Goal: Task Accomplishment & Management: Complete application form

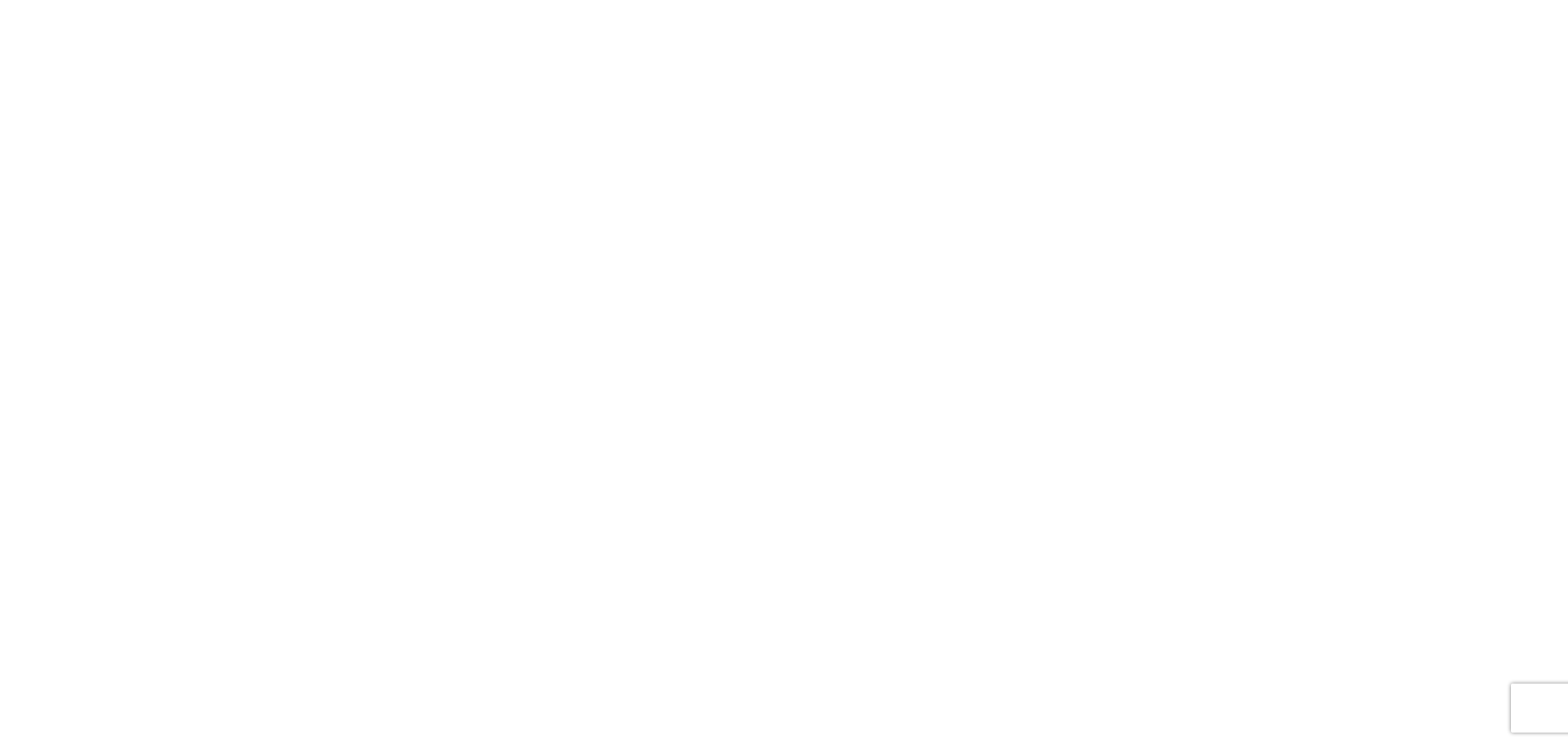
select select "FULL"
select select "LBS"
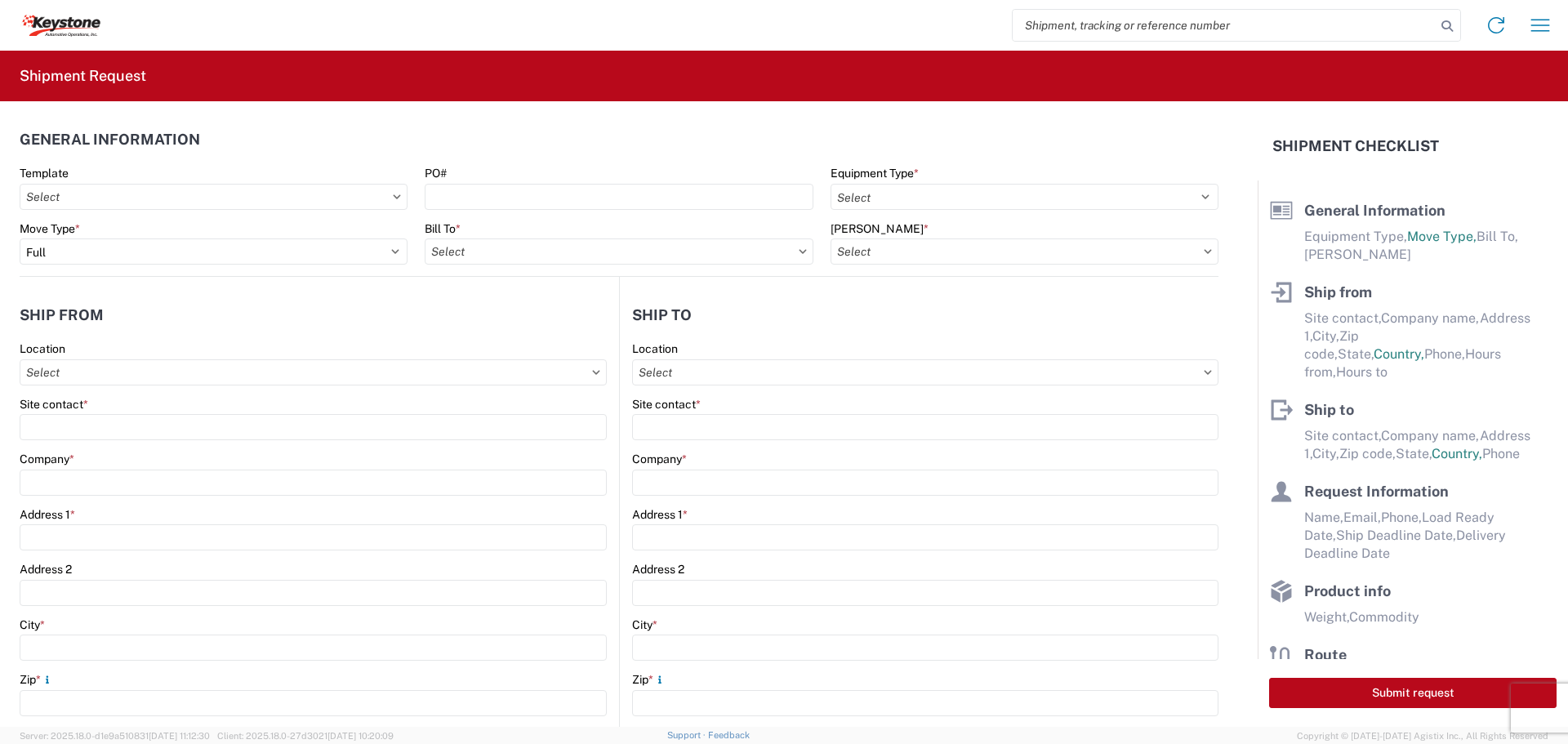
click at [1086, 36] on input "search" at bounding box center [1224, 24] width 423 height 31
type input "5"
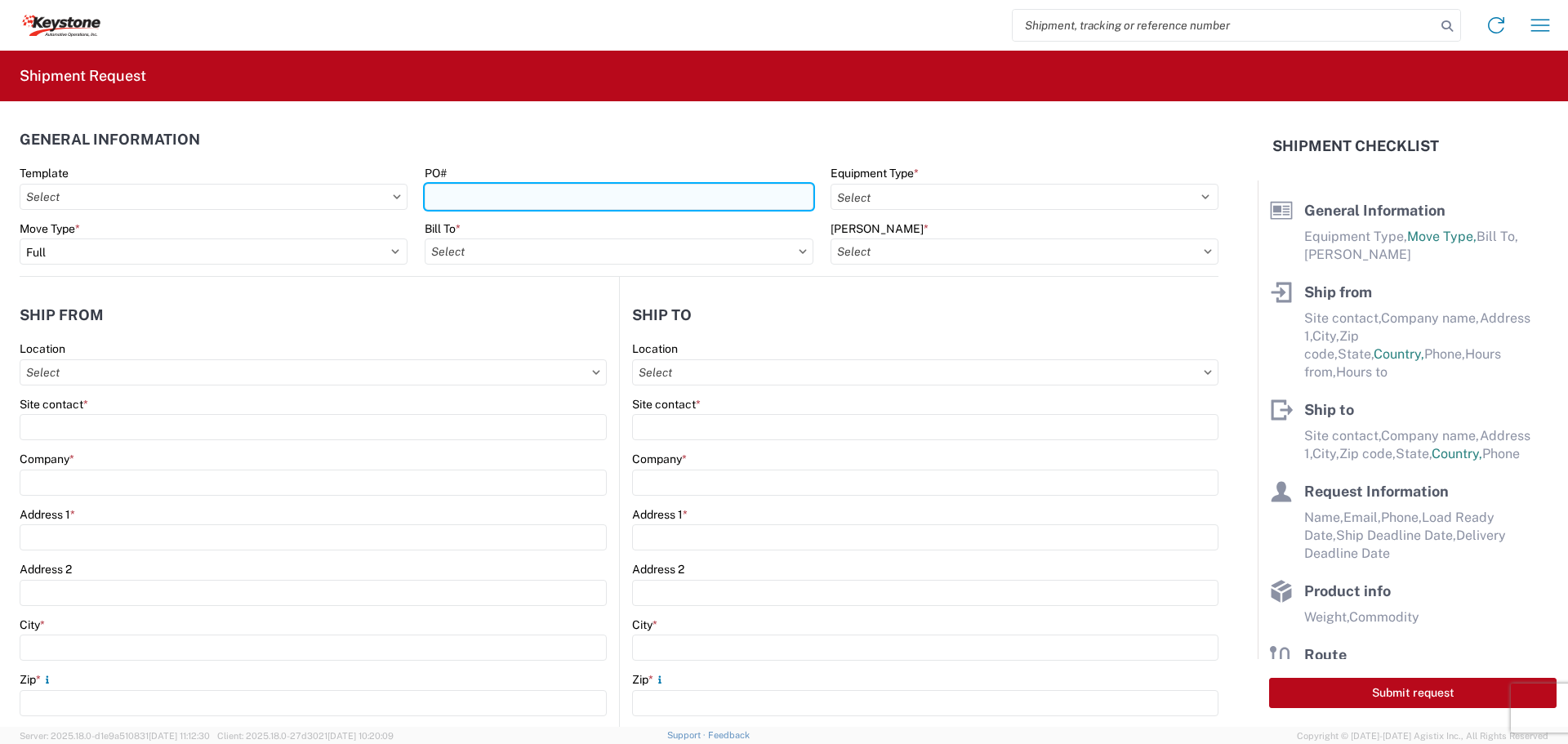
click at [459, 200] on input "PO#" at bounding box center [619, 197] width 388 height 26
type input "5181264"
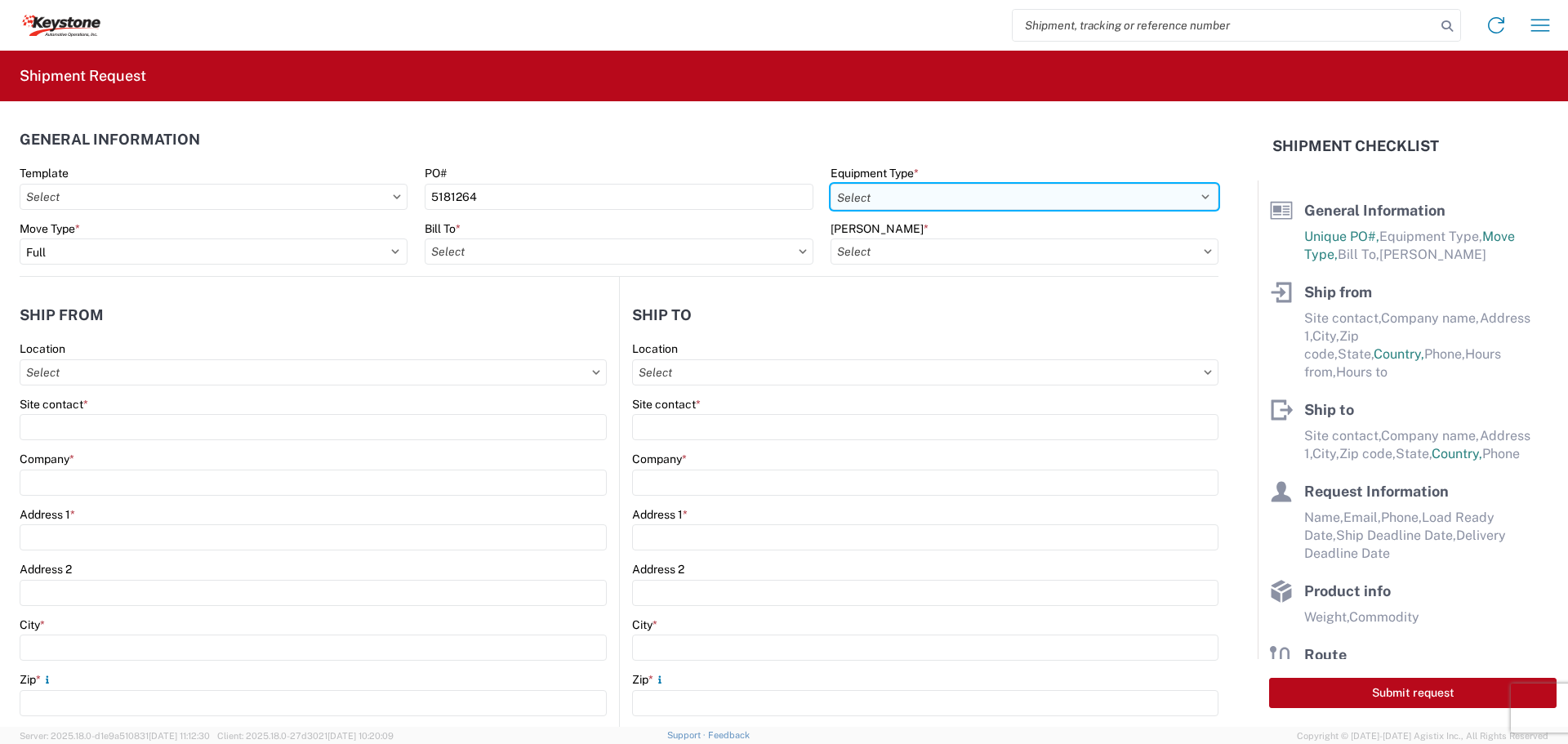
click at [1019, 201] on select "Select 53’ Dry Van Flatbed Dropdeck (van) Lowboy (flatbed) Rail" at bounding box center [1024, 197] width 388 height 26
select select "STDV"
click at [830, 183] on select "Select 53’ Dry Van Flatbed Dropdeck (van) Lowboy (flatbed) Rail" at bounding box center [1024, 197] width 388 height 26
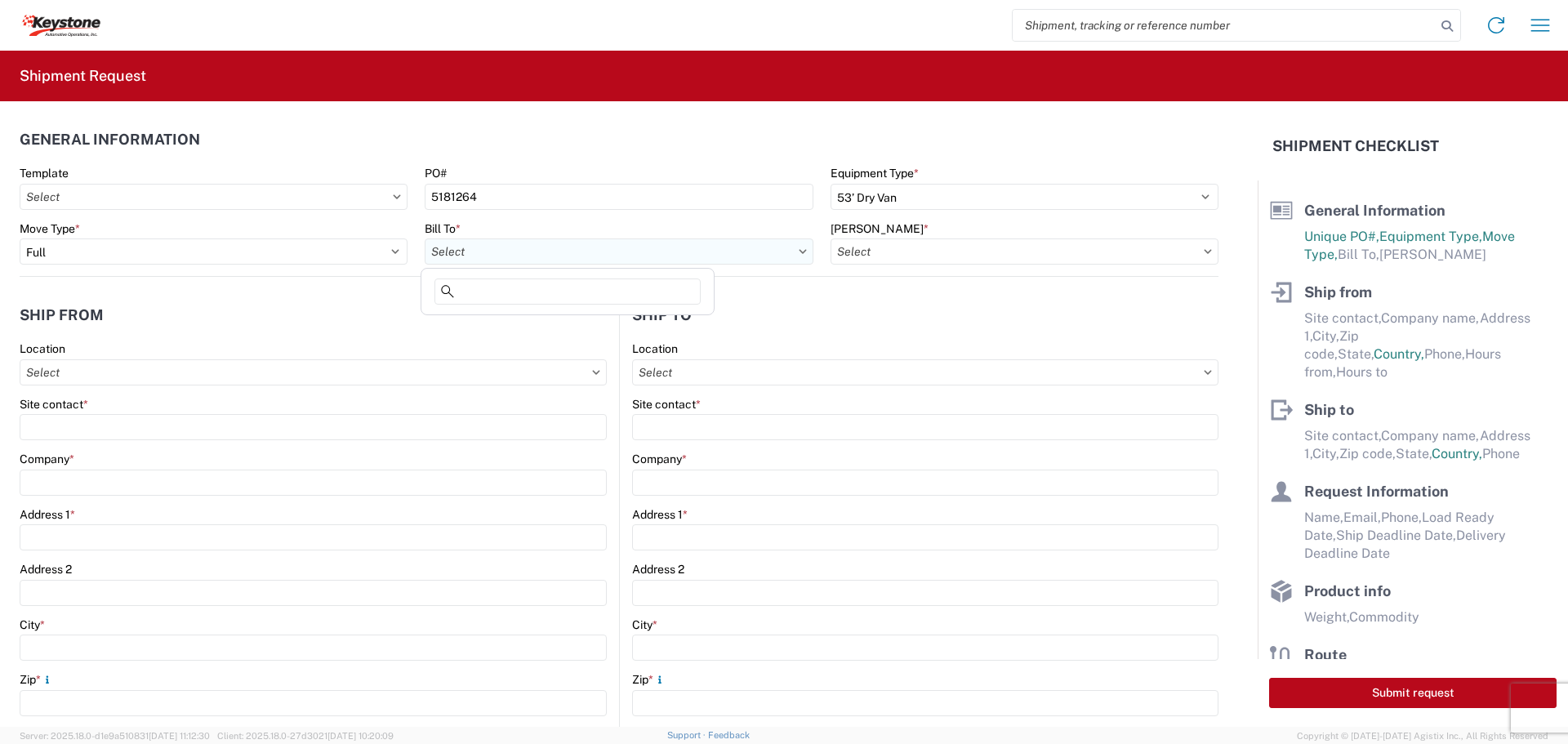
click at [788, 250] on input "Bill To *" at bounding box center [619, 252] width 388 height 26
type input "8438"
click at [574, 330] on div "8438 - [GEOGRAPHIC_DATA], [GEOGRAPHIC_DATA] - KAO Logistics" at bounding box center [608, 324] width 367 height 26
type input "8438 - [GEOGRAPHIC_DATA], [GEOGRAPHIC_DATA] - KAO Logistics"
click at [998, 245] on input "[PERSON_NAME] *" at bounding box center [1024, 252] width 388 height 26
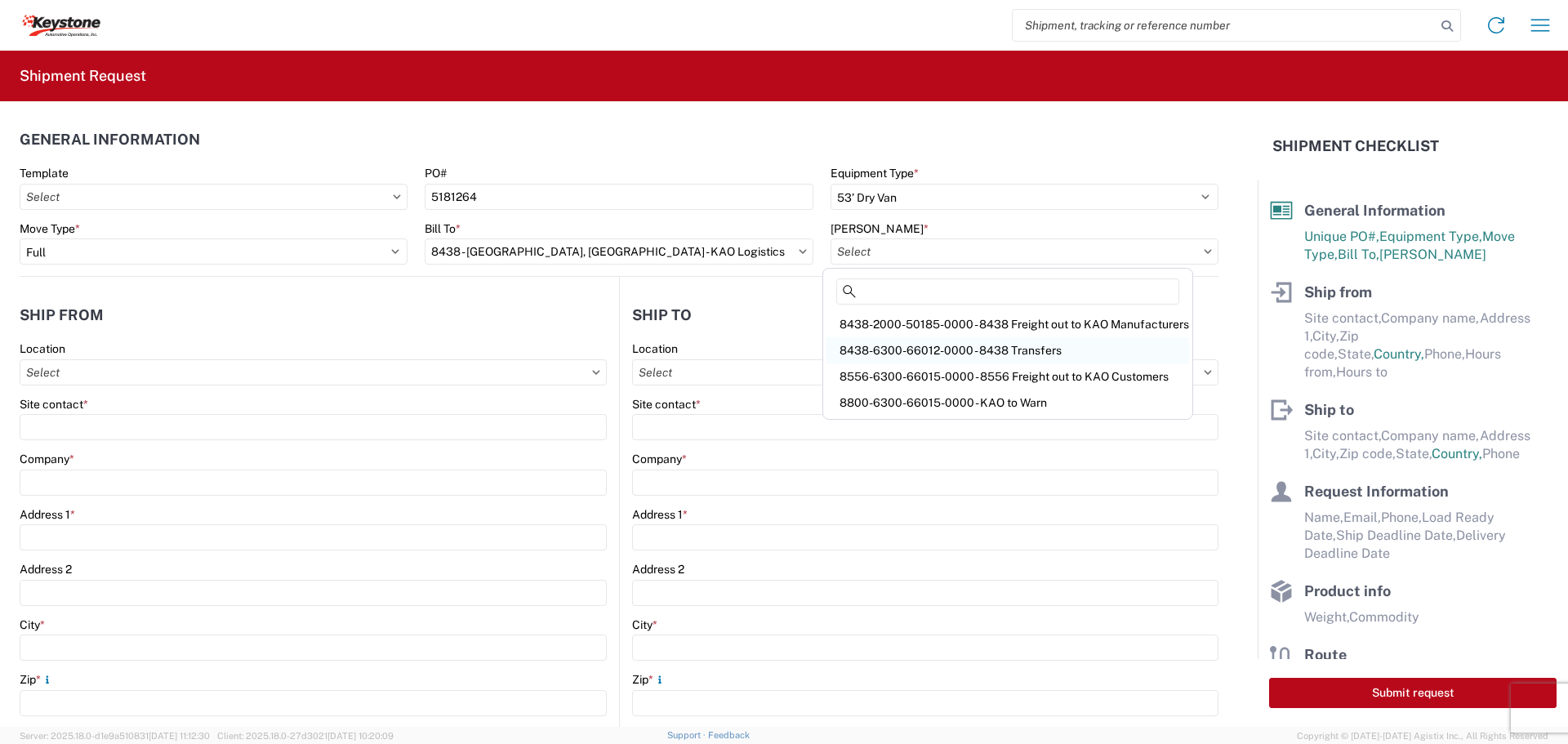
click at [971, 348] on div "8438-6300-66012-0000 - 8438 Transfers" at bounding box center [1007, 350] width 362 height 26
type input "8438-6300-66012-0000 - 8438 Transfers, 8438-6300-66012-0000 - 8438 Transfers"
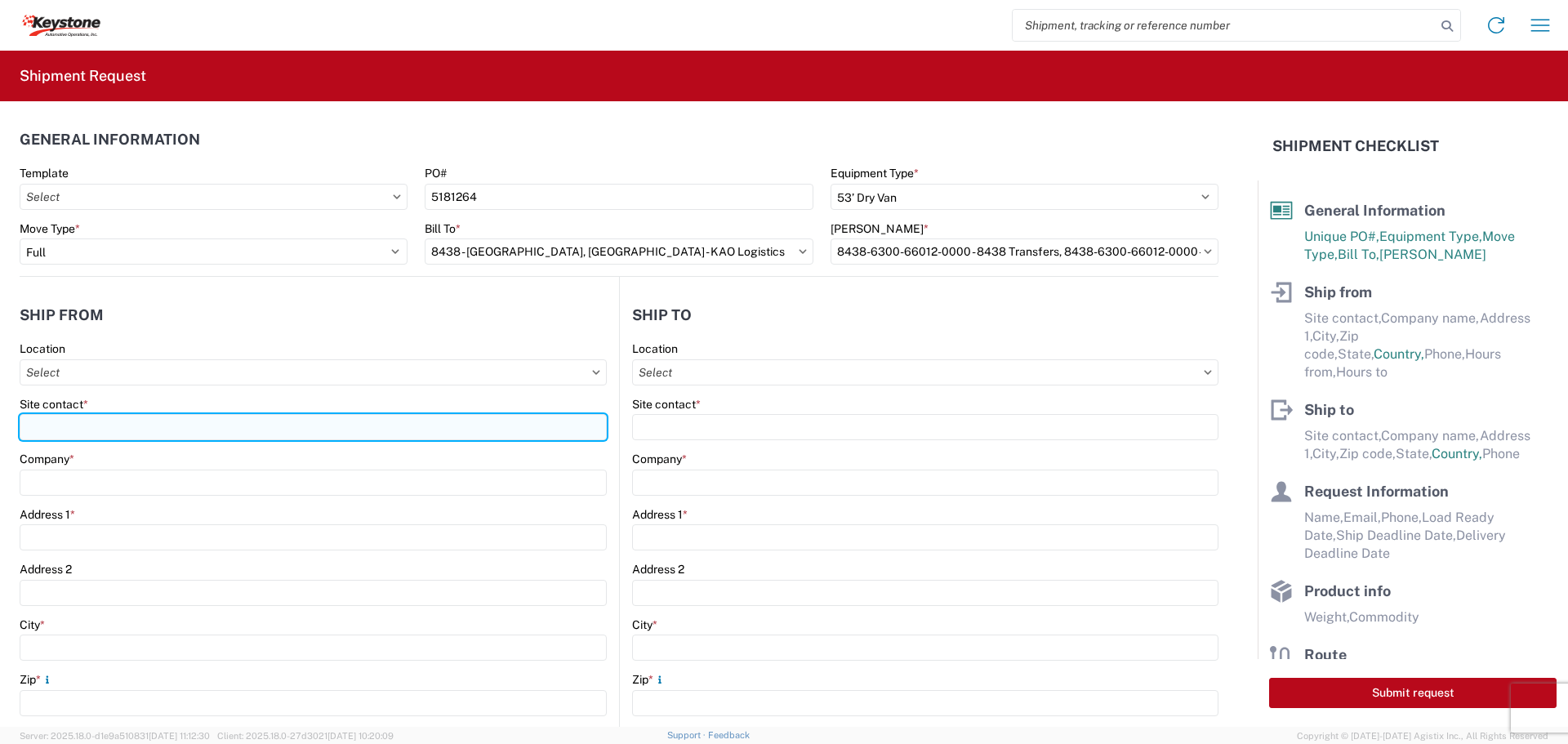
click at [93, 426] on input "Site contact *" at bounding box center [313, 427] width 587 height 26
type input "BILL OR [PERSON_NAME]"
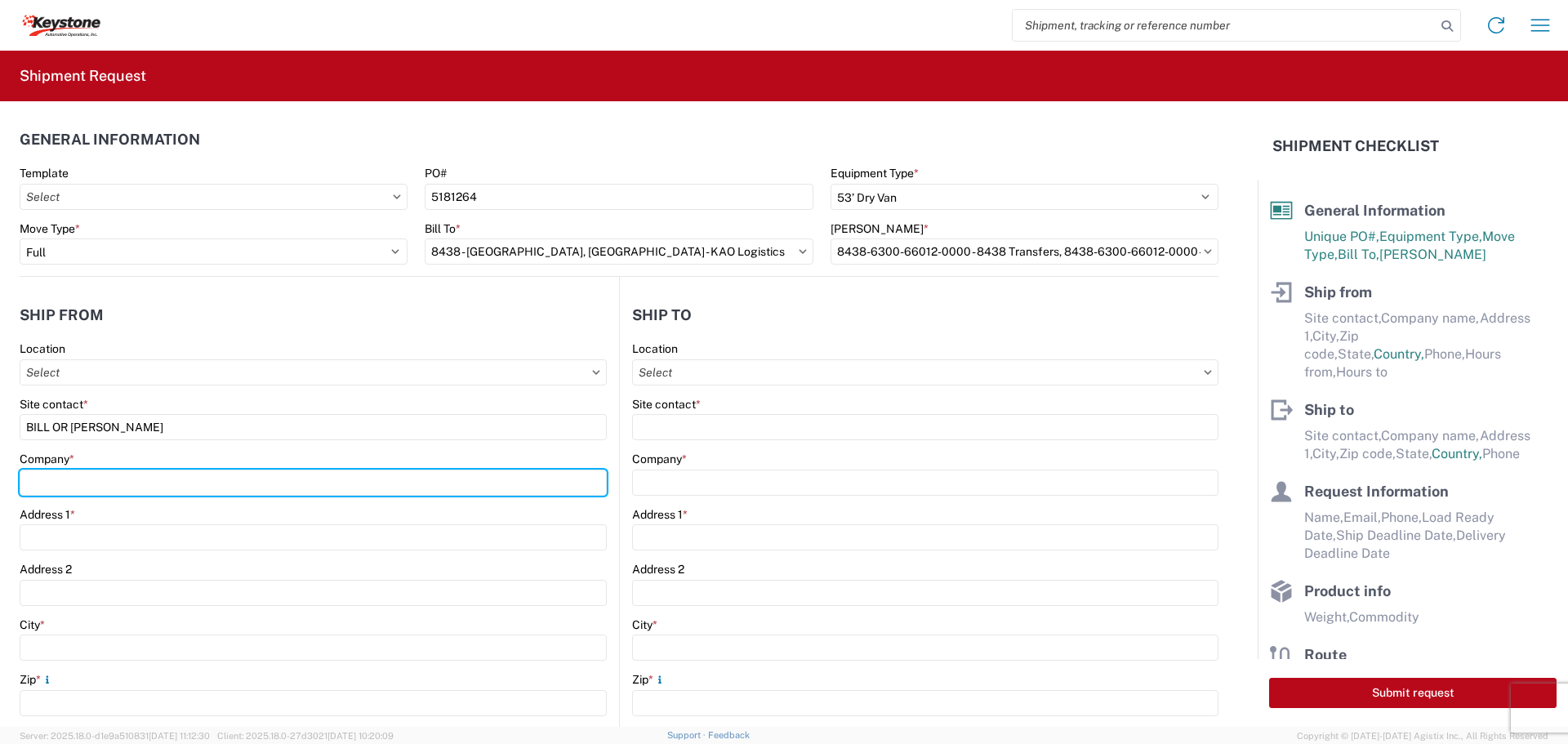
type input "B & W TRAILER HITCHES, INC."
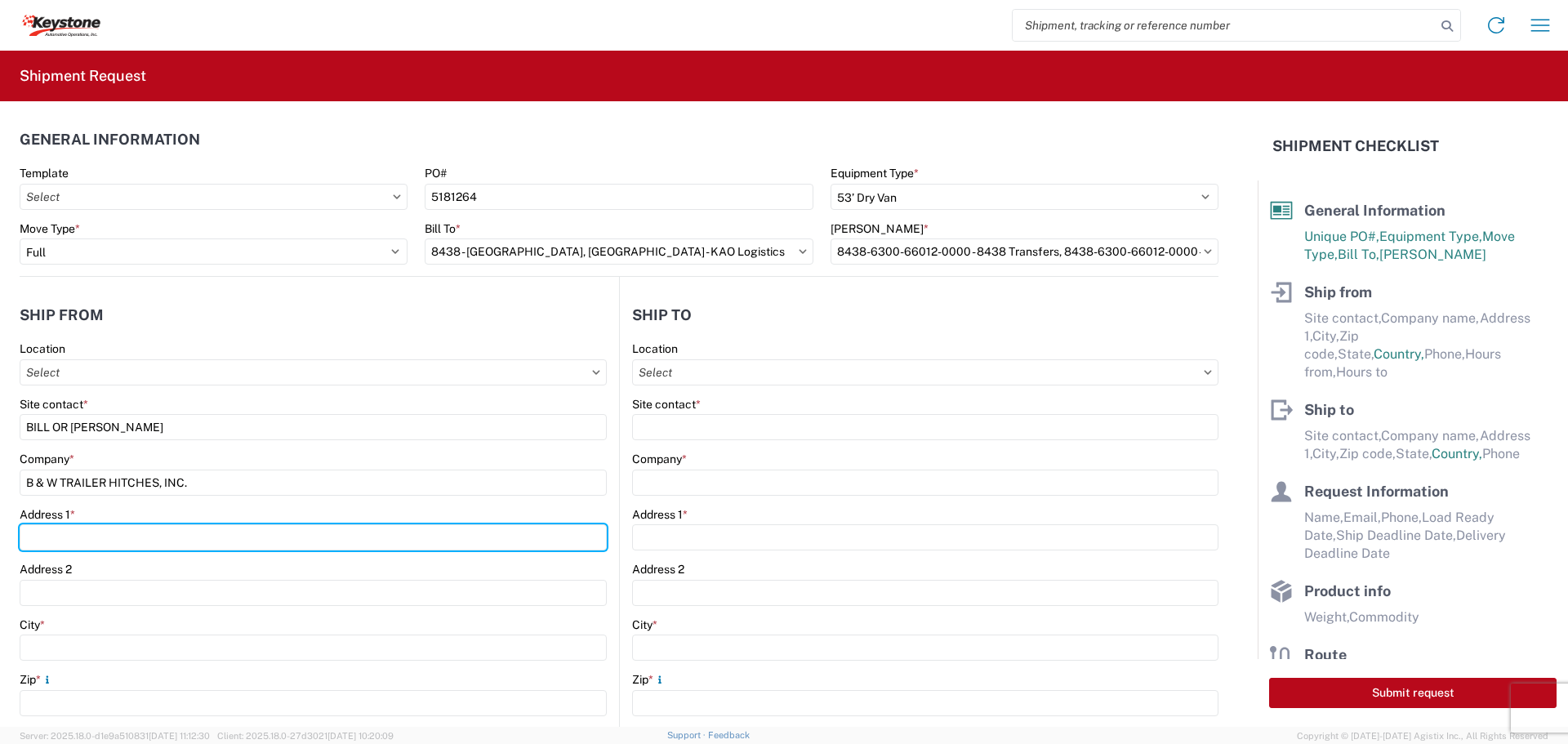
type input "[STREET_ADDRESS][US_STATE]"
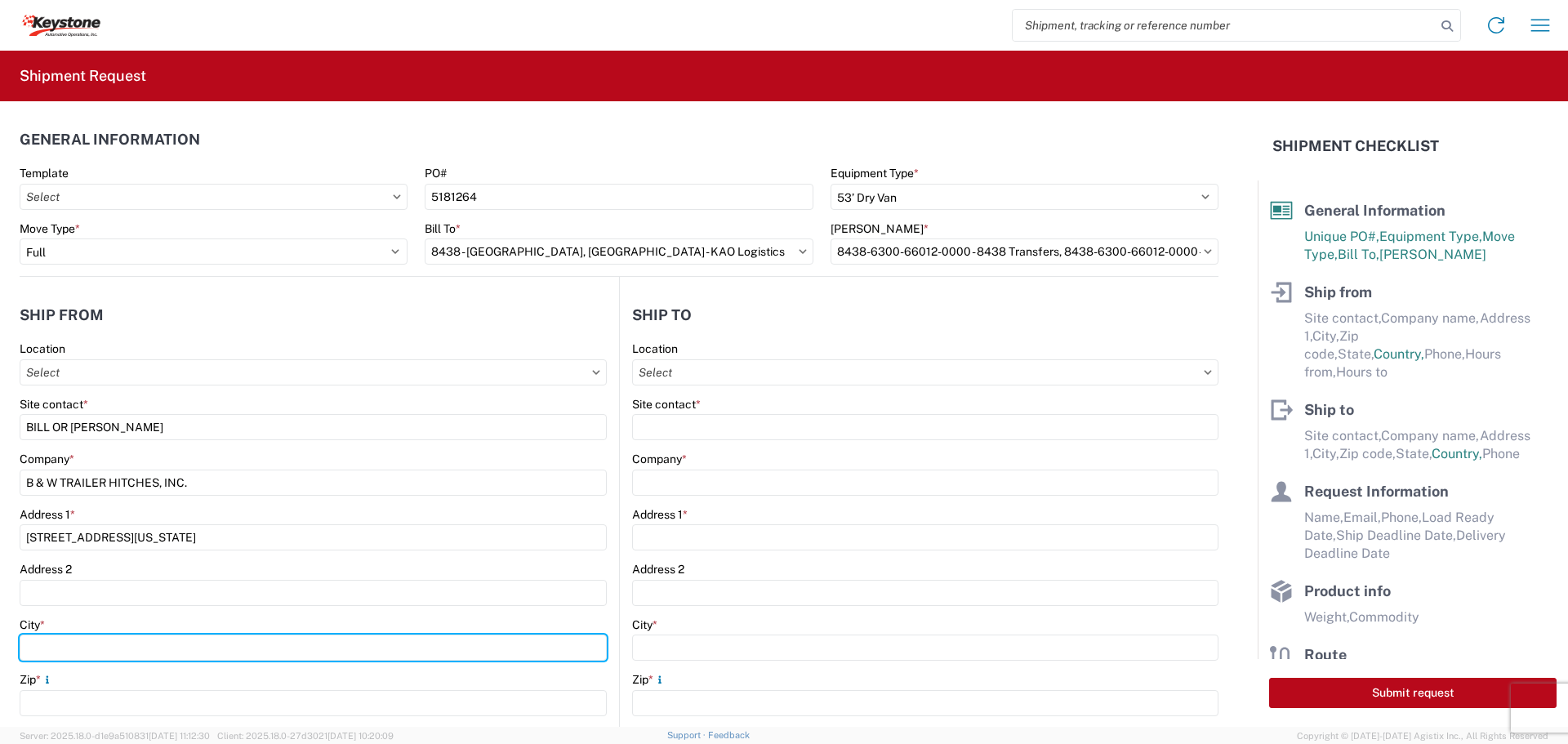
type input "HUMBOLDT"
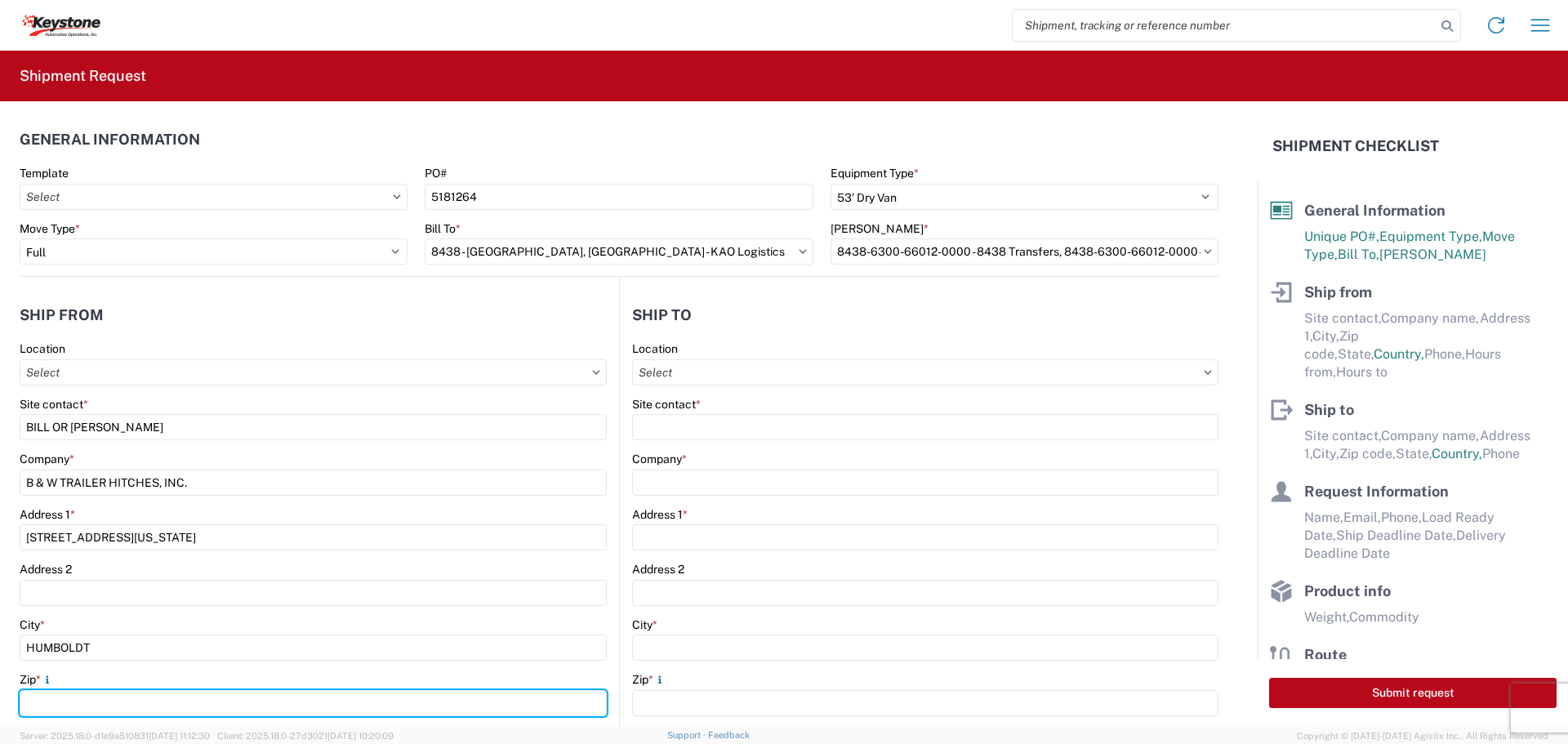
type input "66748"
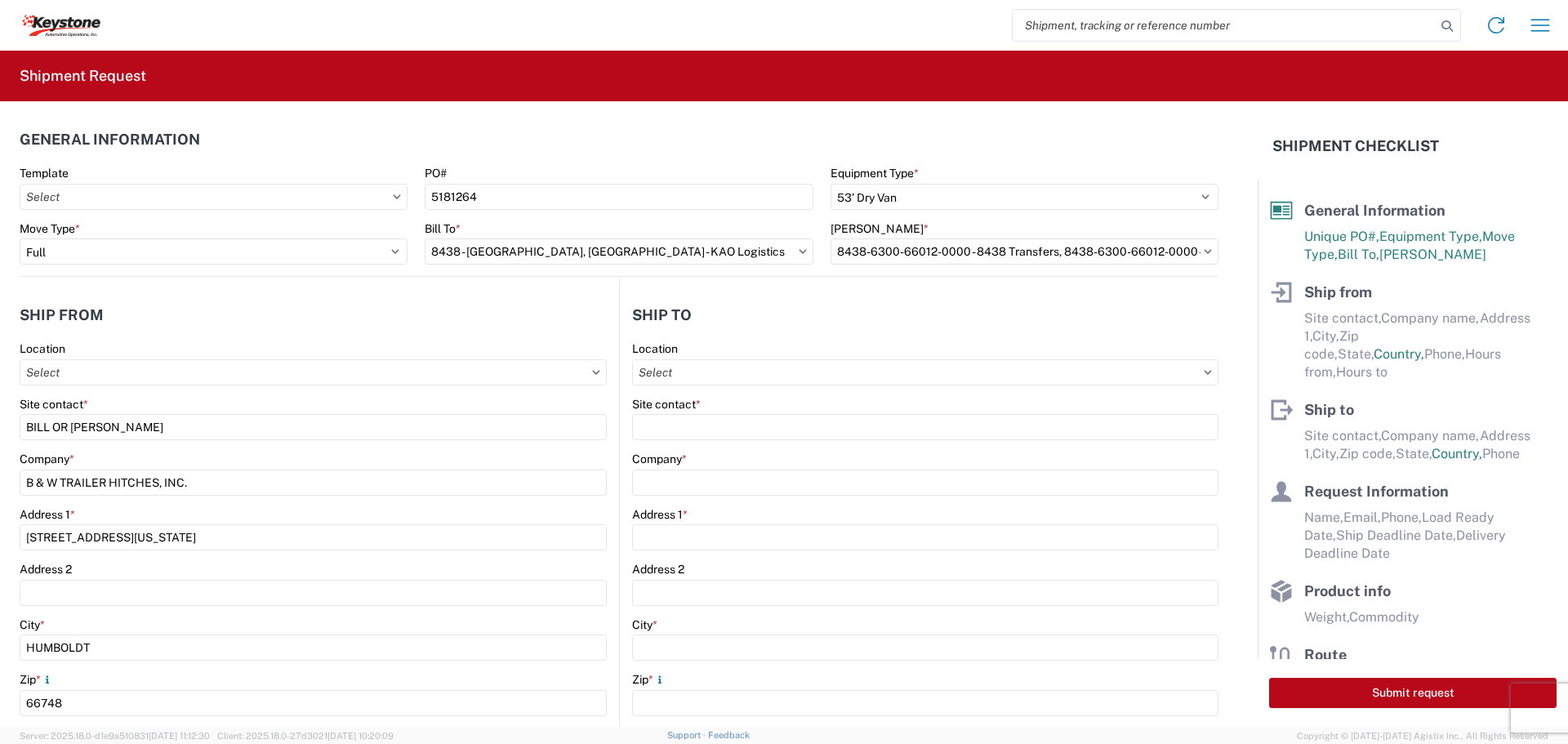
select select "KS"
type input "[EMAIL_ADDRESS][DOMAIN_NAME]"
type input "6204733664"
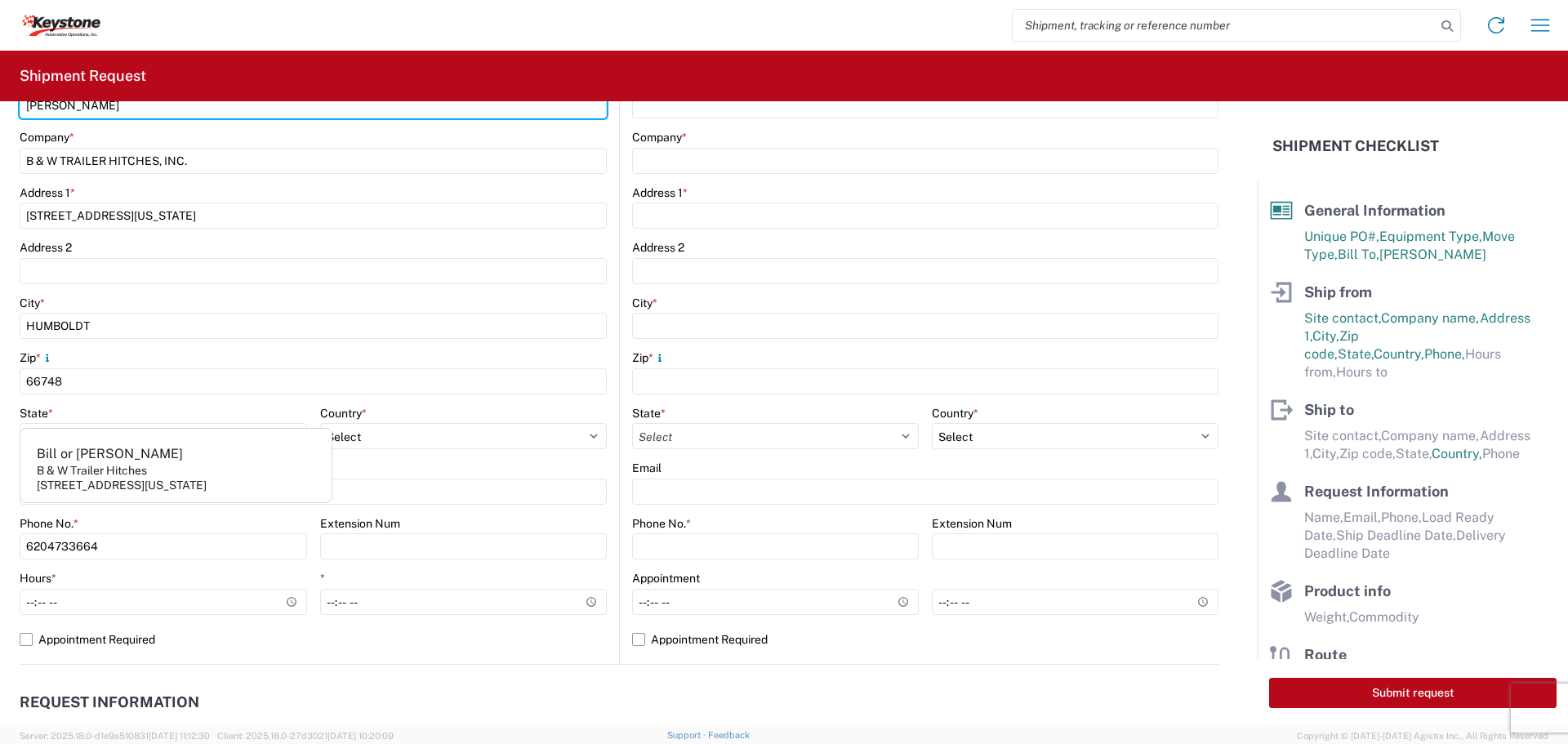
scroll to position [327, 0]
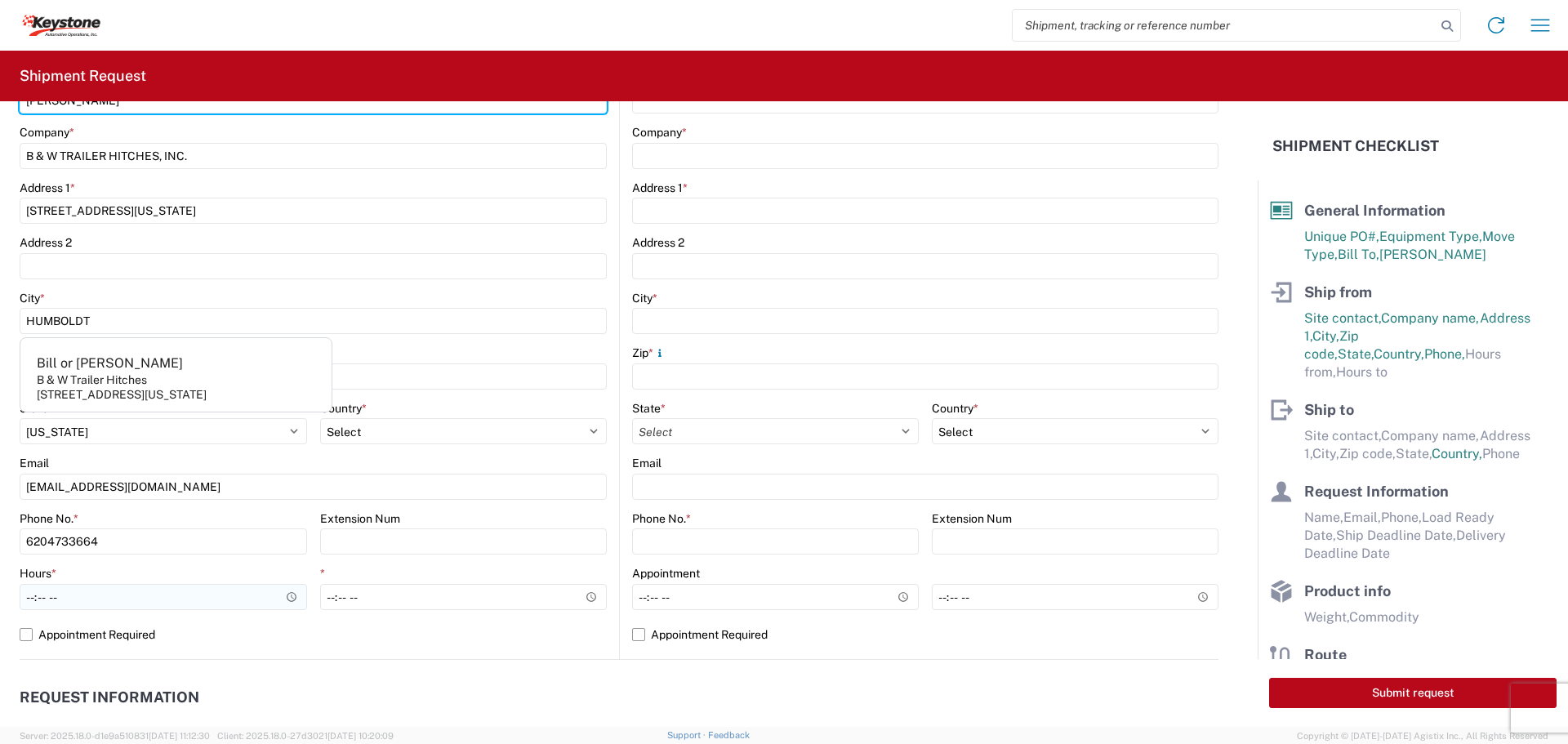
type input "[PERSON_NAME]"
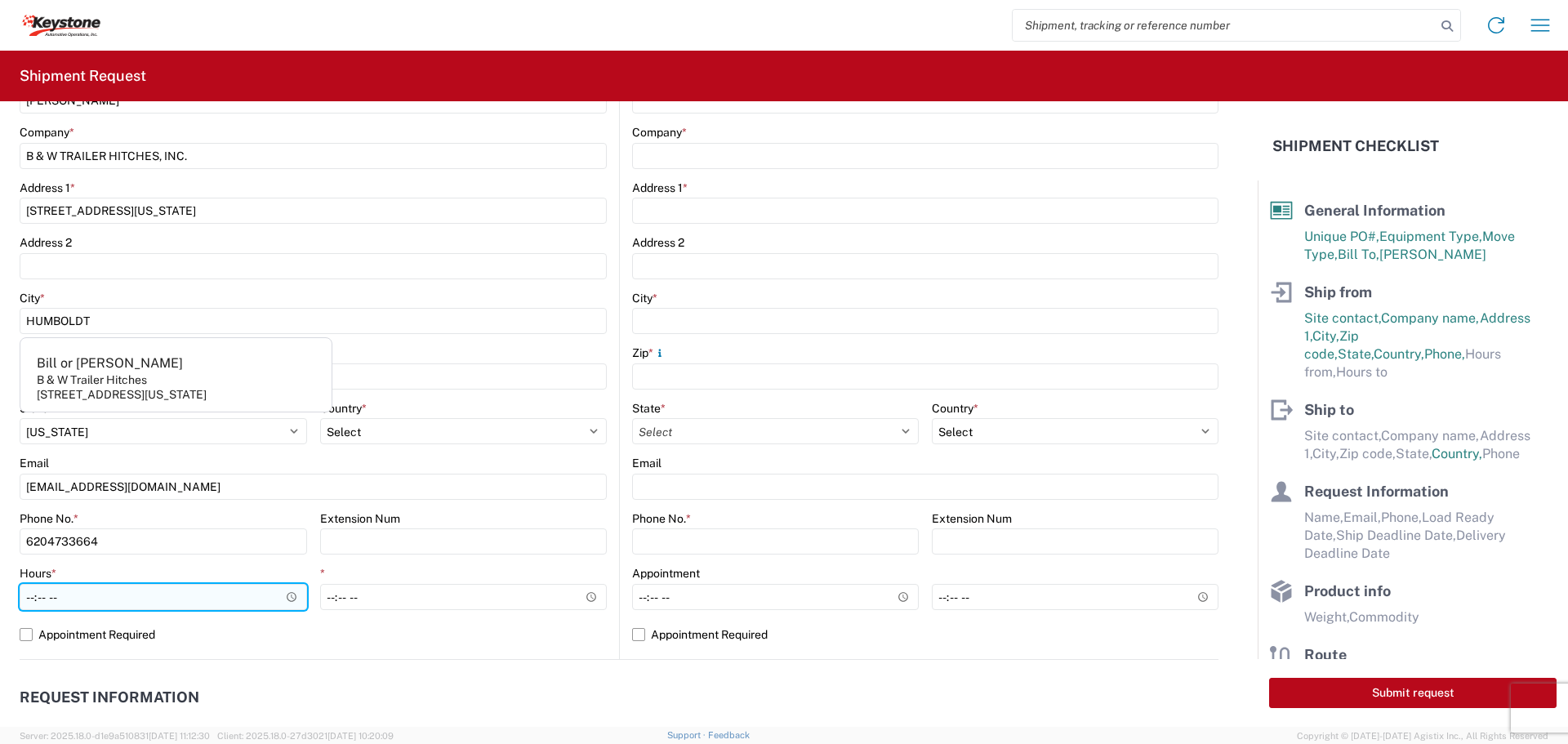
click at [285, 597] on input "Hours *" at bounding box center [163, 597] width 287 height 26
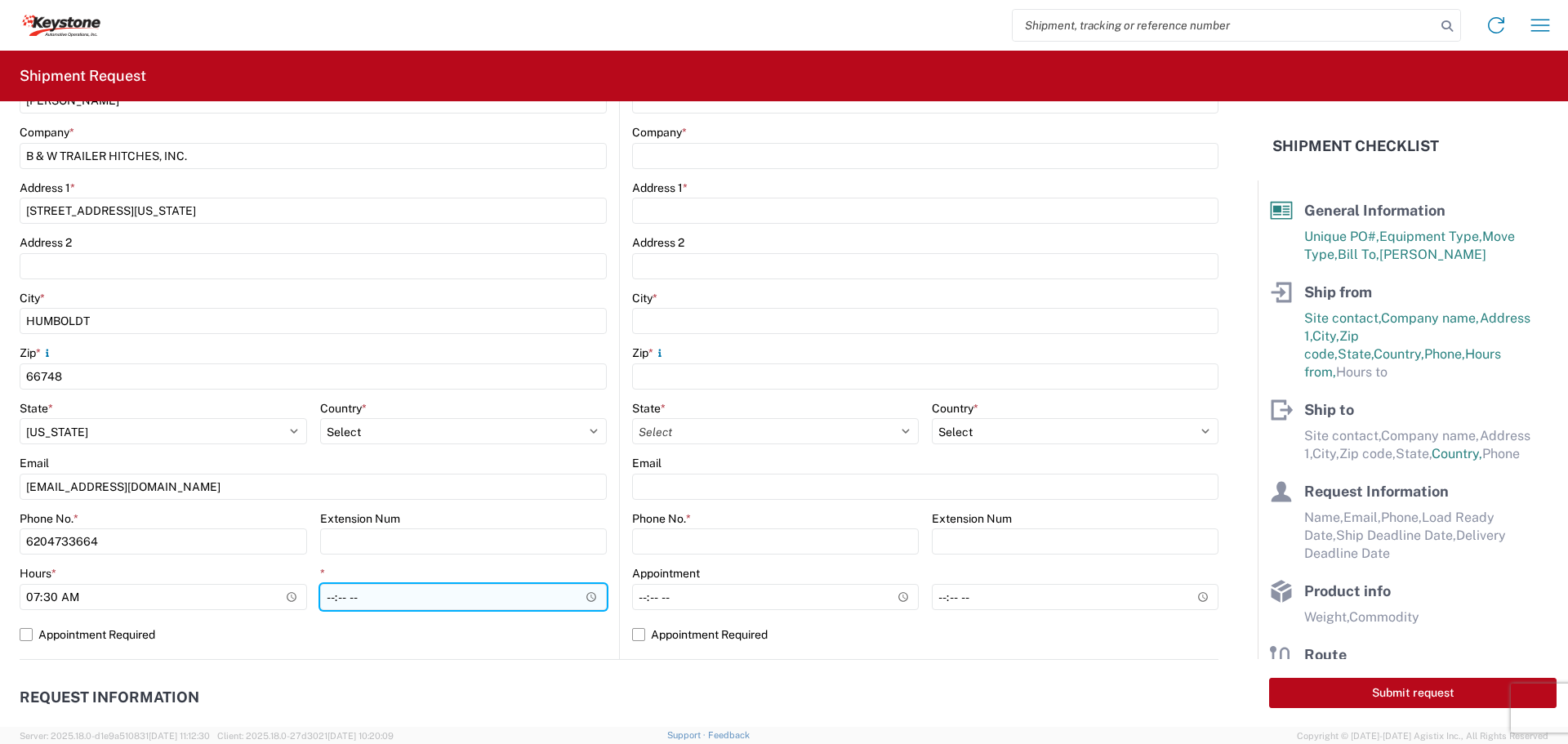
type input "07:30"
click at [579, 591] on input "*" at bounding box center [463, 597] width 287 height 26
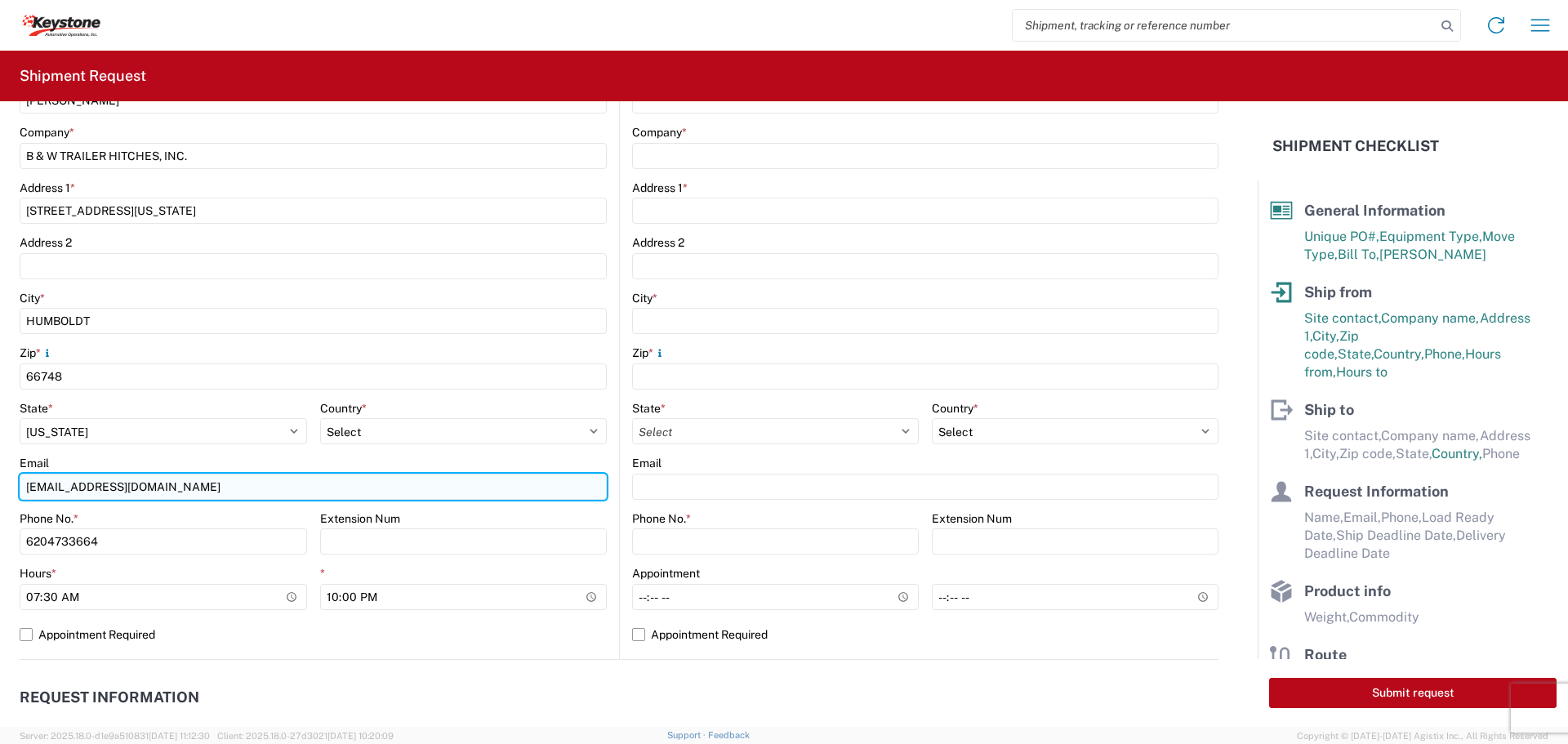
type input "22:00"
click at [537, 487] on input "[EMAIL_ADDRESS][DOMAIN_NAME]" at bounding box center [313, 487] width 587 height 26
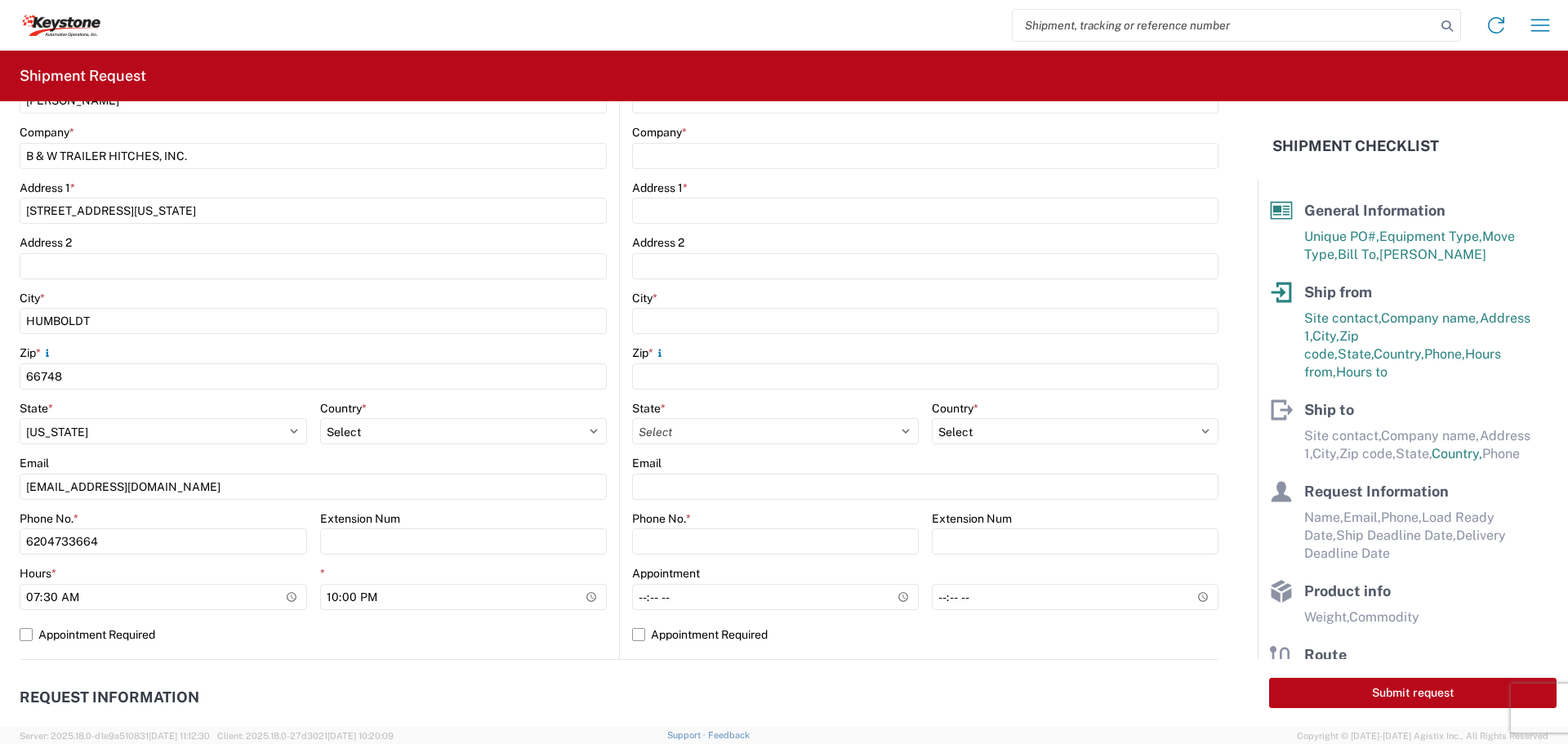
click at [456, 656] on div "Location Site contact * [PERSON_NAME] Company * B & W TRAILER HITCHES, INC. Add…" at bounding box center [313, 337] width 587 height 644
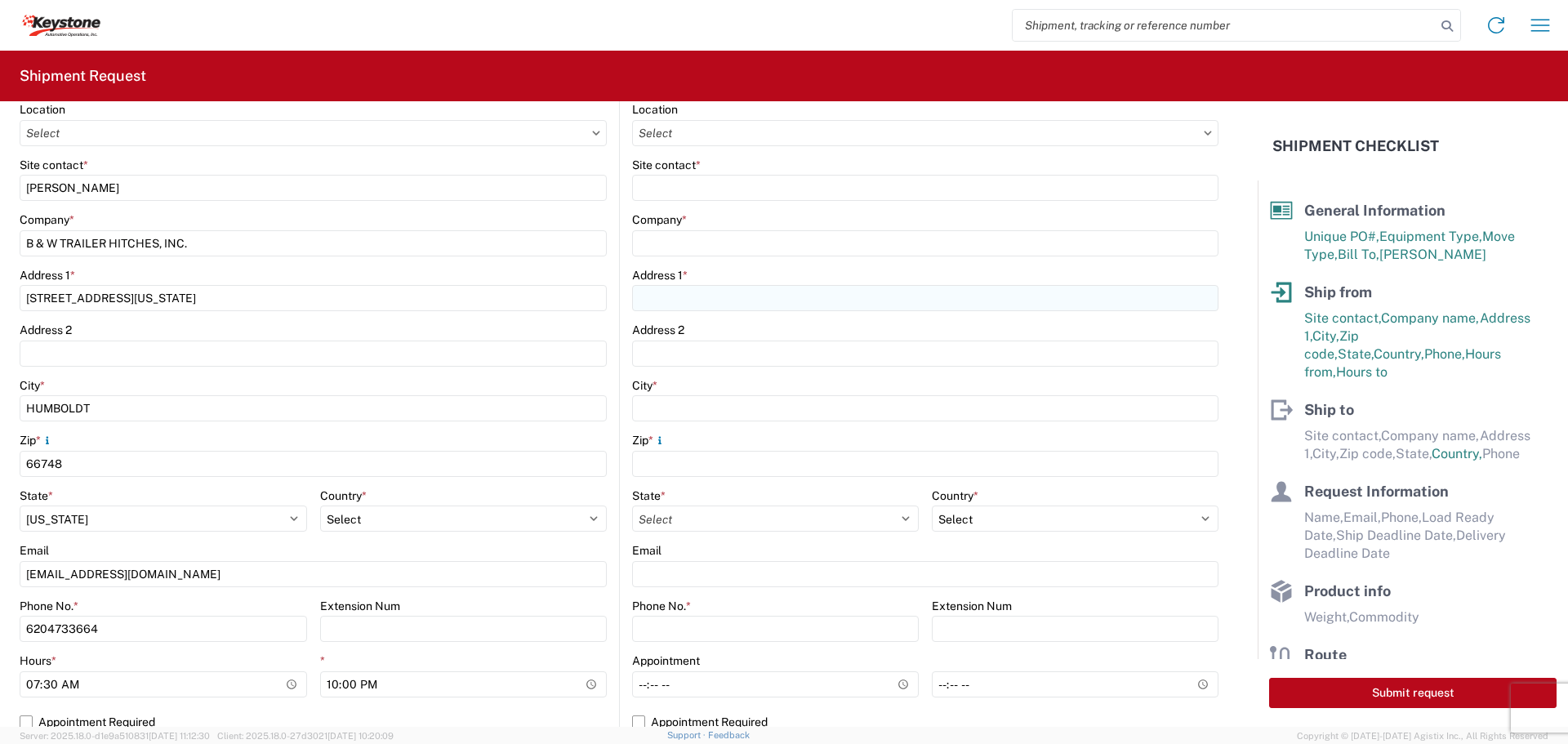
scroll to position [81, 0]
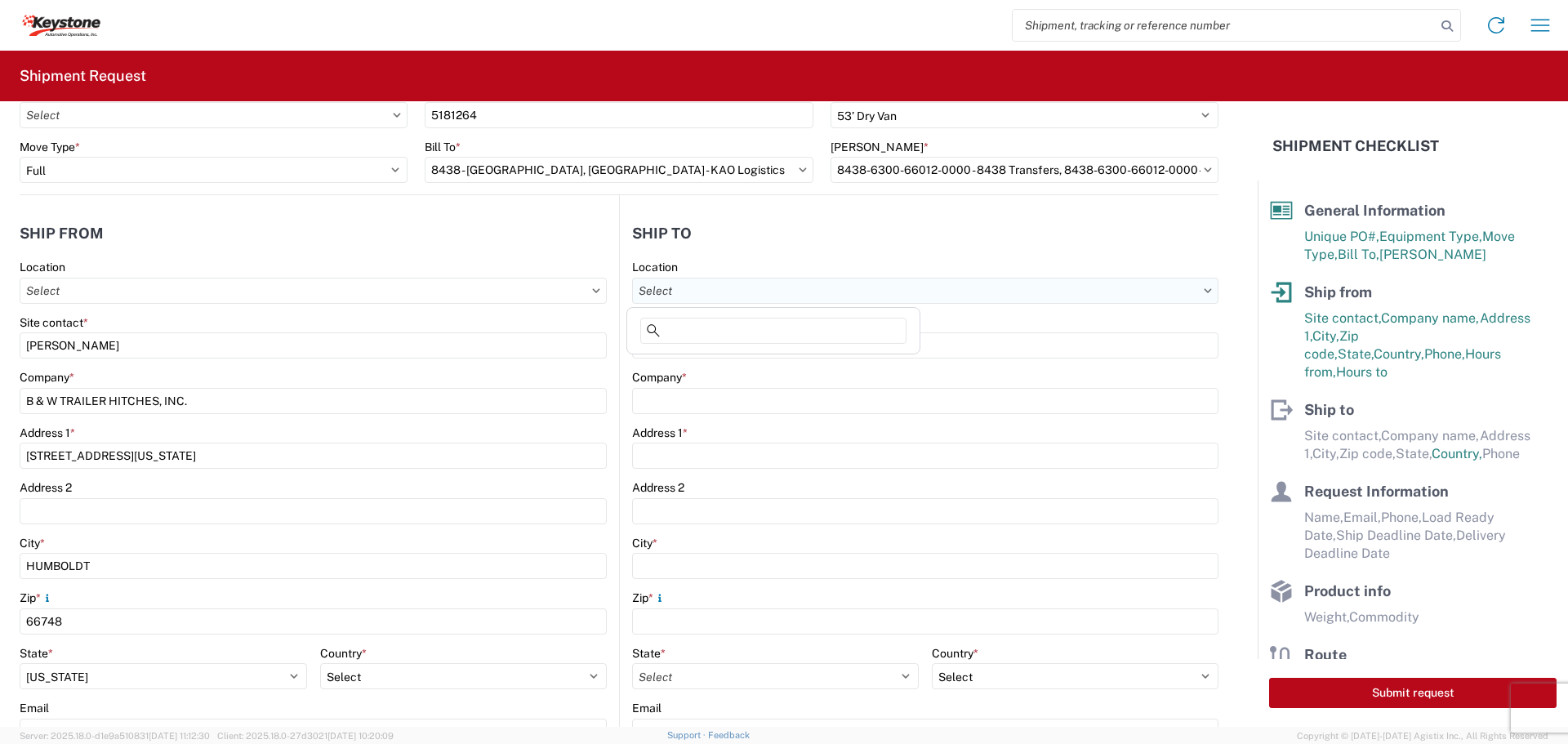
click at [818, 289] on input "Location" at bounding box center [925, 291] width 586 height 26
type input "8438"
click at [794, 361] on div "8438 - [GEOGRAPHIC_DATA], [GEOGRAPHIC_DATA] - KAO Logistics" at bounding box center [813, 363] width 367 height 26
type input "8438 - [GEOGRAPHIC_DATA], [GEOGRAPHIC_DATA] - KAO Logistics"
type input "KAO"
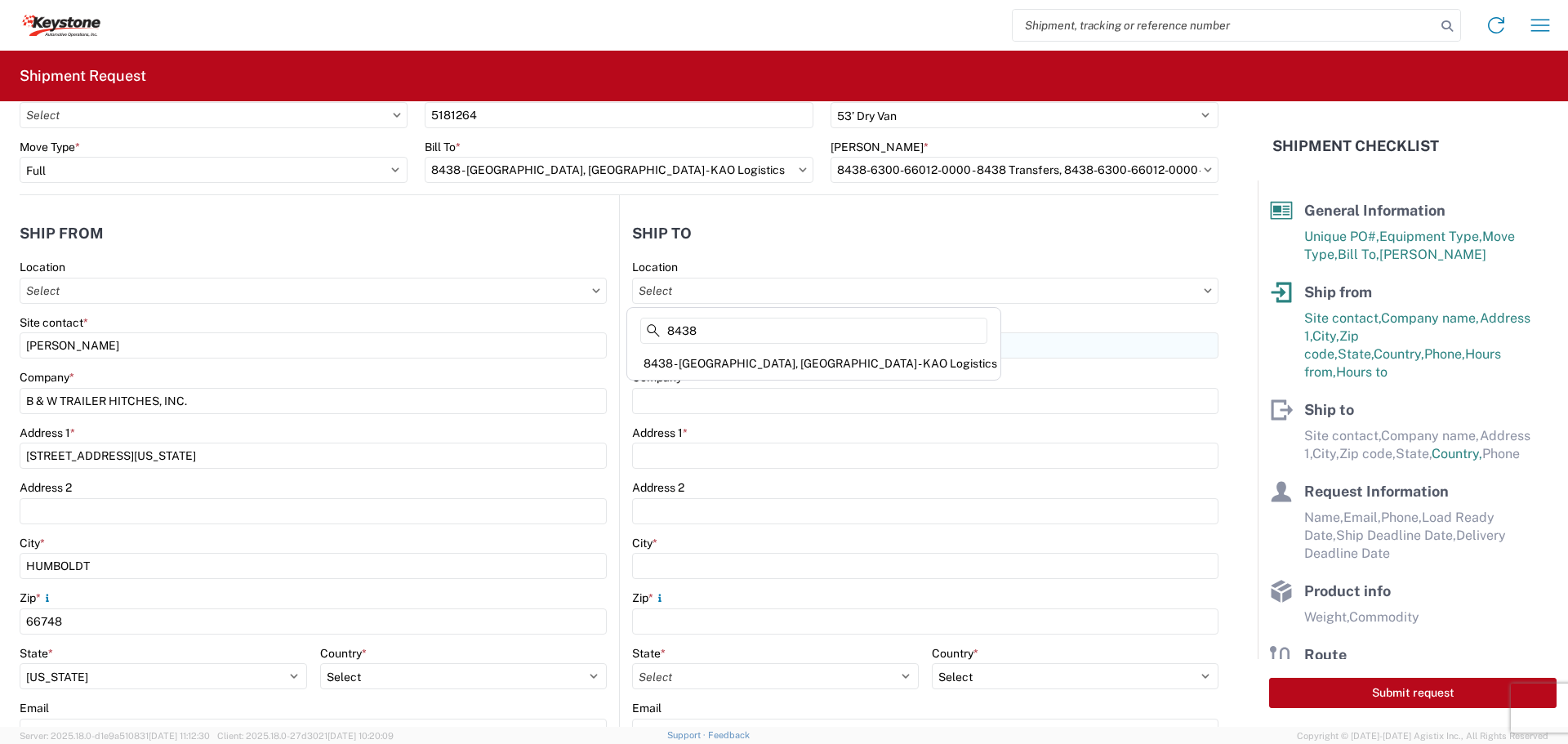
type input "[STREET_ADDRESS][PERSON_NAME]"
type input "[GEOGRAPHIC_DATA]"
type input "99224"
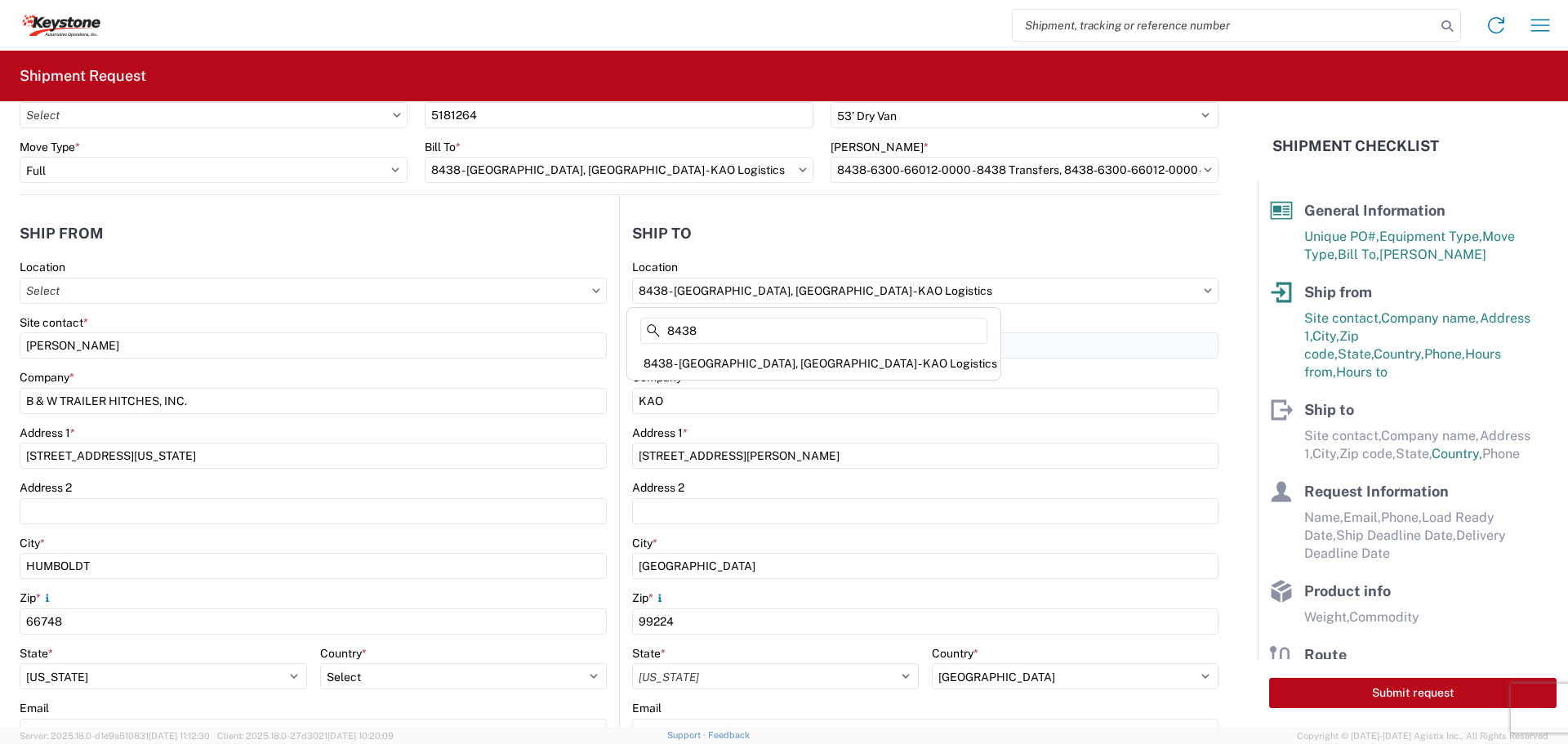
select select "US"
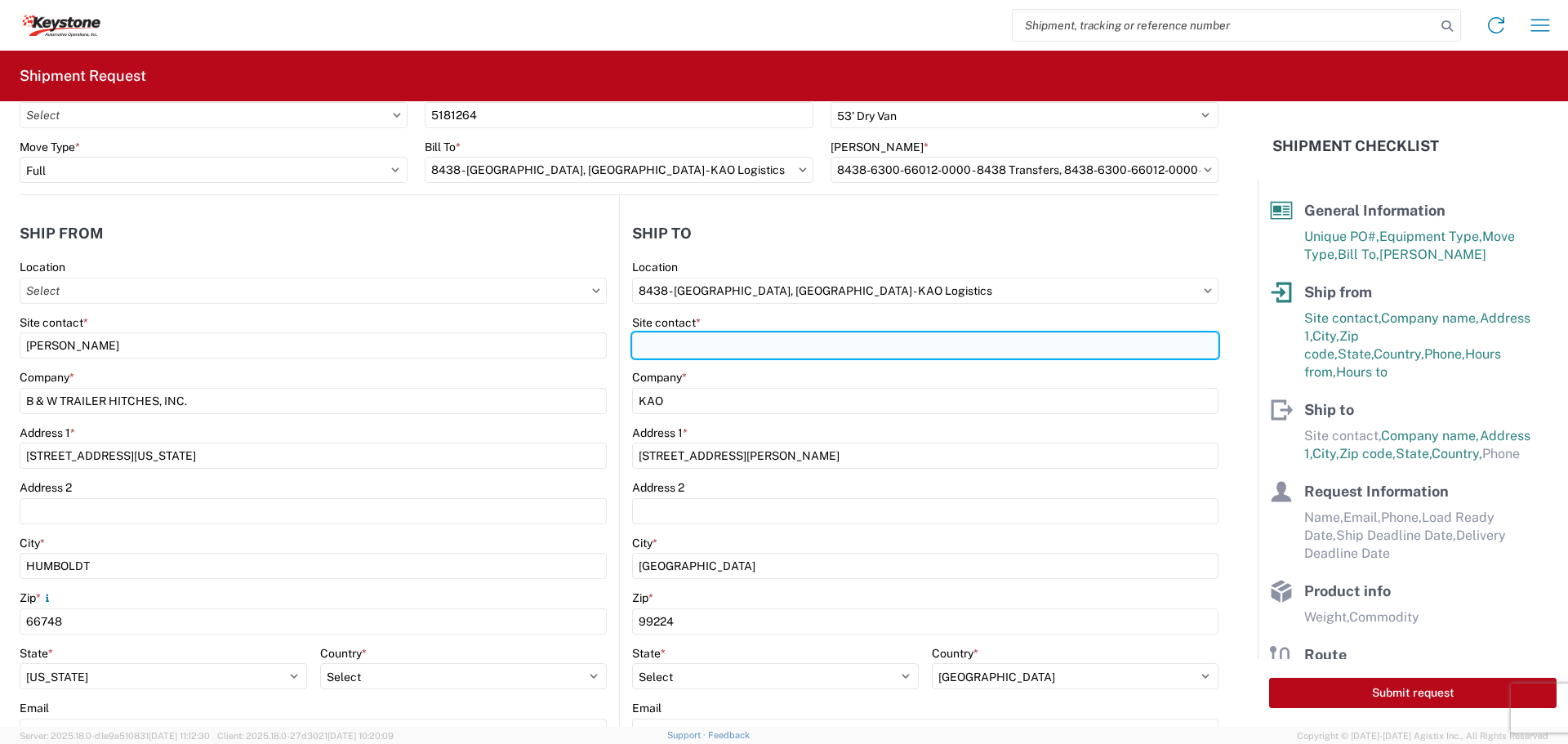
click at [784, 341] on input "Site contact *" at bounding box center [925, 345] width 586 height 26
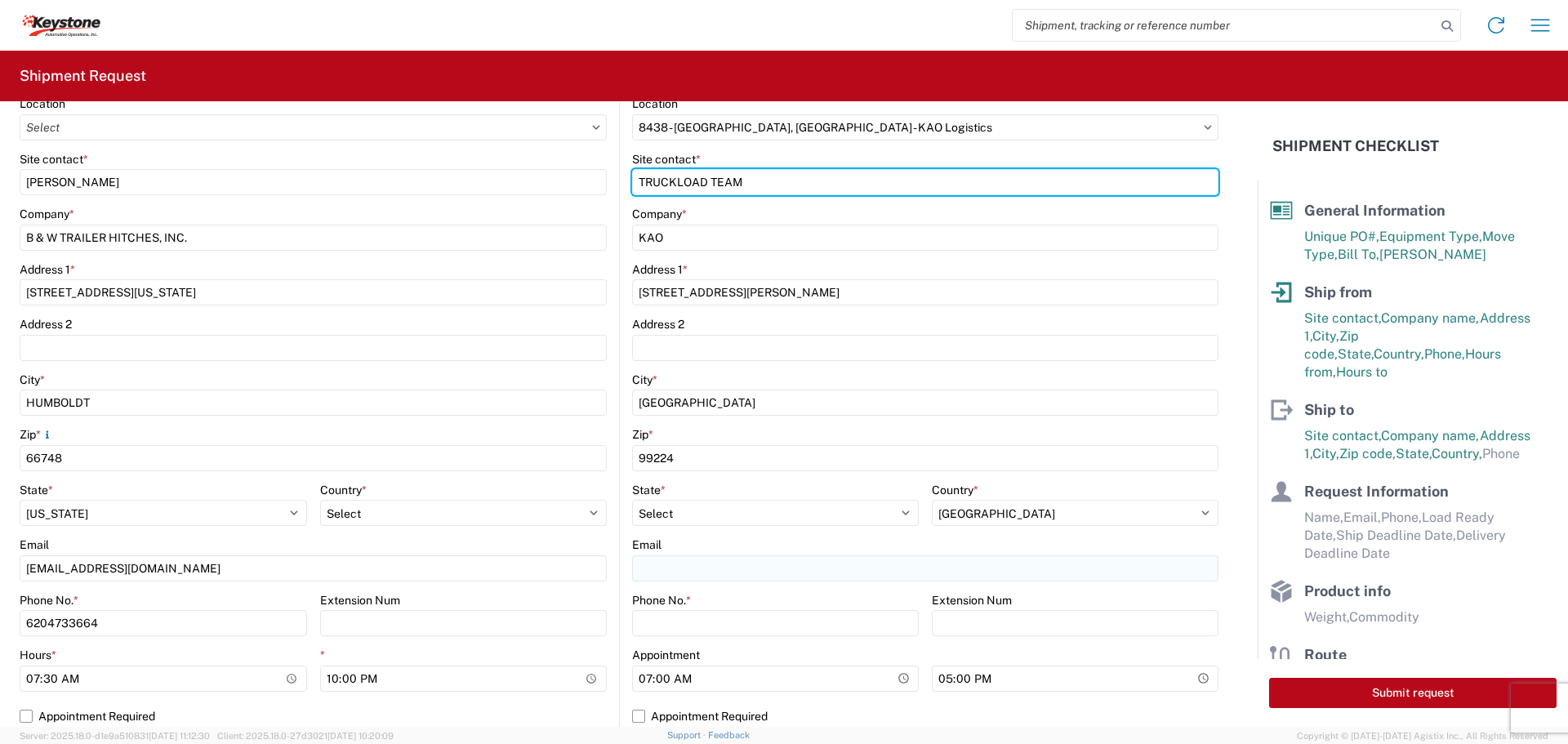
scroll to position [408, 0]
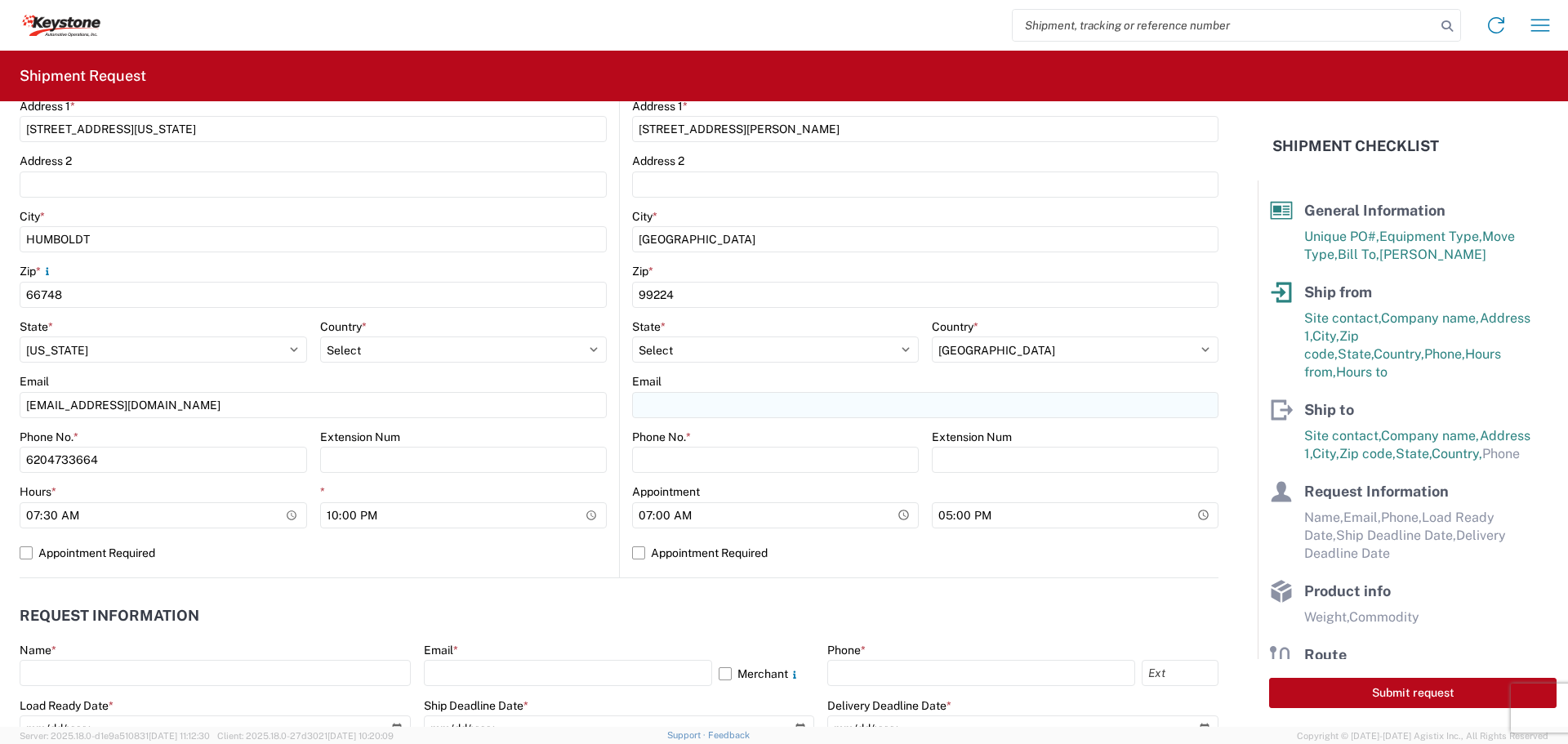
type input "TRUCKLOAD TEAM"
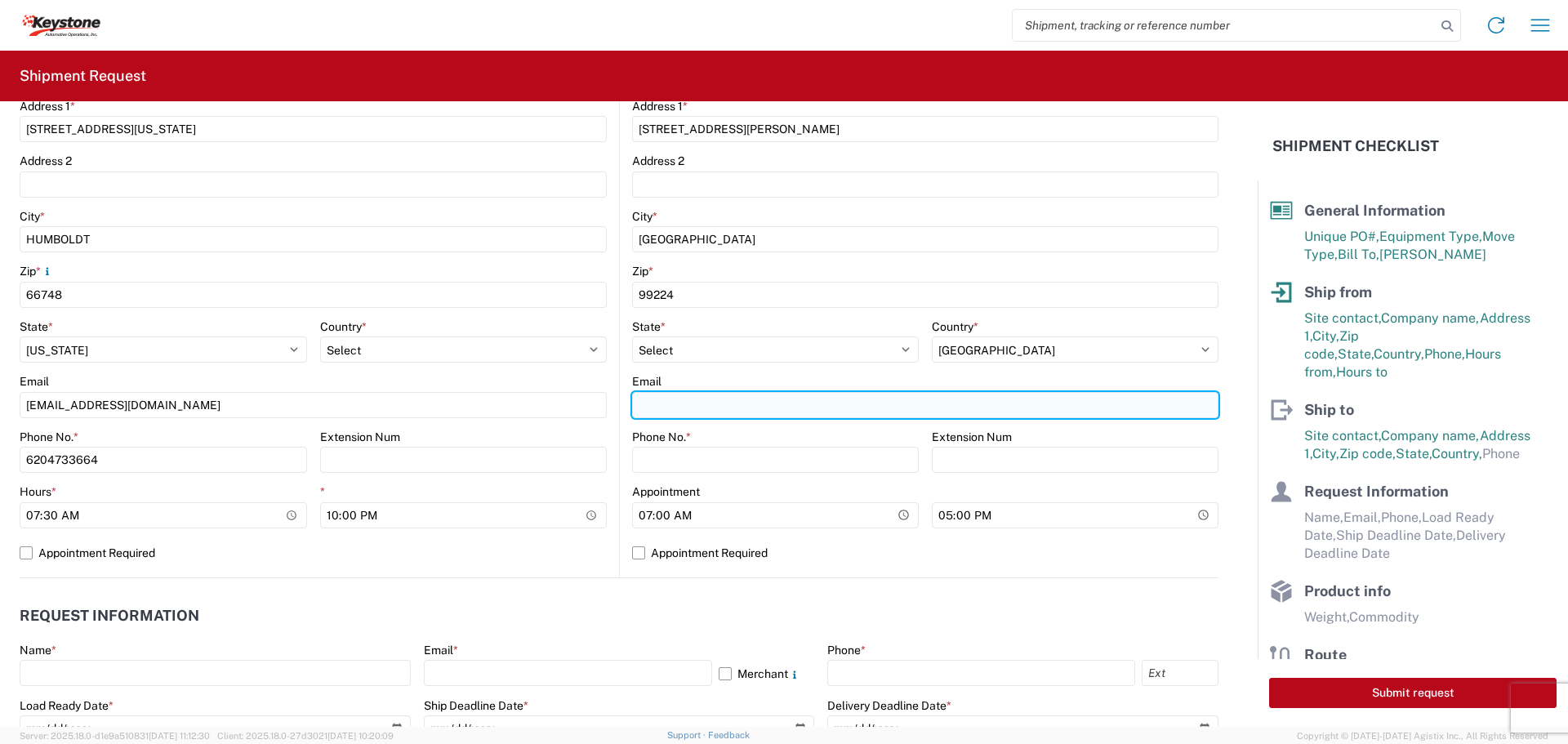
click at [697, 405] on input "Email" at bounding box center [925, 405] width 586 height 26
type input "[EMAIL_ADDRESS][DOMAIN_NAME]"
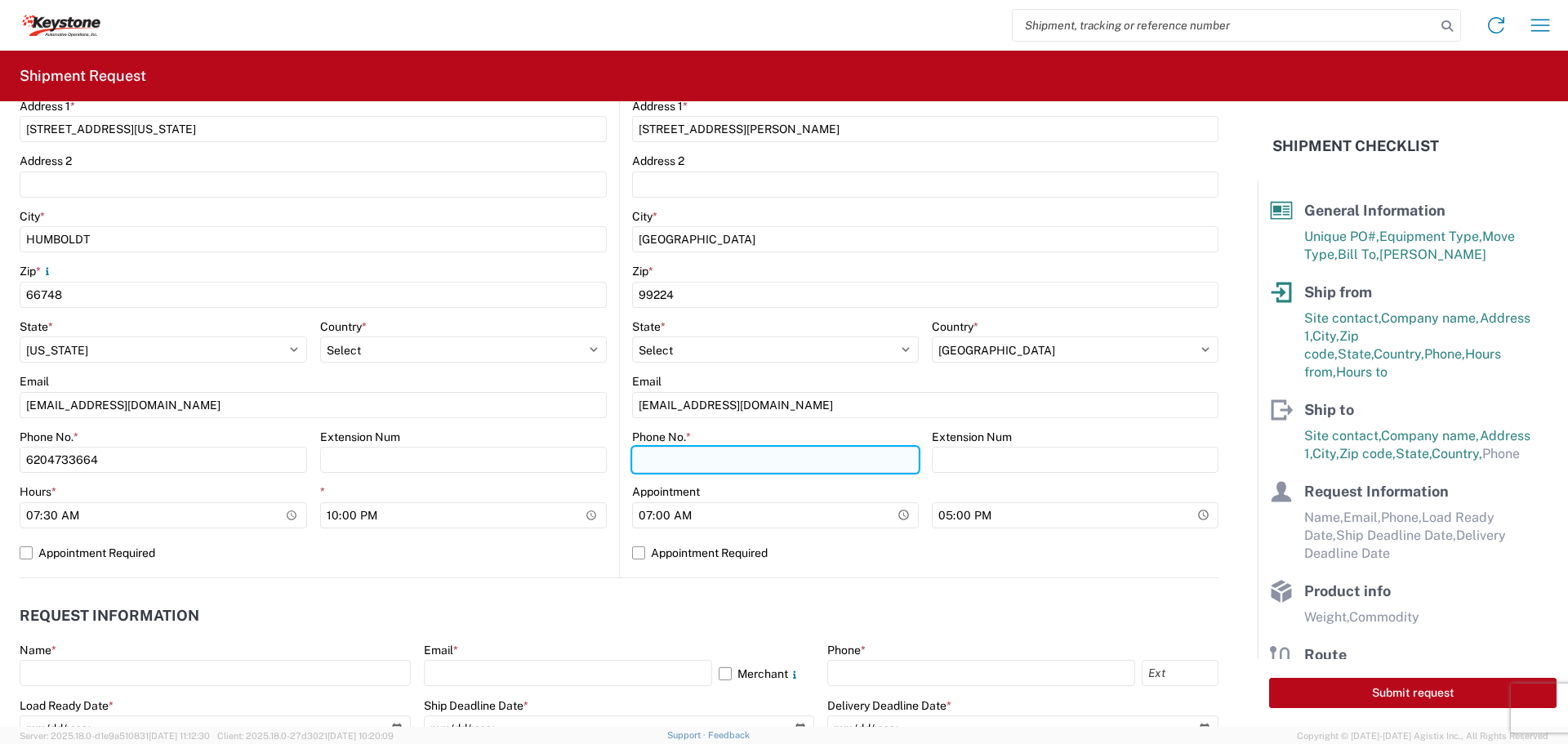
click at [674, 457] on input "Phone No. *" at bounding box center [775, 460] width 286 height 26
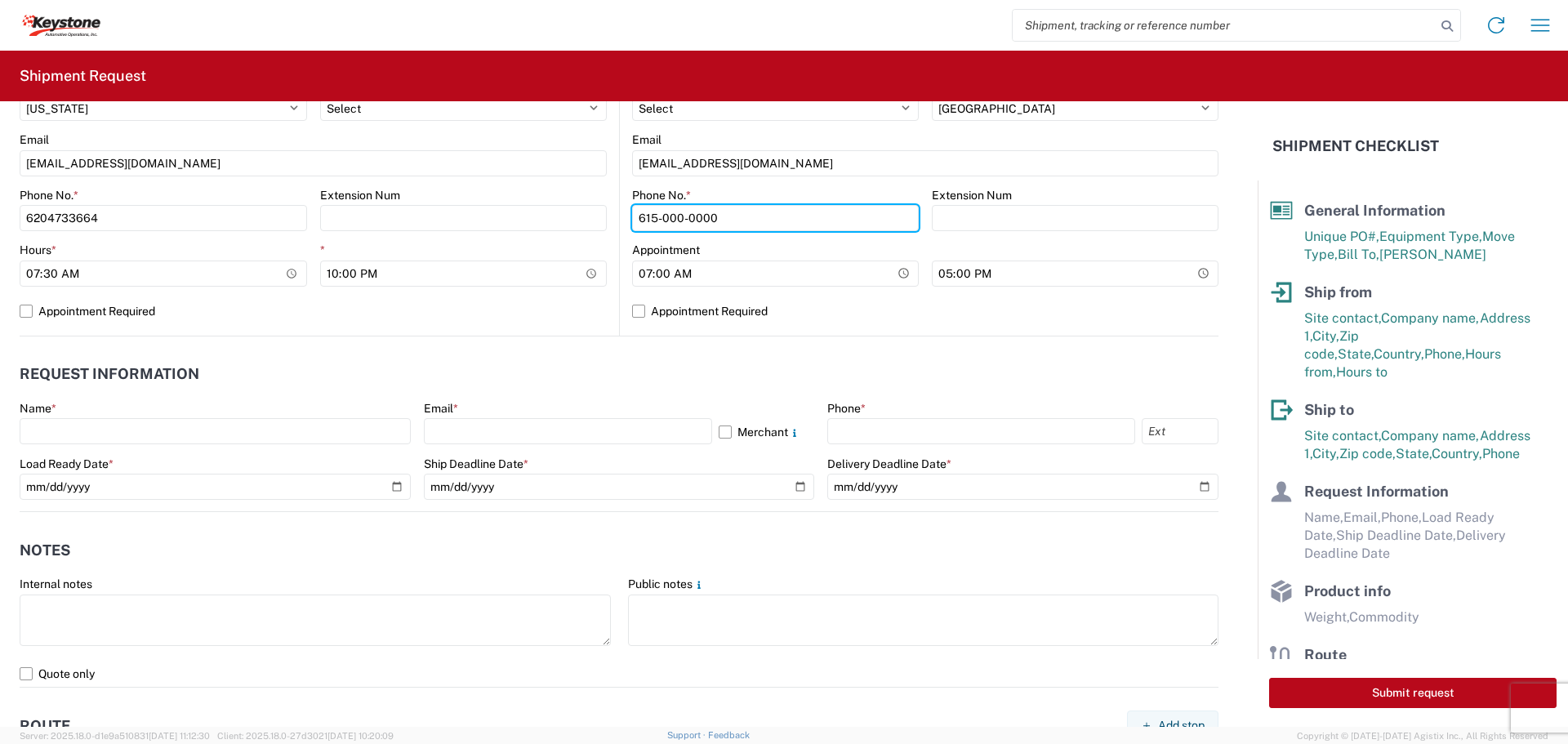
scroll to position [653, 0]
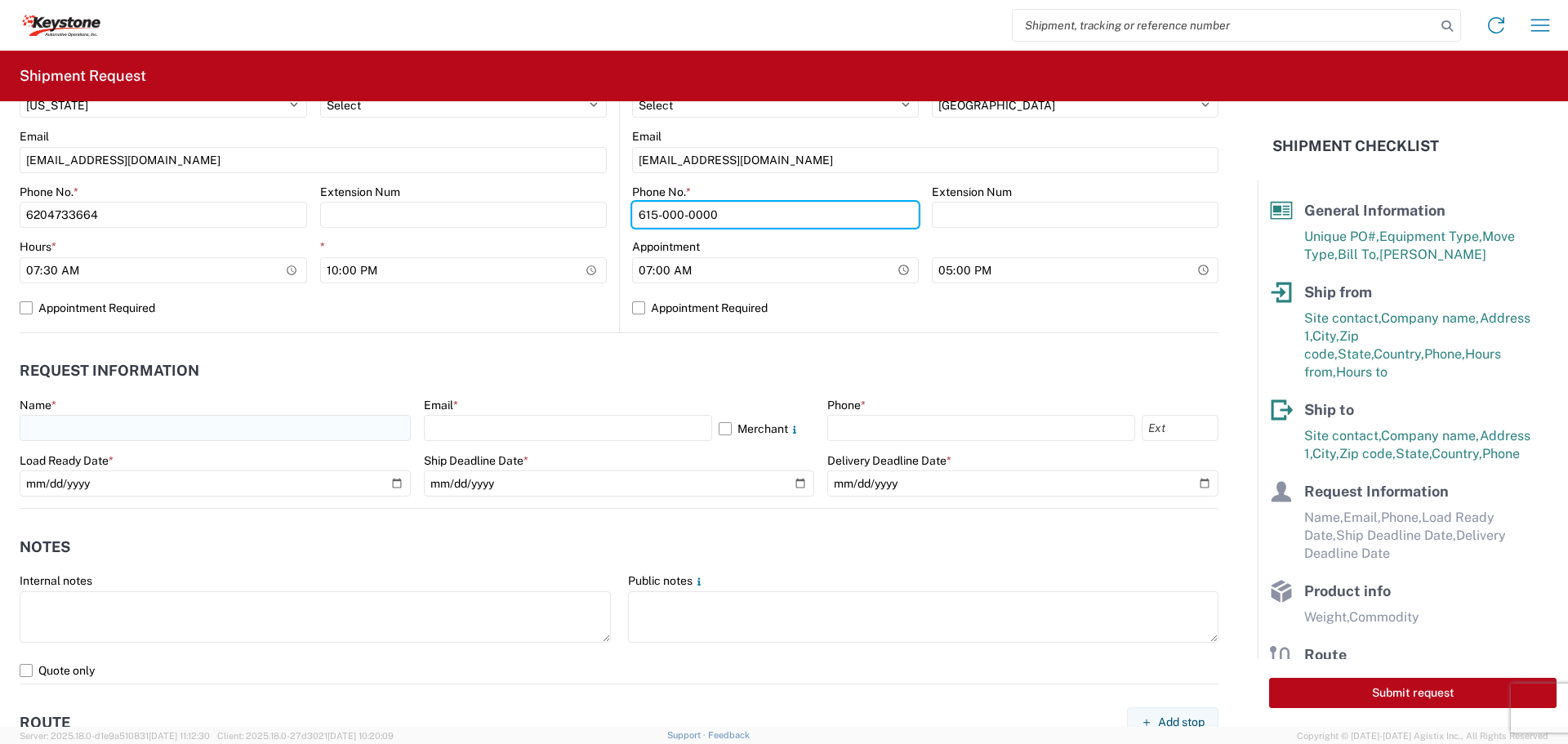
type input "615-000-0000"
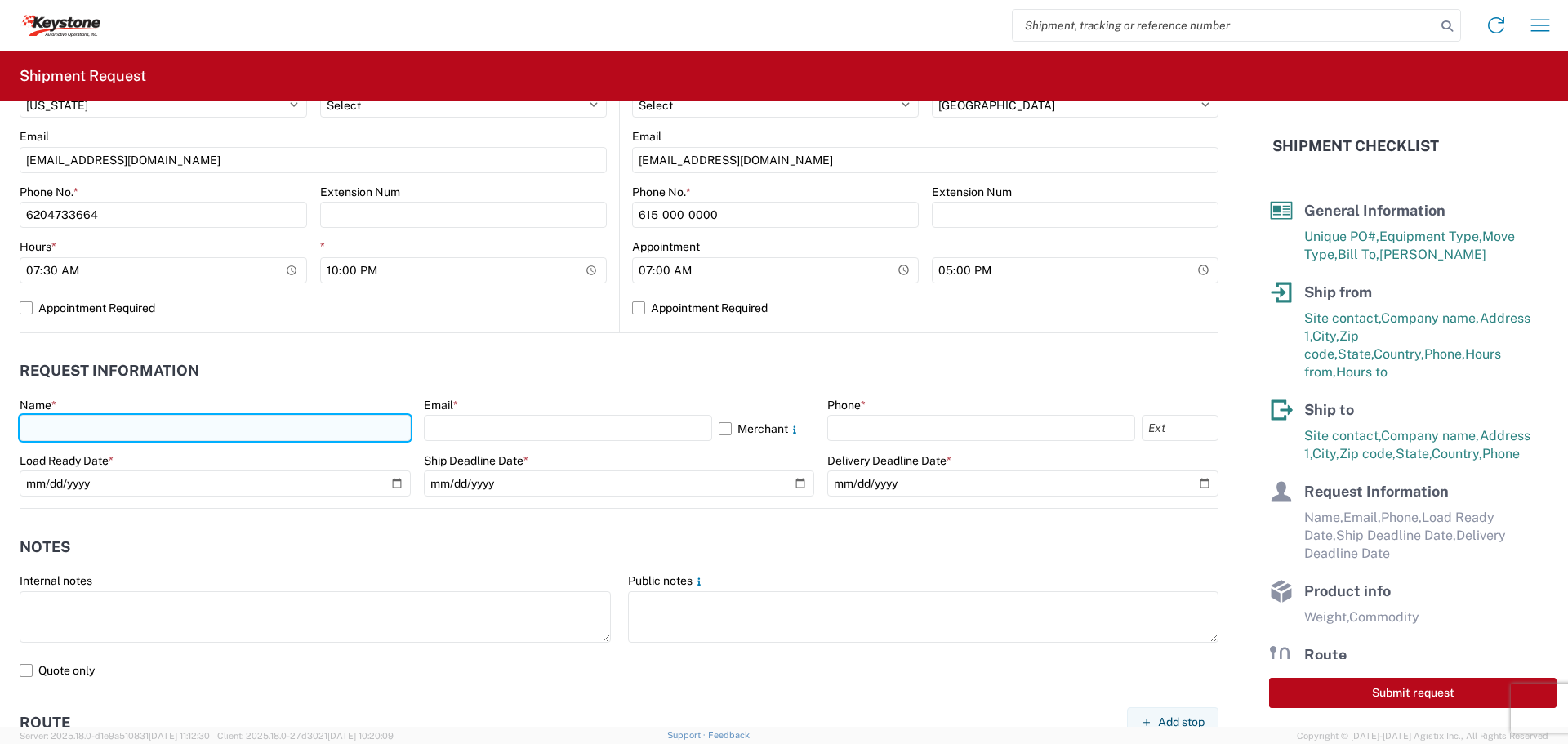
click at [111, 428] on input "text" at bounding box center [215, 428] width 391 height 26
type input "[PERSON_NAME]"
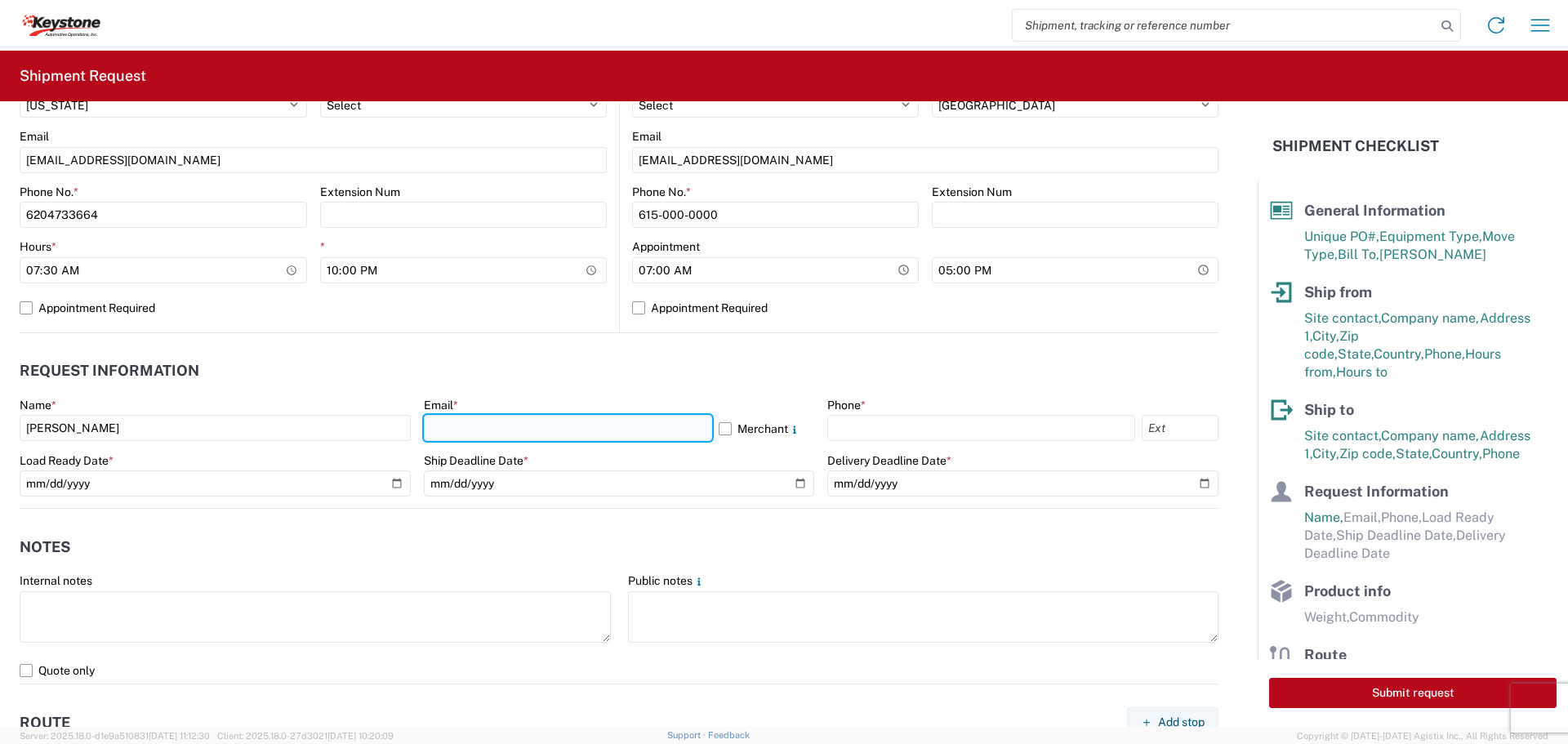
click at [463, 424] on input "text" at bounding box center [568, 428] width 288 height 26
type input "[EMAIL_ADDRESS][DOMAIN_NAME]"
click at [719, 430] on label "Merchant" at bounding box center [767, 428] width 96 height 26
click at [0, 0] on input "Merchant" at bounding box center [0, 0] width 0 height 0
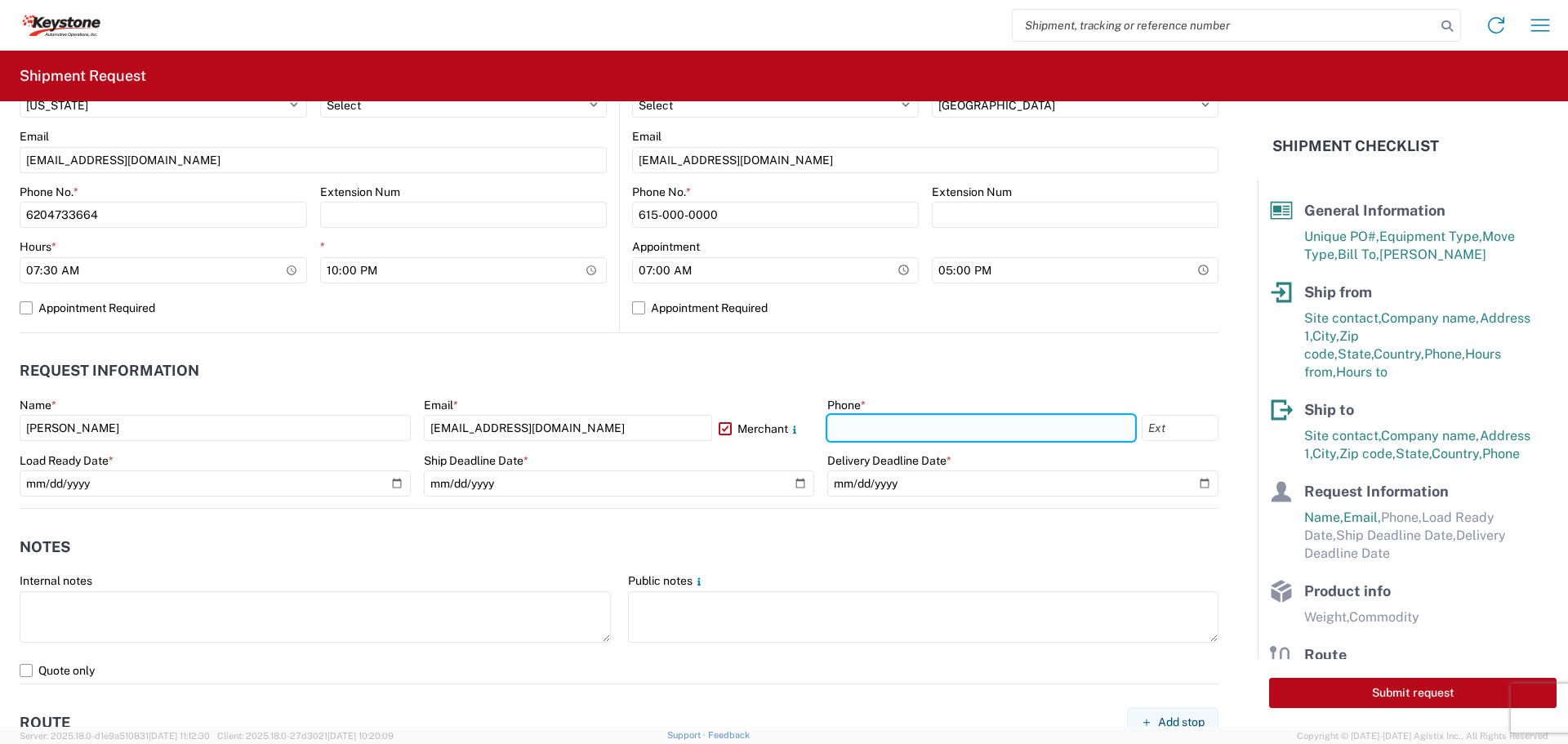
click at [850, 425] on input "text" at bounding box center [981, 428] width 308 height 26
type input "[PHONE_NUMBER]"
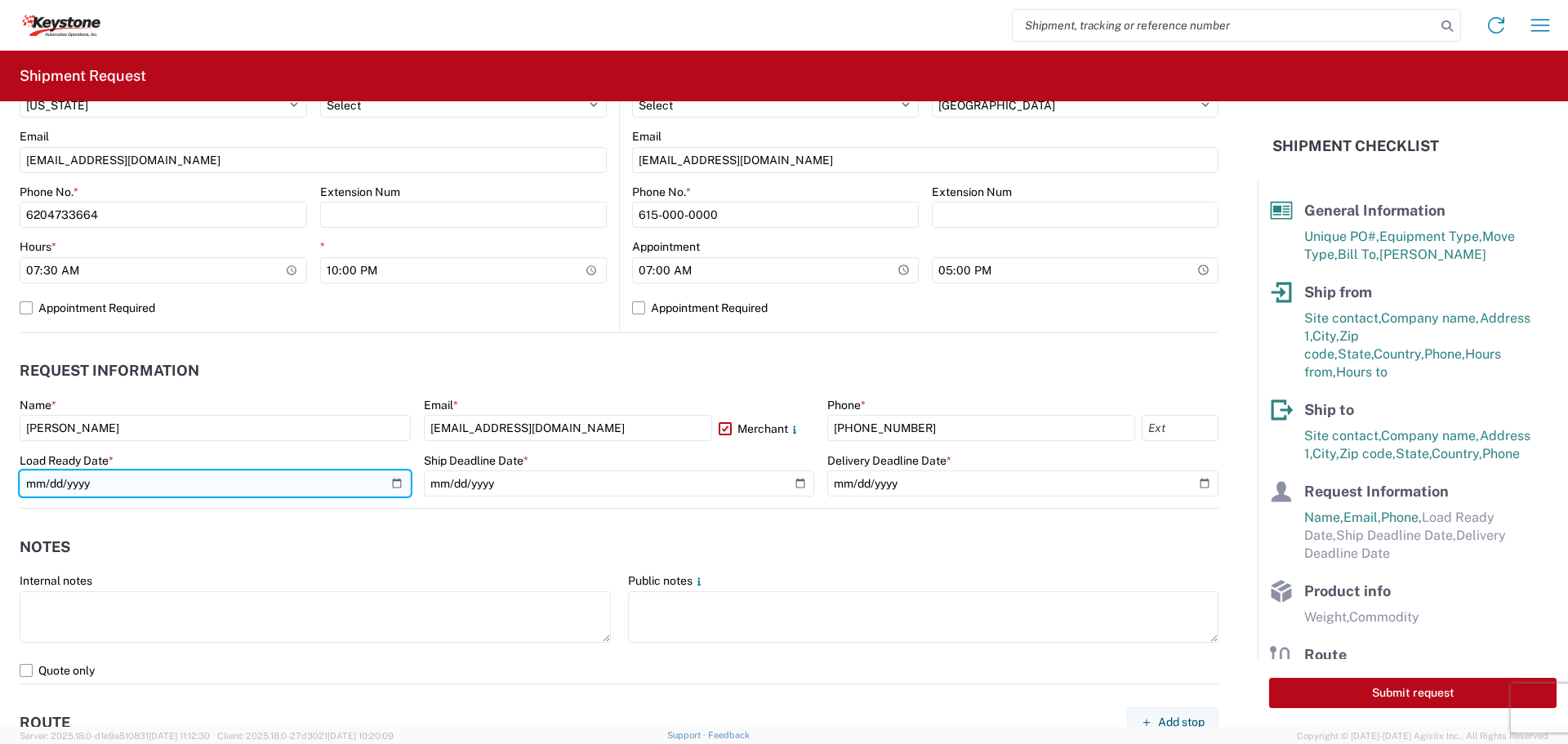
click at [389, 483] on input "date" at bounding box center [215, 483] width 391 height 26
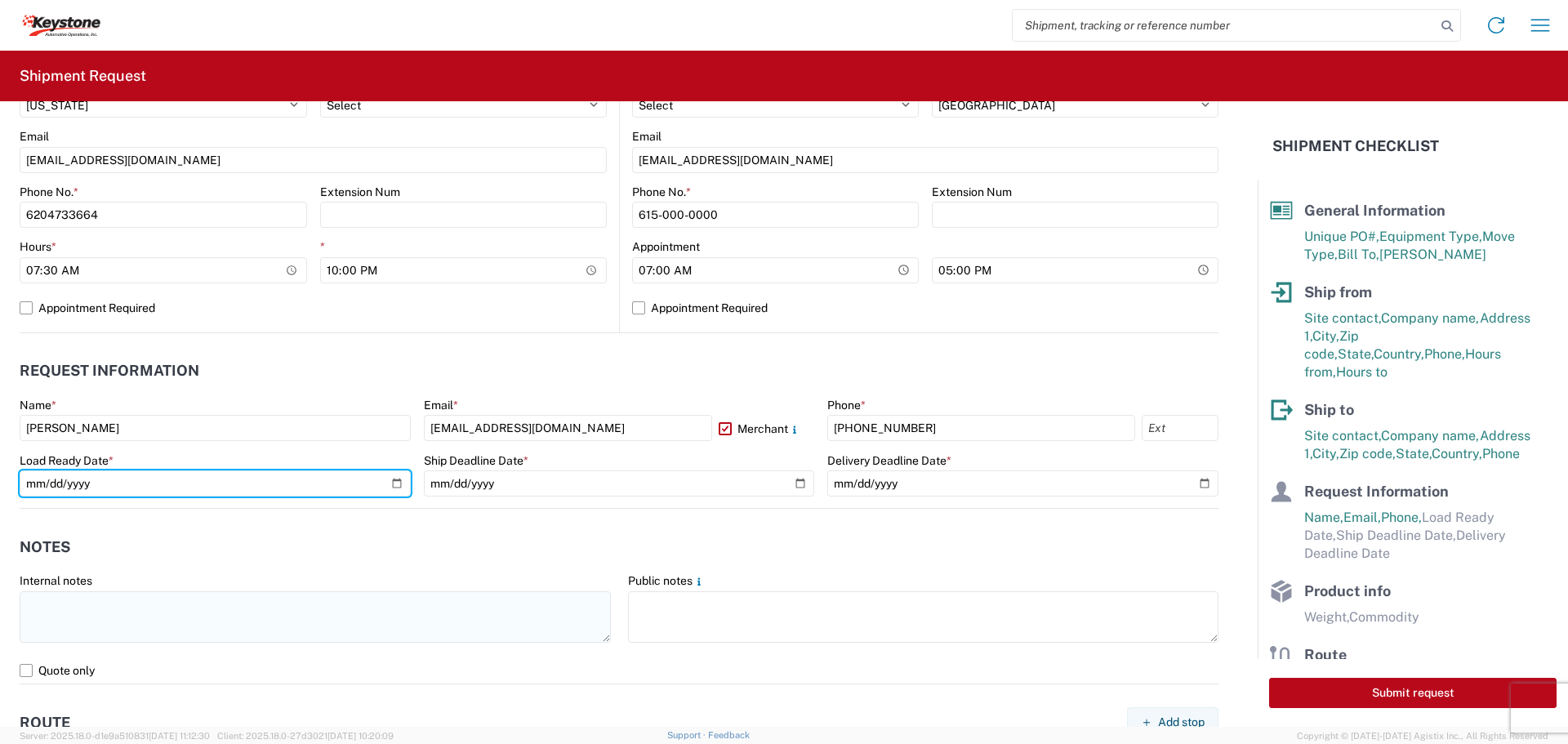
type input "[DATE]"
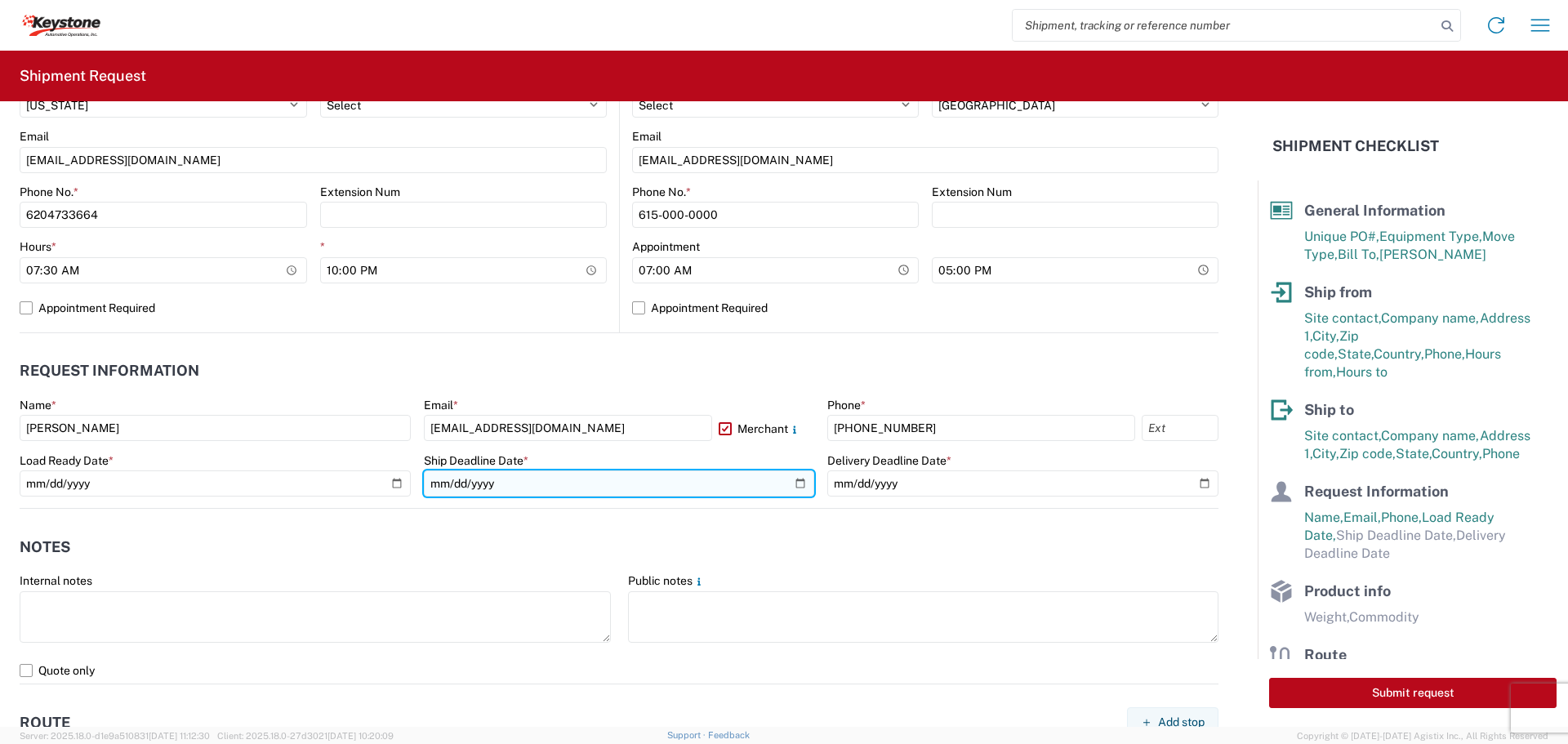
click at [792, 482] on input "date" at bounding box center [620, 483] width 391 height 26
type input "[DATE]"
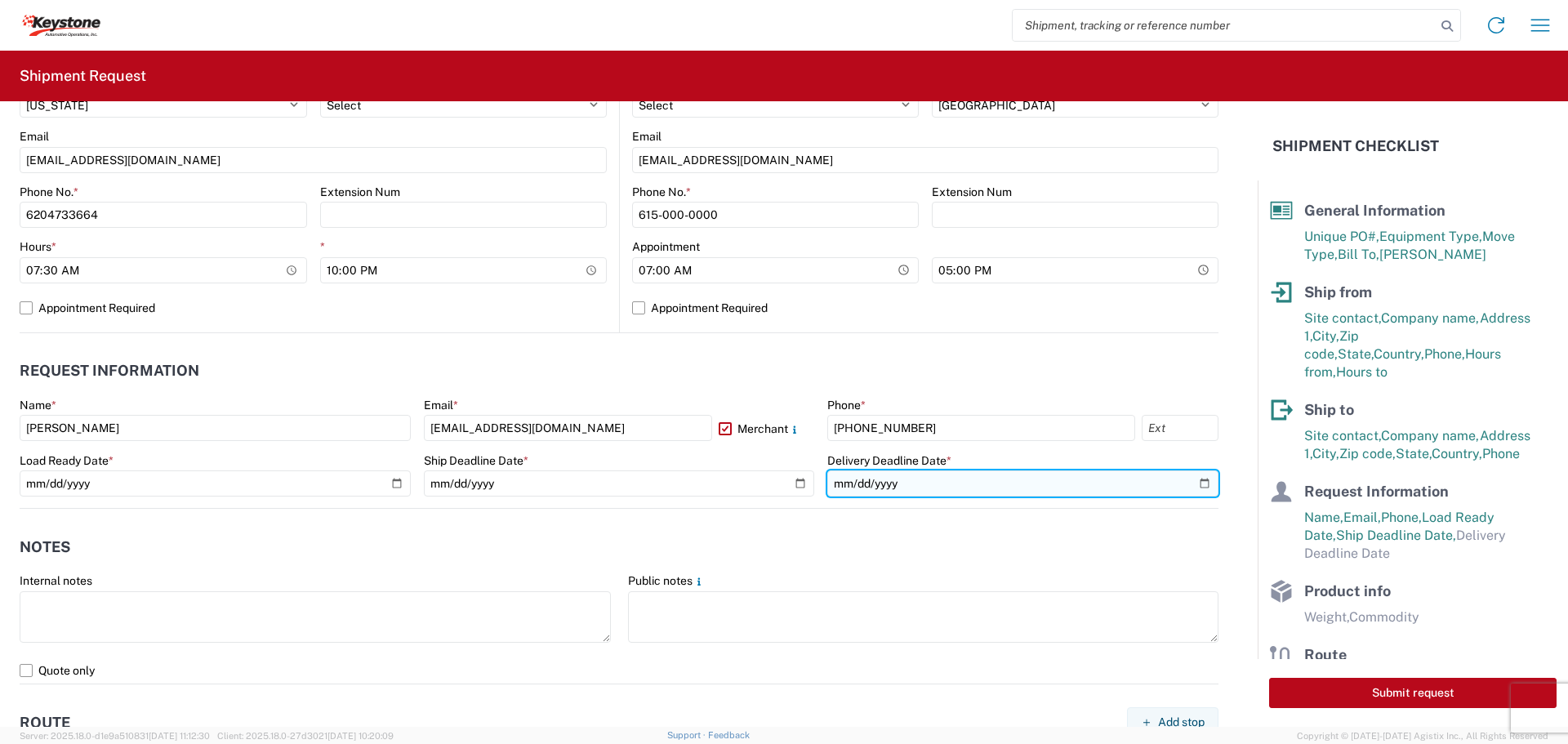
click at [1188, 478] on input "date" at bounding box center [1023, 483] width 391 height 26
type input "[DATE]"
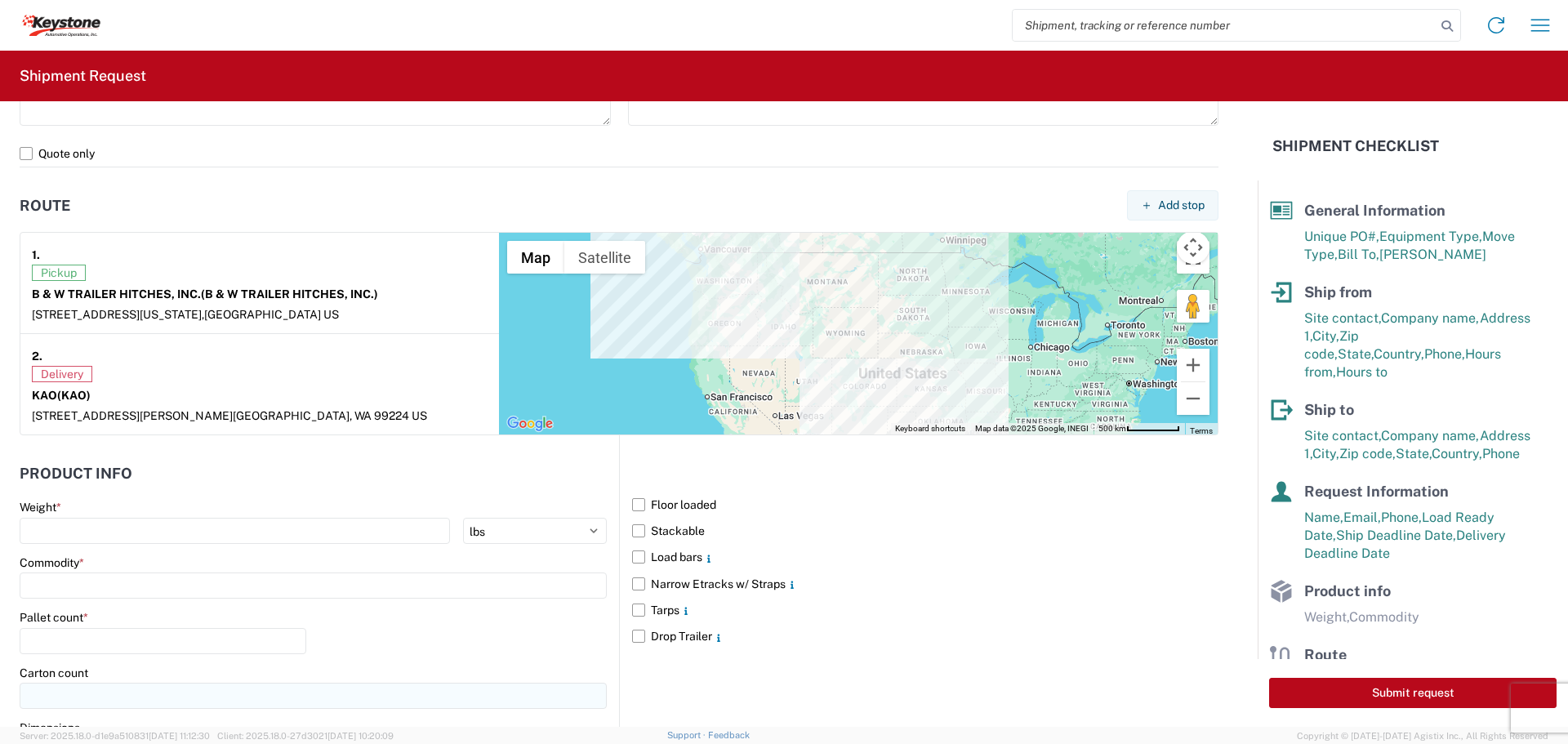
scroll to position [1306, 0]
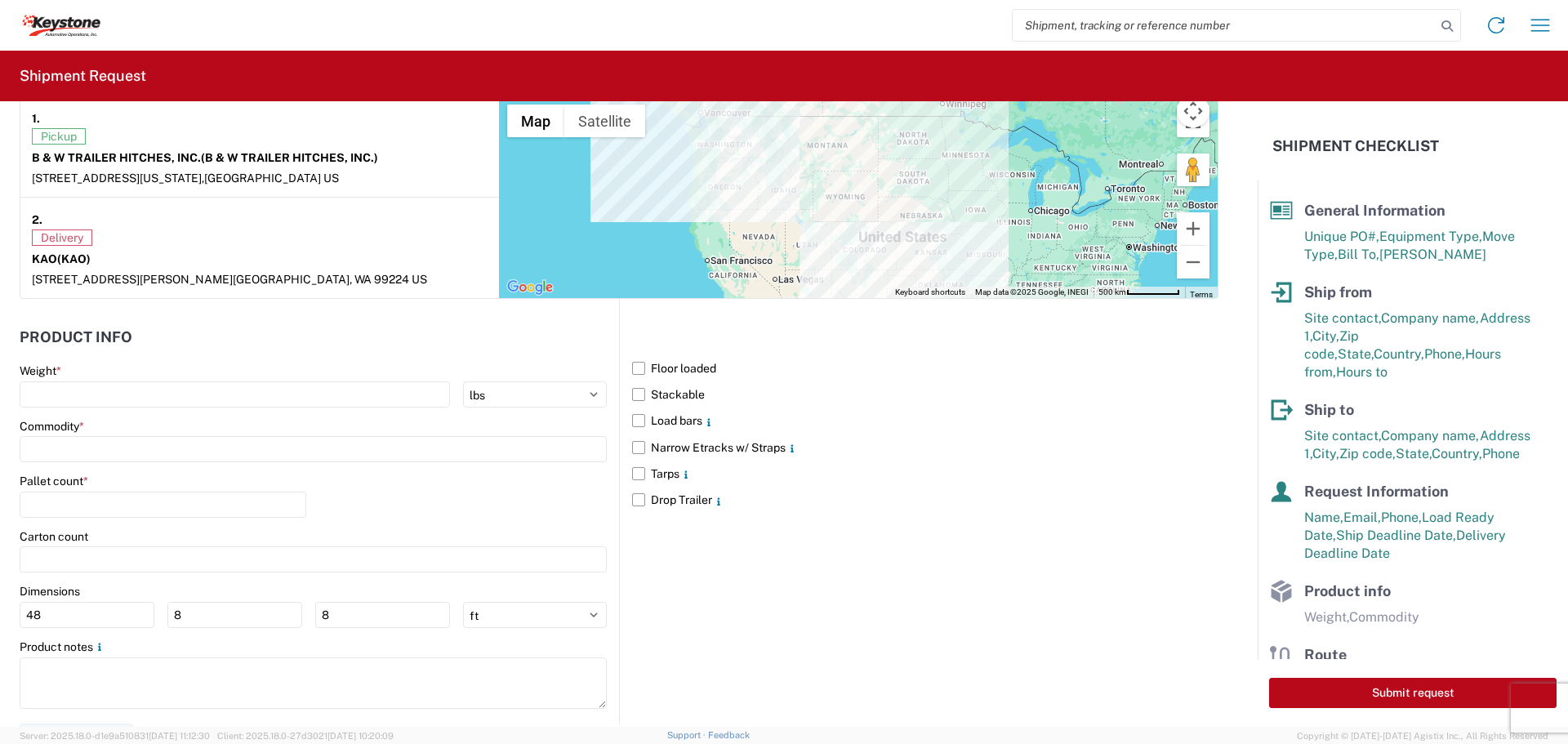
click at [118, 380] on div "Weight * kgs lbs" at bounding box center [313, 385] width 587 height 44
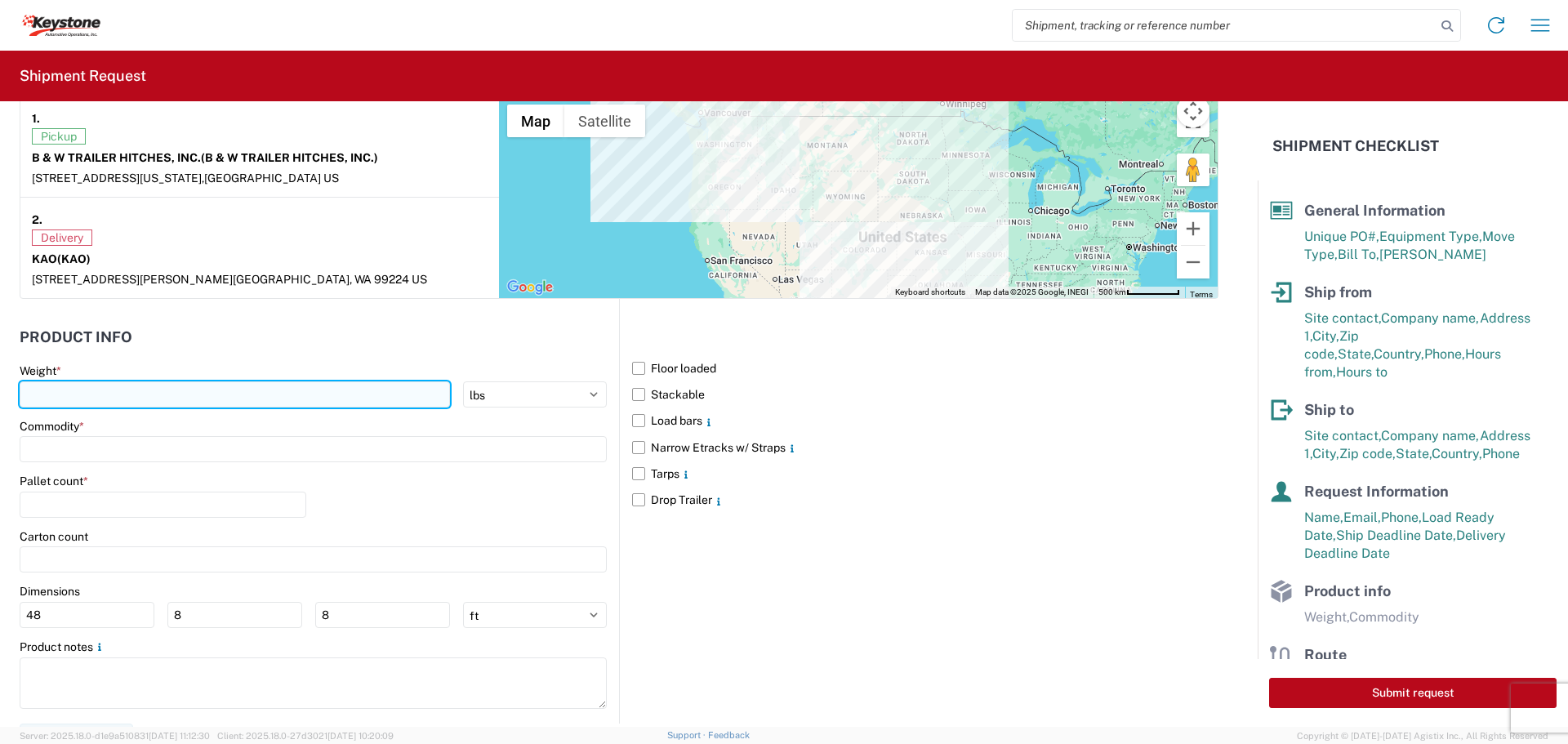
click at [109, 402] on input "number" at bounding box center [235, 394] width 431 height 26
type input "22357"
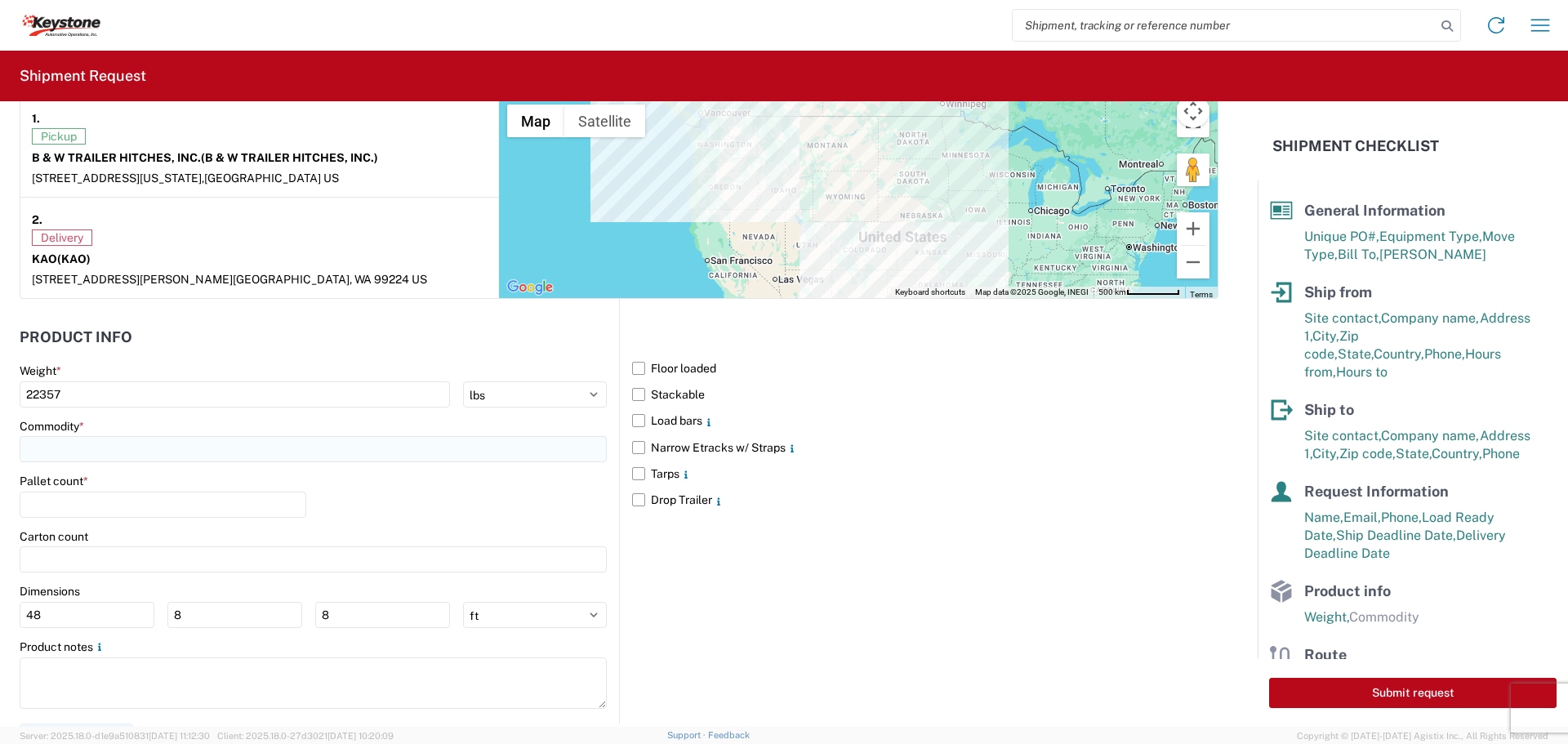
click at [112, 452] on input at bounding box center [313, 449] width 587 height 26
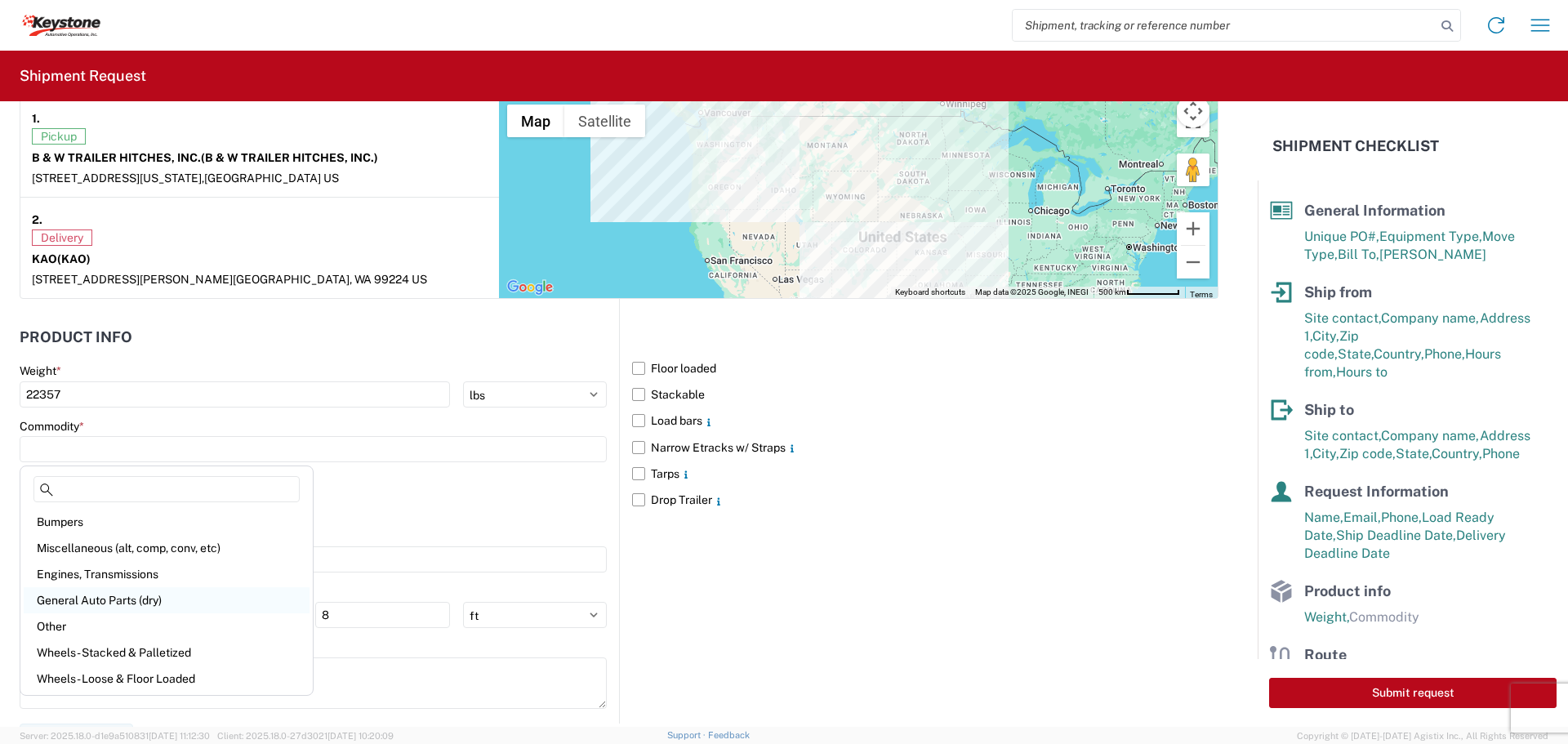
click at [122, 595] on div "General Auto Parts (dry)" at bounding box center [166, 600] width 286 height 26
type input "General Auto Parts (dry)"
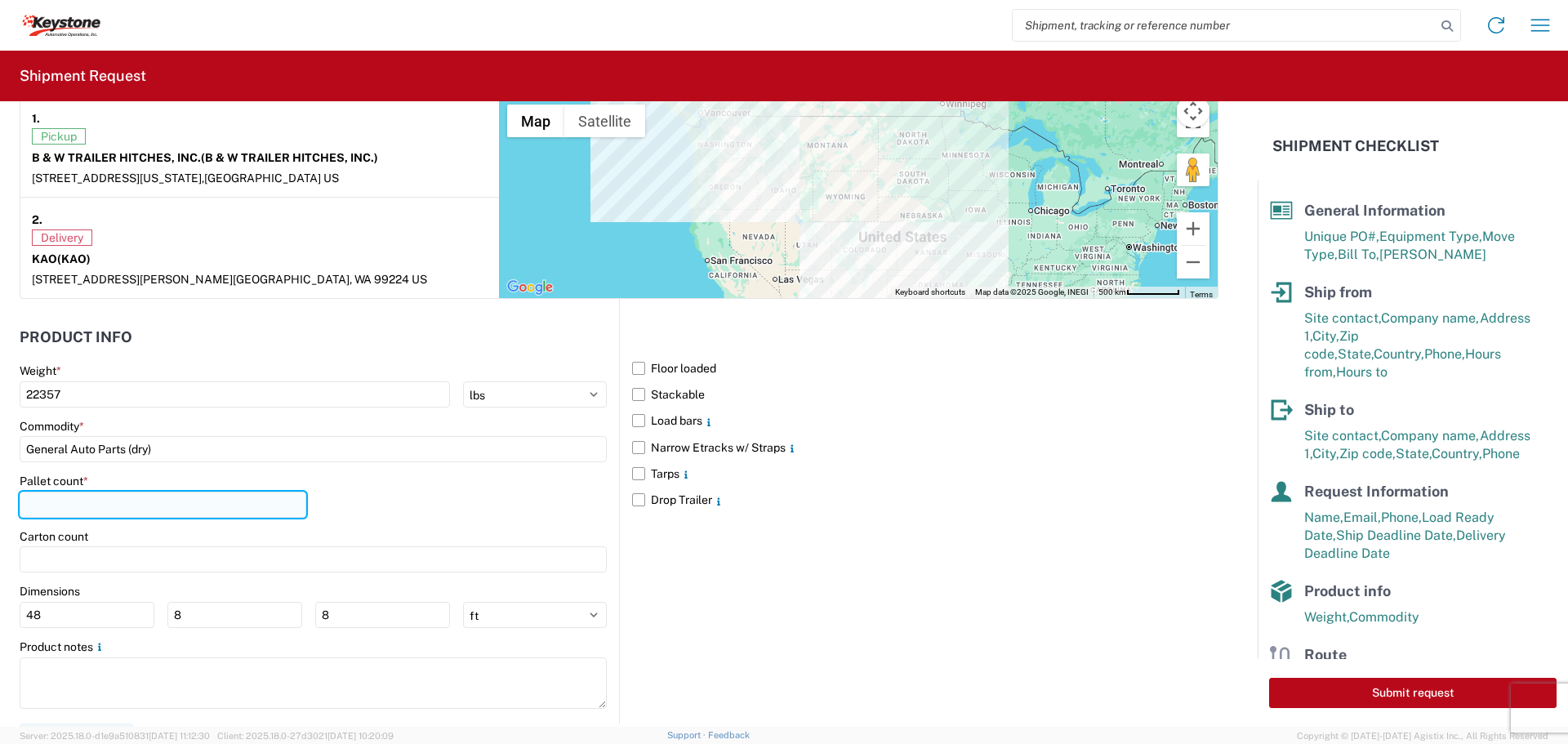
click at [130, 498] on input "number" at bounding box center [163, 504] width 286 height 26
type input "19"
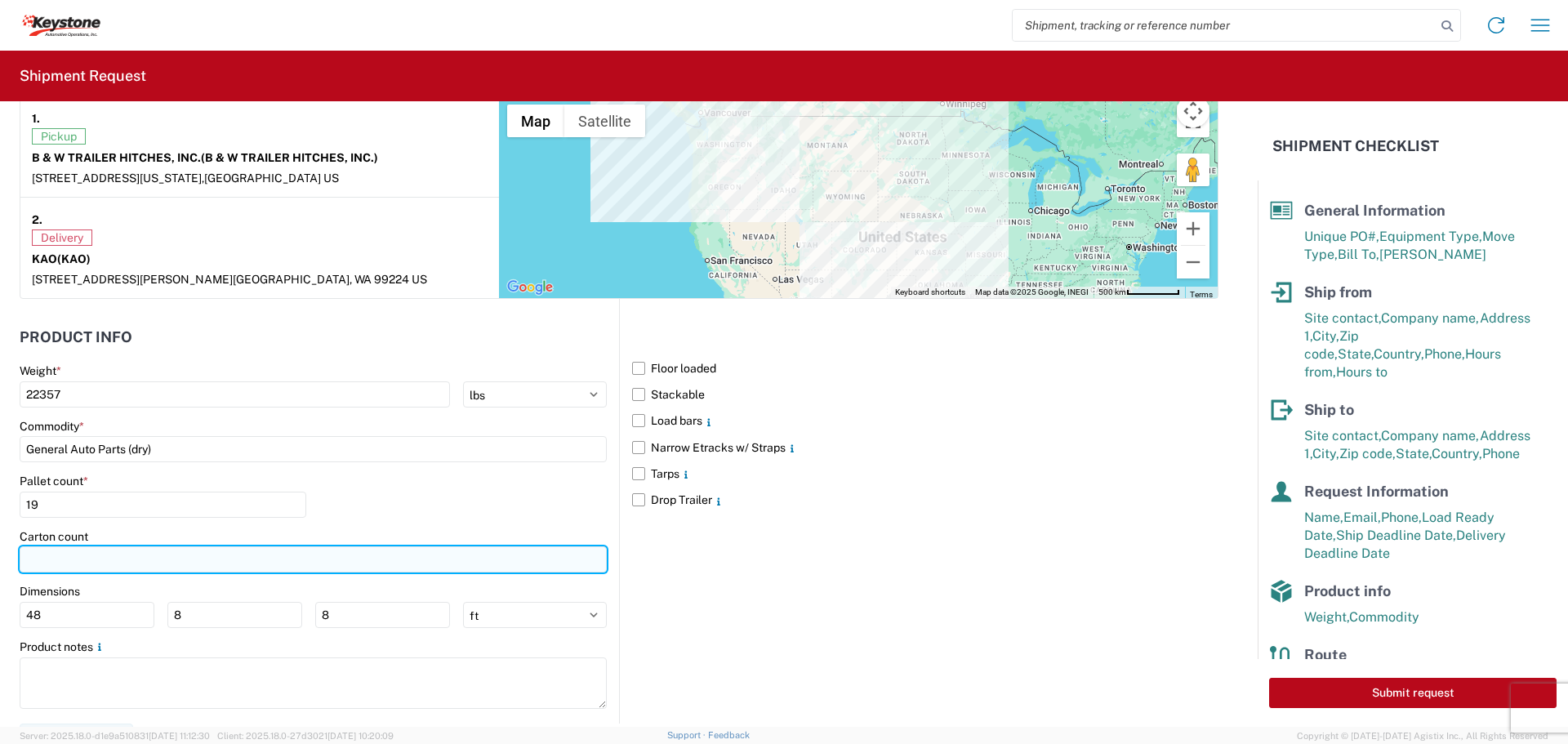
click at [98, 551] on input "number" at bounding box center [313, 560] width 587 height 26
type input "451"
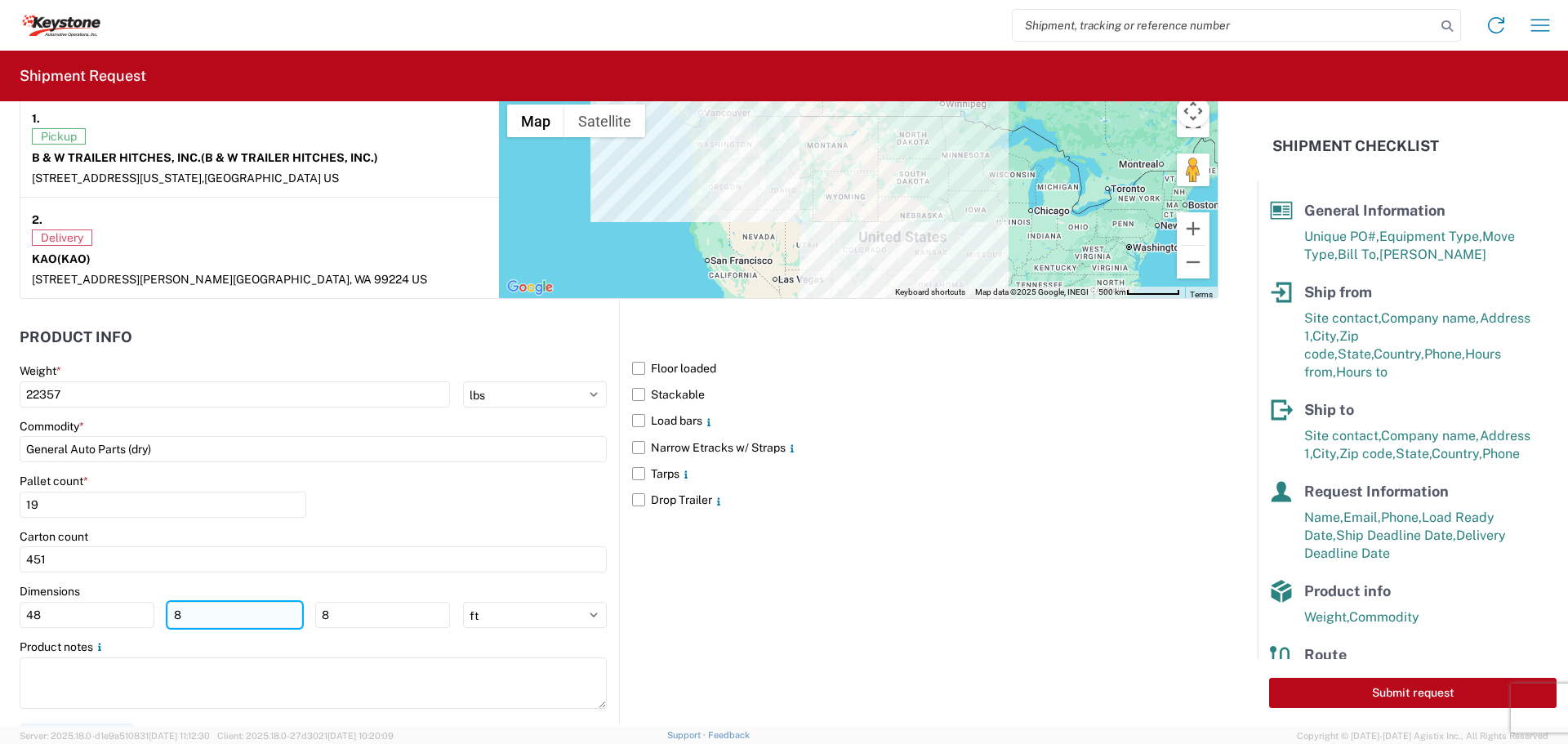
click at [197, 616] on input "8" at bounding box center [235, 615] width 135 height 26
type input "40"
click at [334, 621] on input "8" at bounding box center [383, 615] width 135 height 26
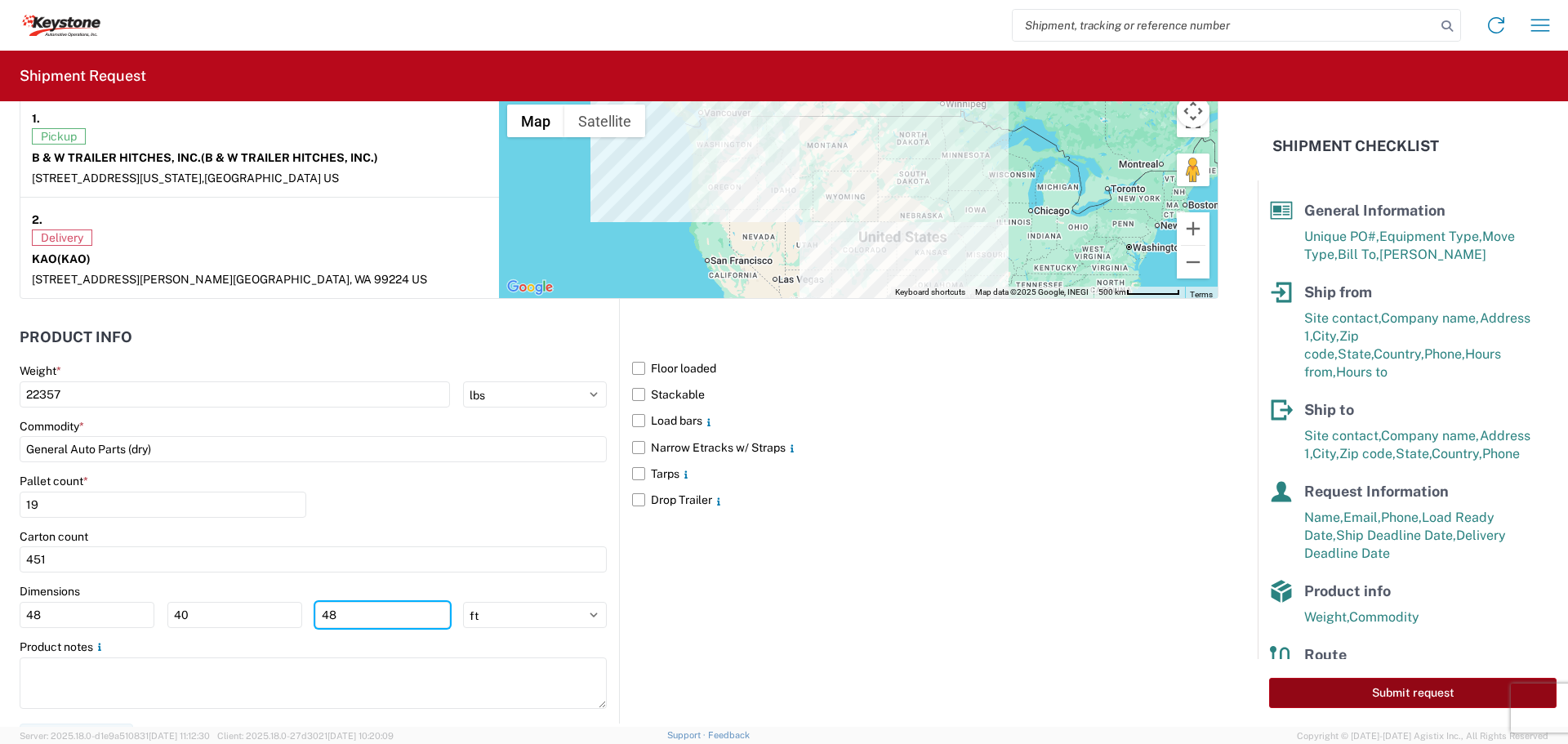
type input "48"
click at [1309, 689] on button "Submit request" at bounding box center [1412, 693] width 287 height 30
select select "KS"
select select "US"
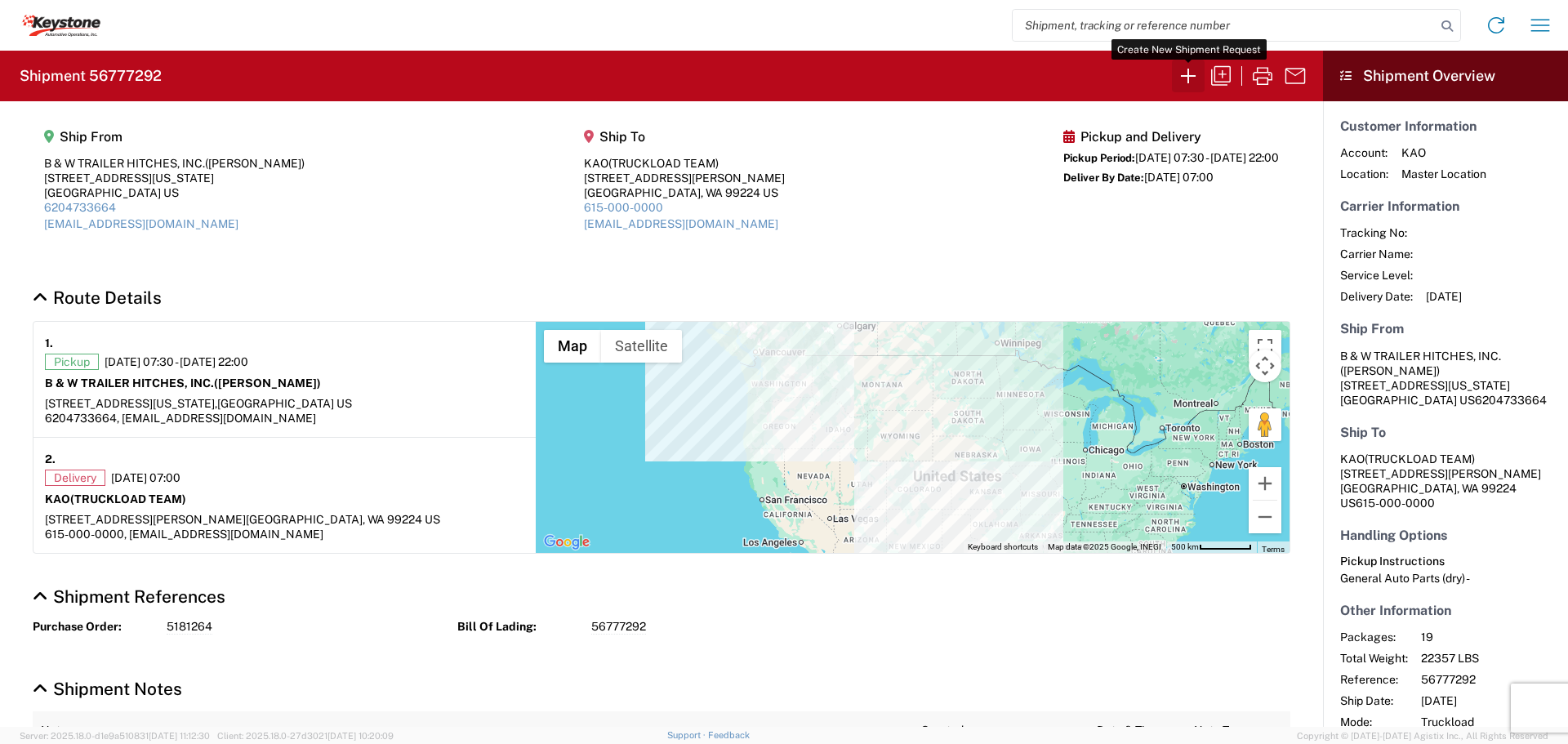
click at [1189, 74] on icon "button" at bounding box center [1188, 76] width 26 height 26
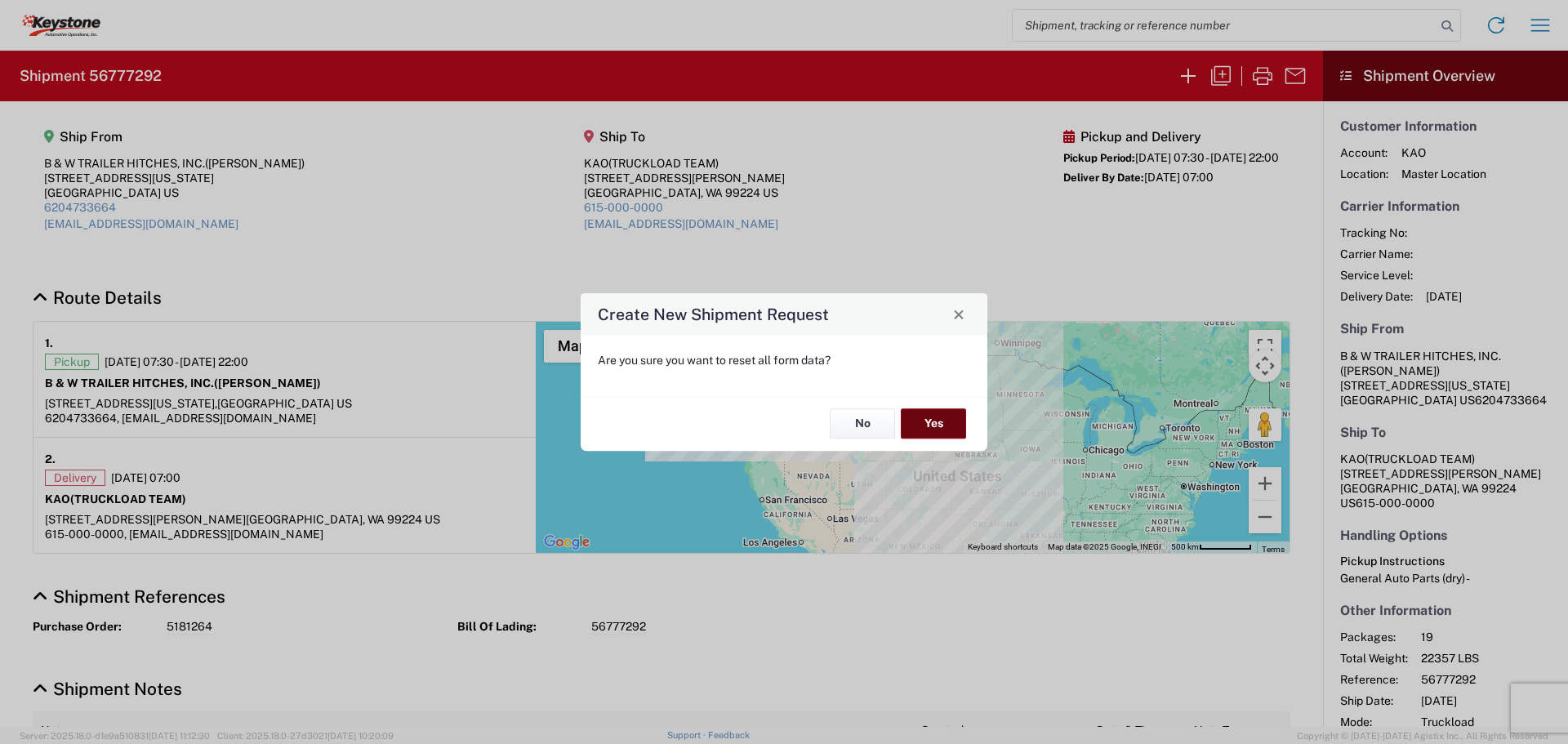
click at [934, 424] on button "Yes" at bounding box center [933, 424] width 66 height 30
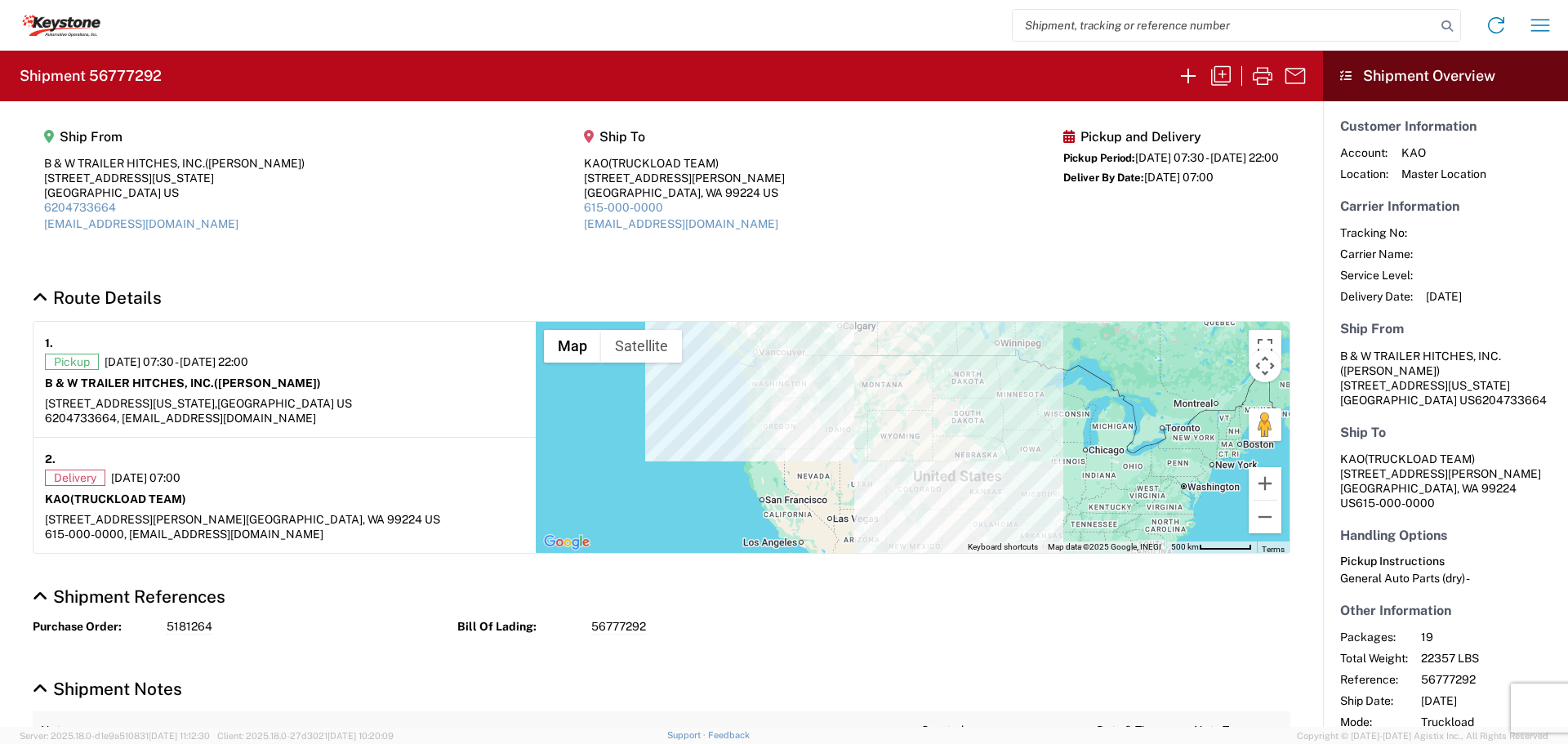
select select "FULL"
select select "US"
select select "LBS"
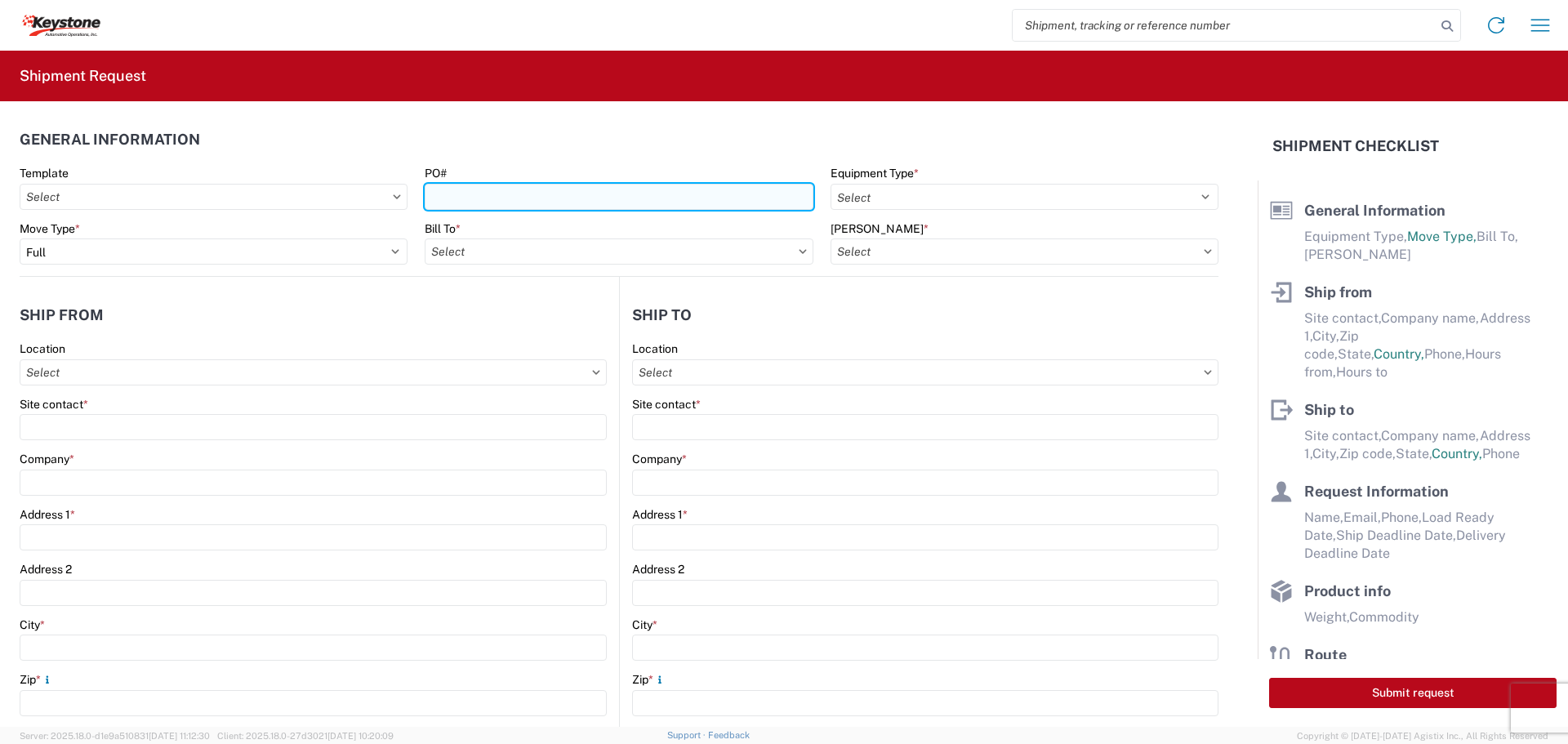
click at [530, 194] on input "PO#" at bounding box center [619, 197] width 388 height 26
type input "5099195"
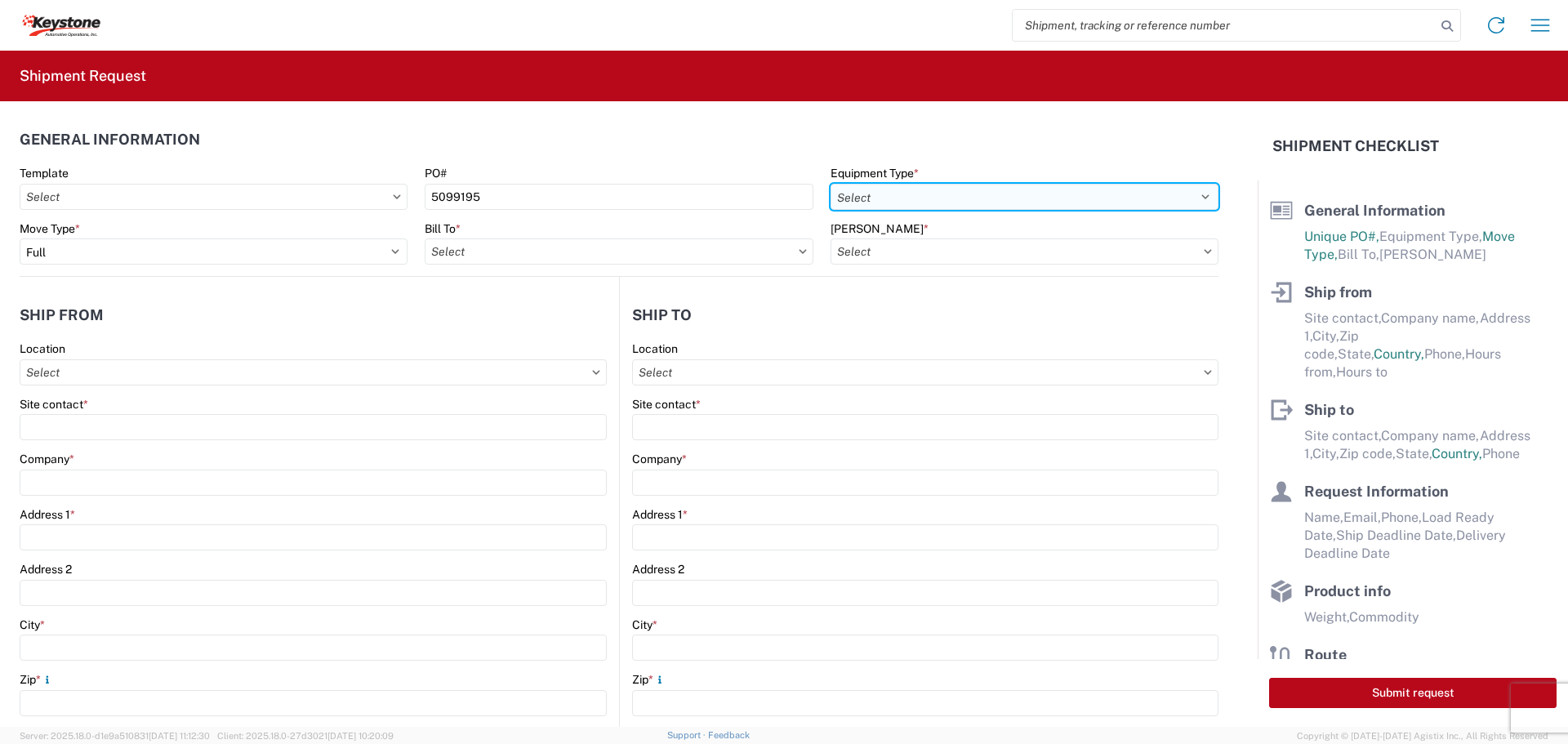
click at [911, 201] on select "Select 53’ Dry Van Flatbed Dropdeck (van) Lowboy (flatbed) Rail" at bounding box center [1024, 197] width 388 height 26
select select "STDV"
click at [830, 183] on select "Select 53’ Dry Van Flatbed Dropdeck (van) Lowboy (flatbed) Rail" at bounding box center [1024, 197] width 388 height 26
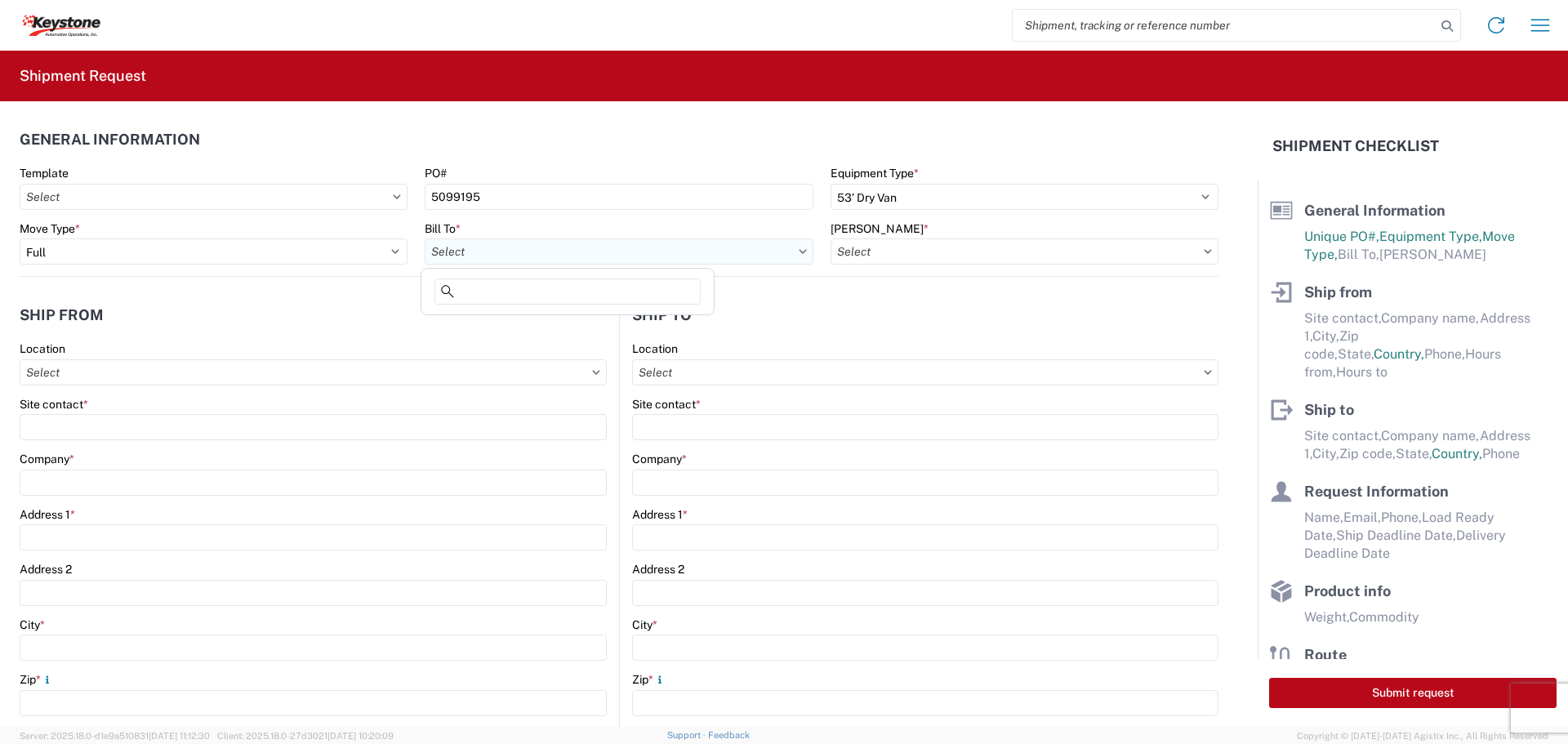
click at [714, 253] on input "Bill To *" at bounding box center [619, 252] width 388 height 26
type input "8427"
click at [563, 324] on div "8427 - KAO Logistics - [GEOGRAPHIC_DATA], [GEOGRAPHIC_DATA]" at bounding box center [608, 324] width 365 height 26
type input "8427 - KAO Logistics - [GEOGRAPHIC_DATA], [GEOGRAPHIC_DATA]"
click at [1023, 246] on input "[PERSON_NAME] *" at bounding box center [1024, 252] width 388 height 26
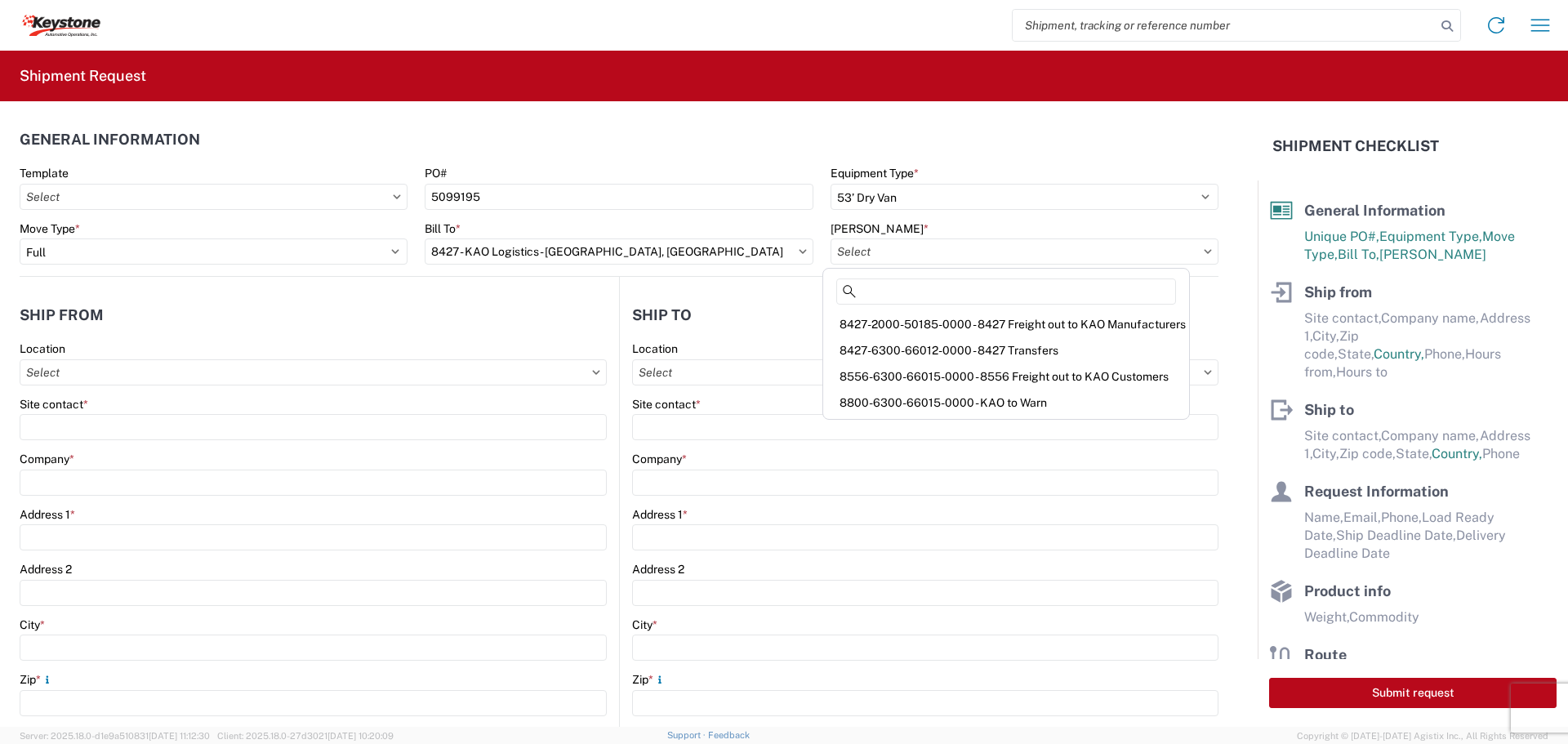
click at [971, 353] on div "8427-6300-66012-0000 - 8427 Transfers" at bounding box center [1006, 350] width 359 height 26
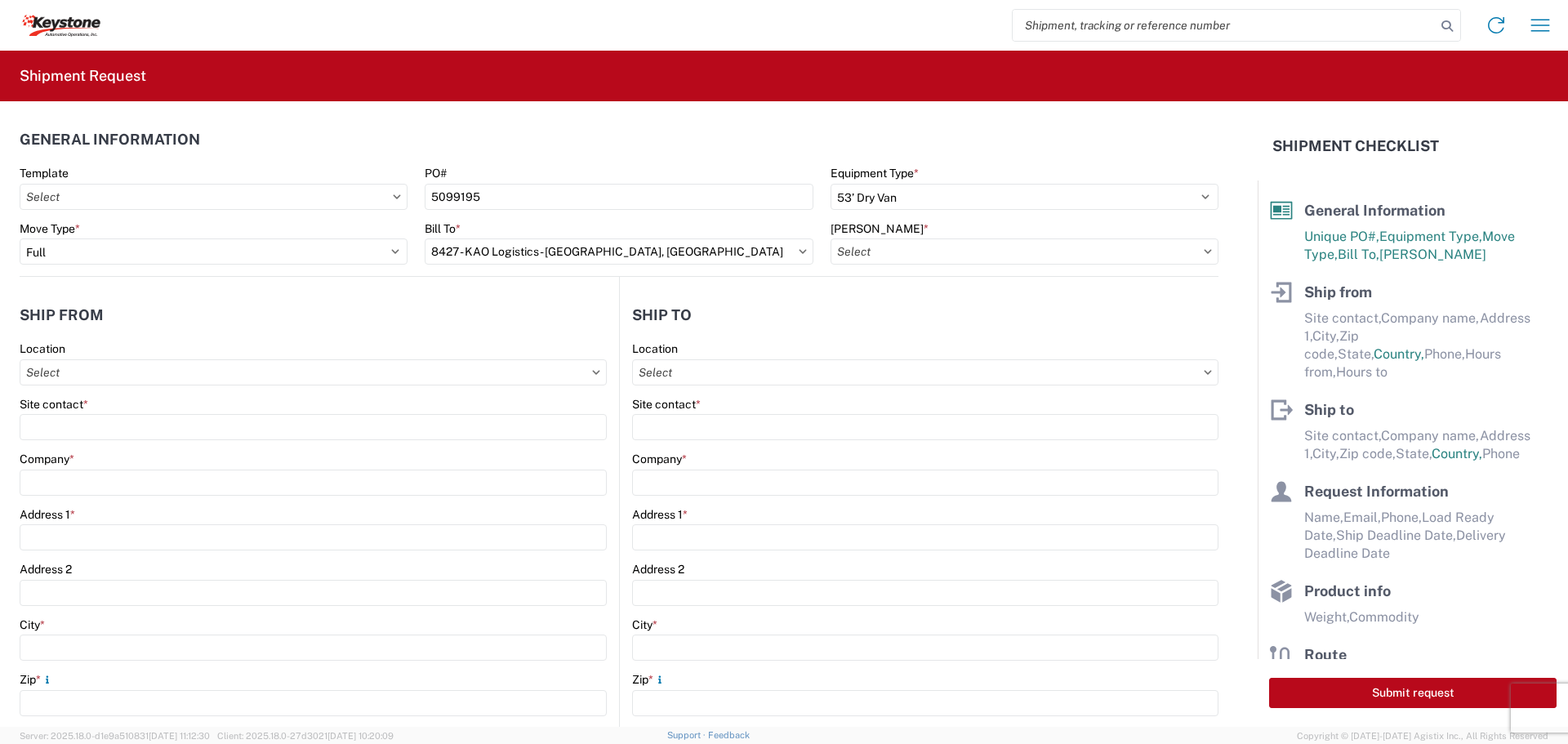
type input "8427-6300-66012-0000 - 8427 Transfers, 8427-6300-66012-0000 - 8427 Transfers"
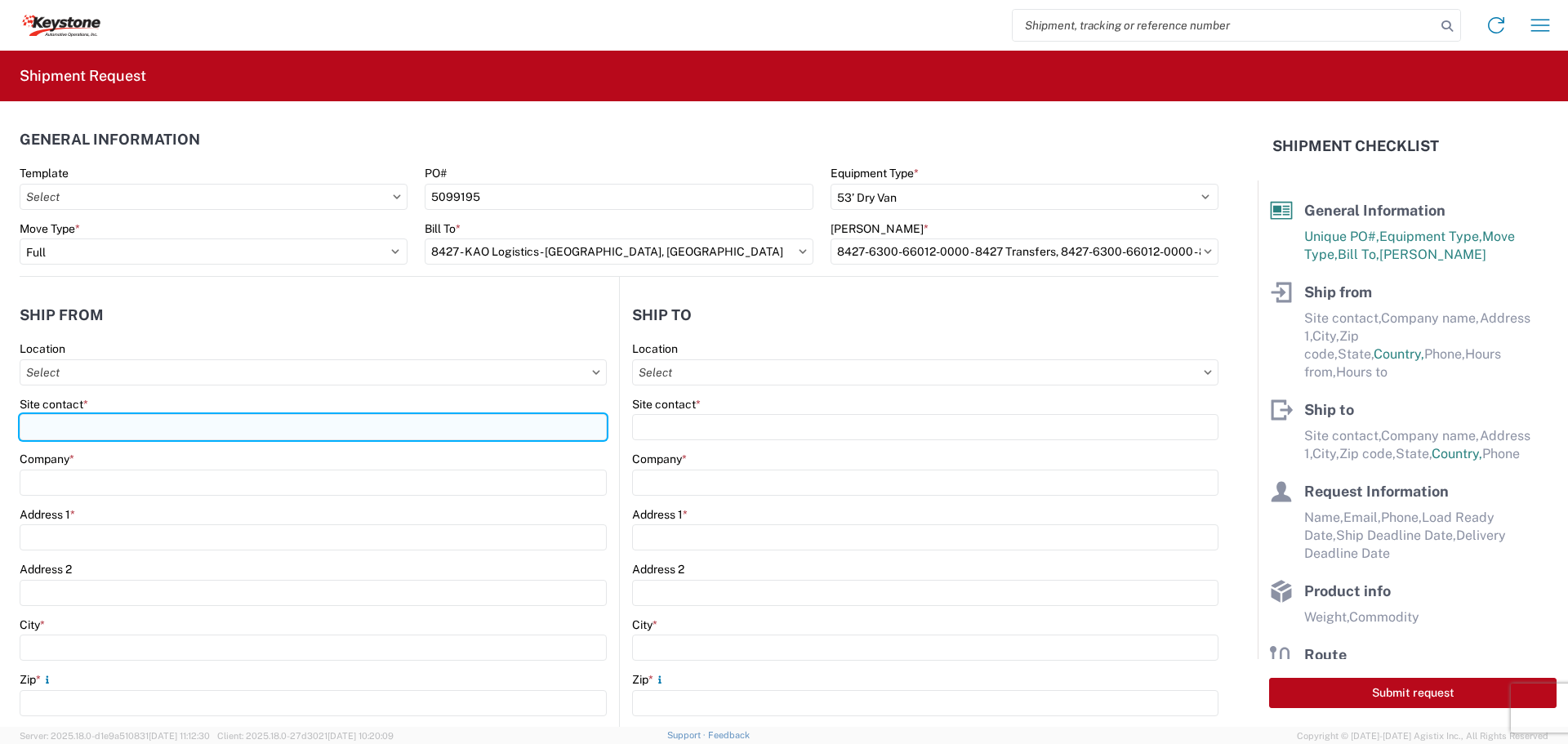
click at [188, 424] on input "Site contact *" at bounding box center [313, 427] width 587 height 26
type input "BILL OR [PERSON_NAME]"
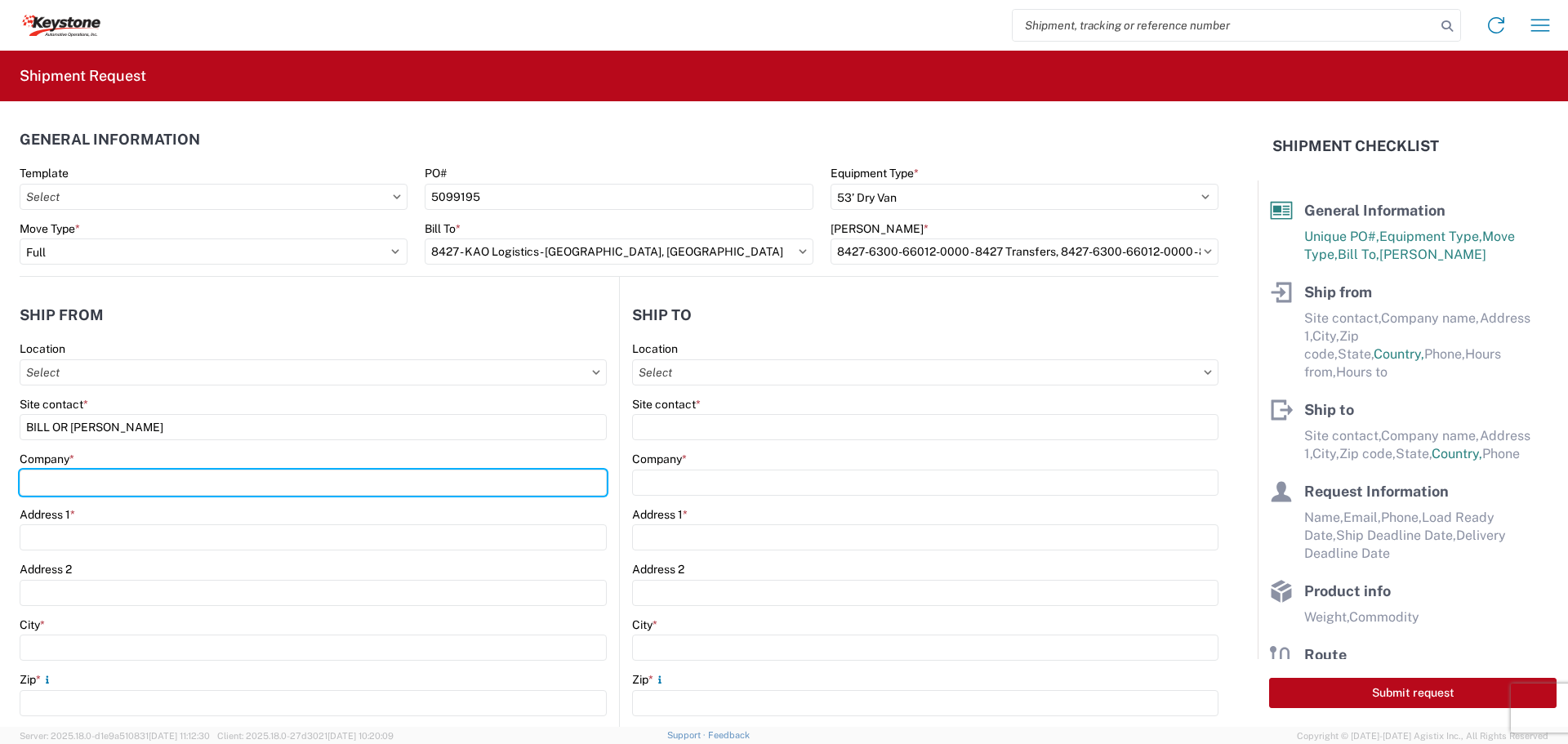
type input "B & W TRAILER HITCHES, INC."
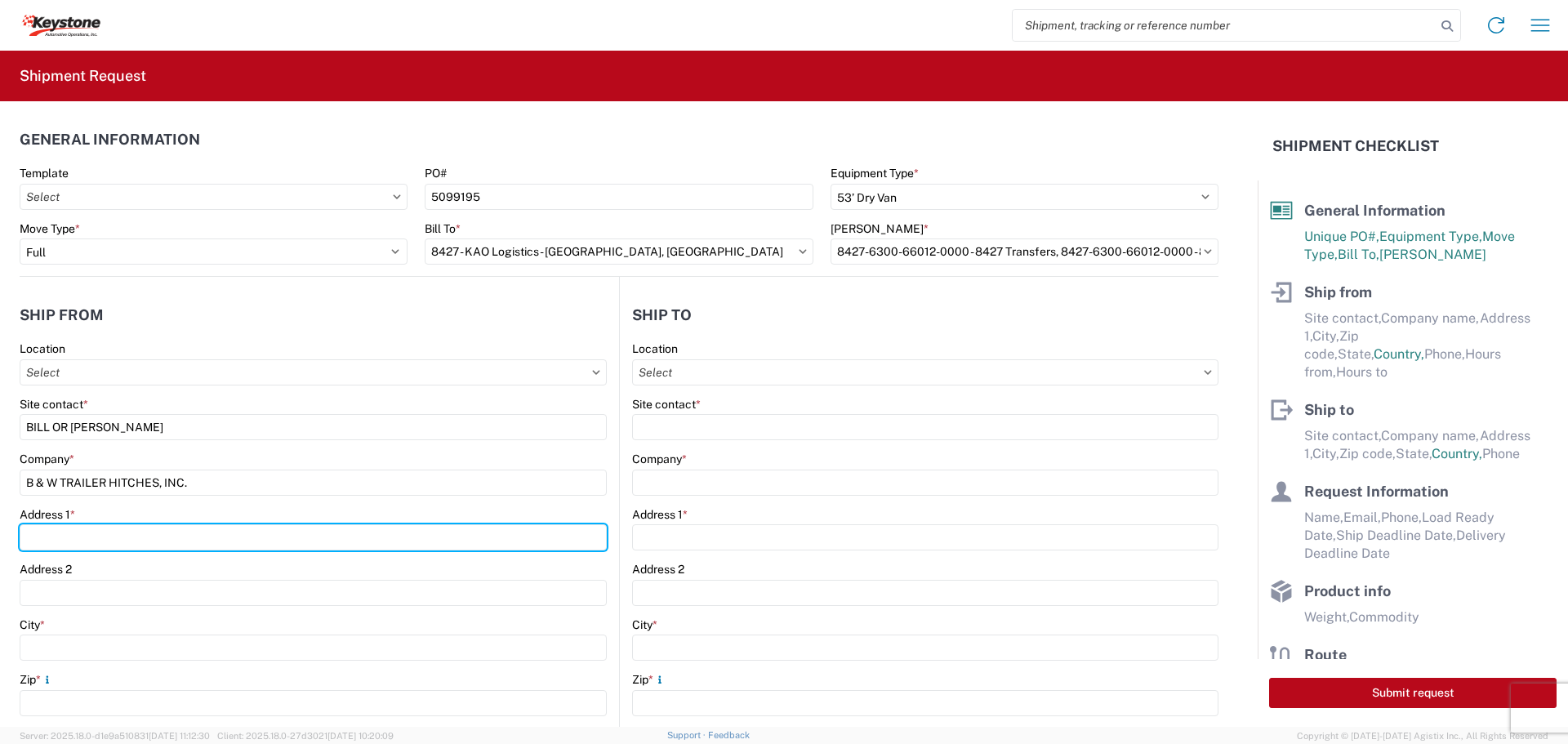
type input "[STREET_ADDRESS][US_STATE]"
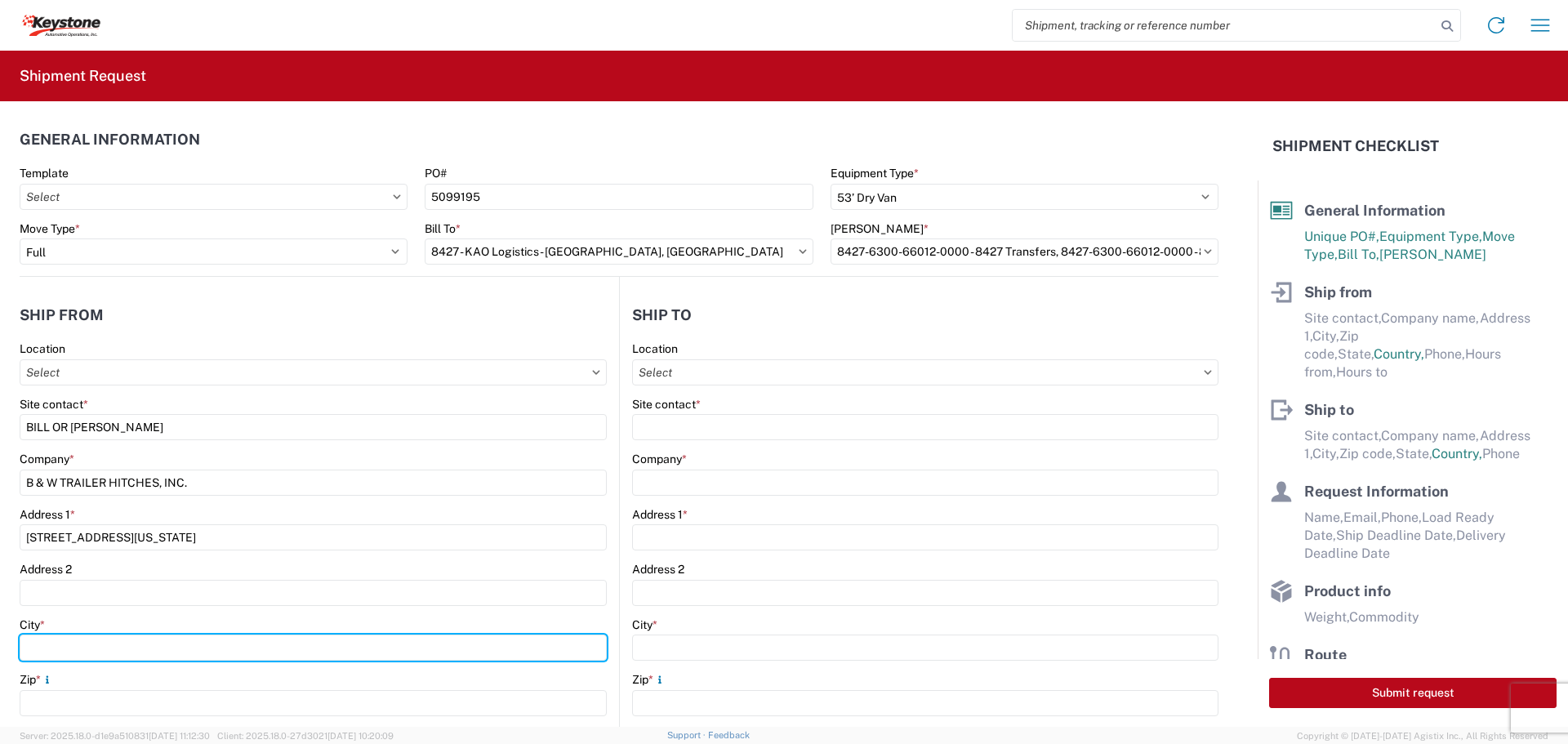
type input "HUMBOLDT"
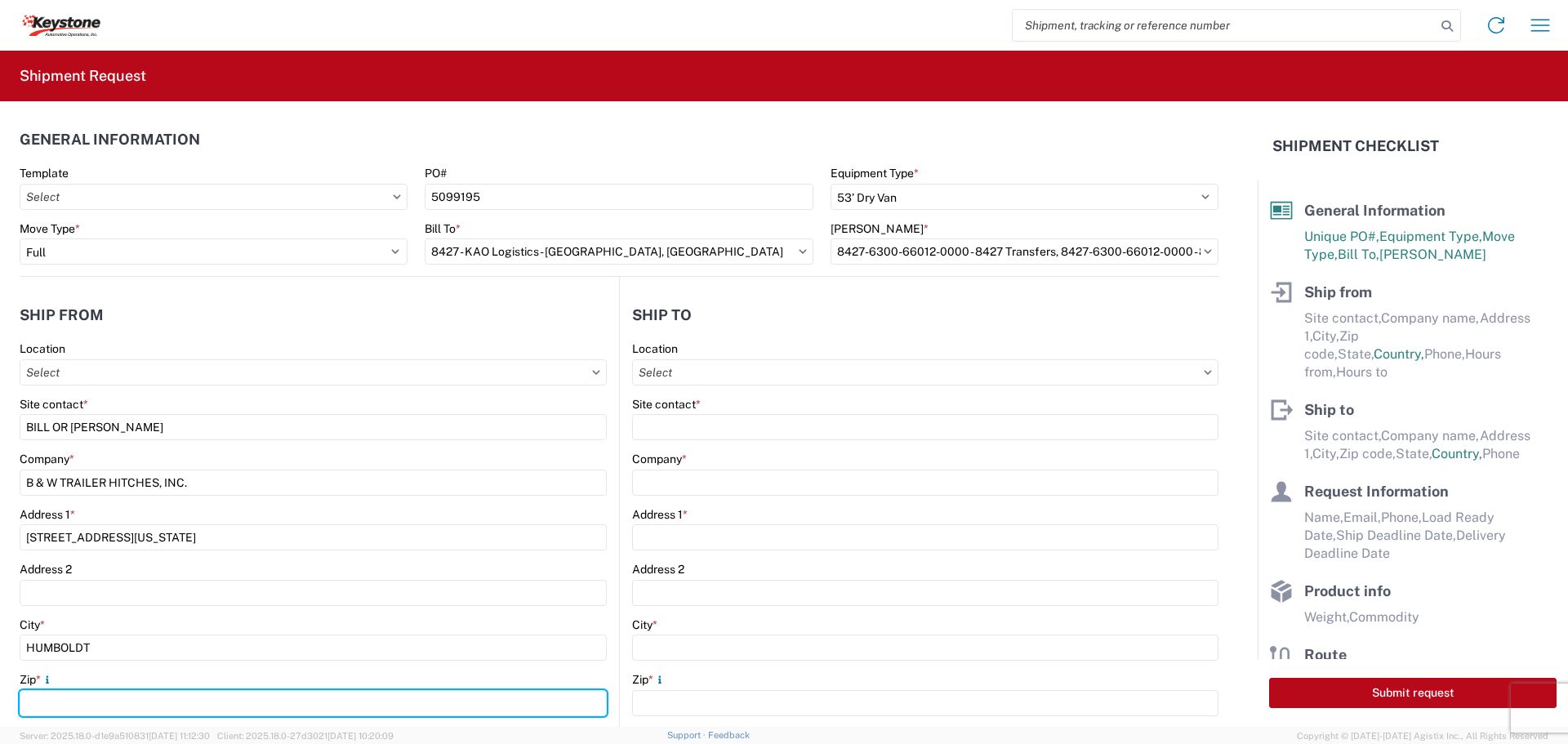
type input "66748"
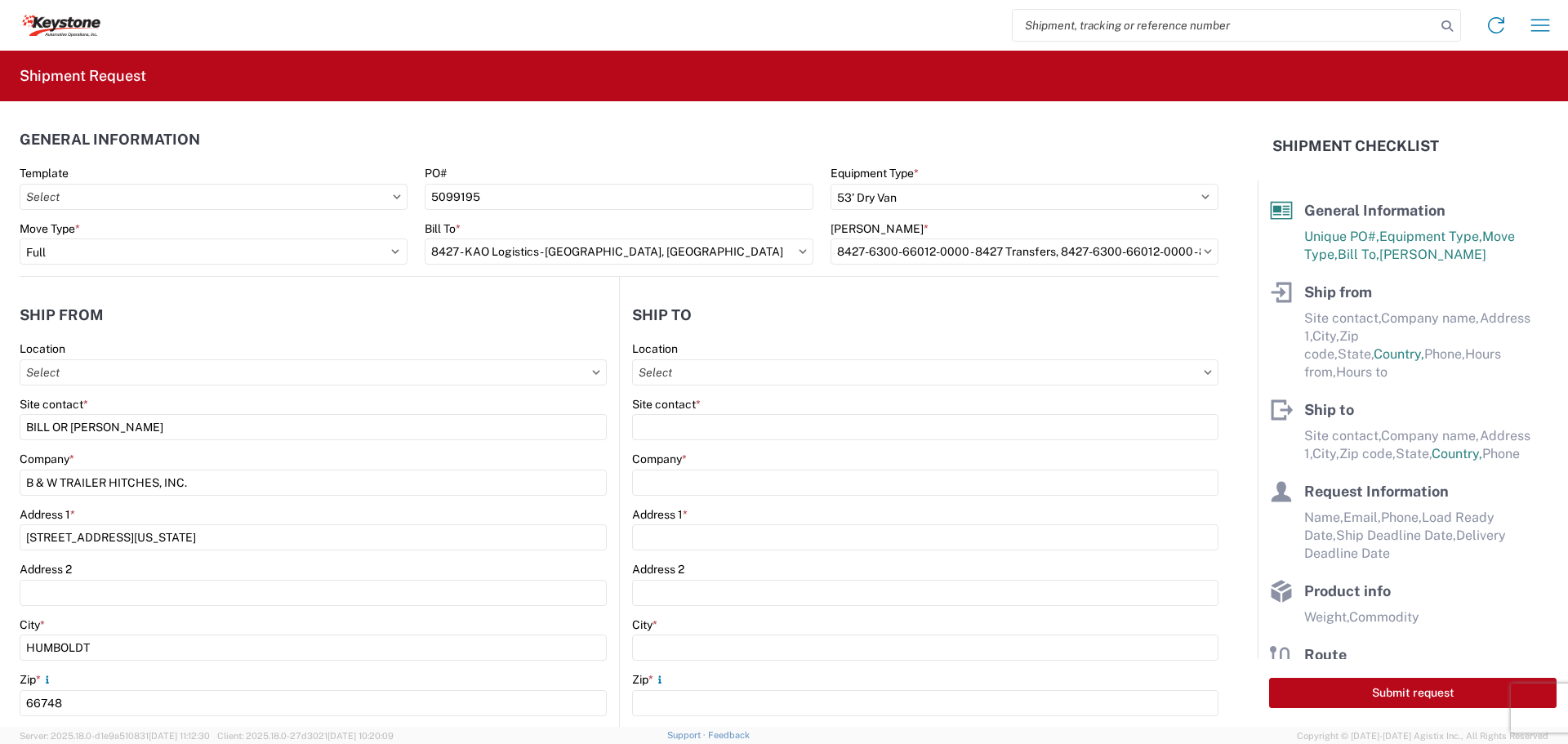
select select "KS"
type input "[EMAIL_ADDRESS][DOMAIN_NAME]"
type input "6204733664"
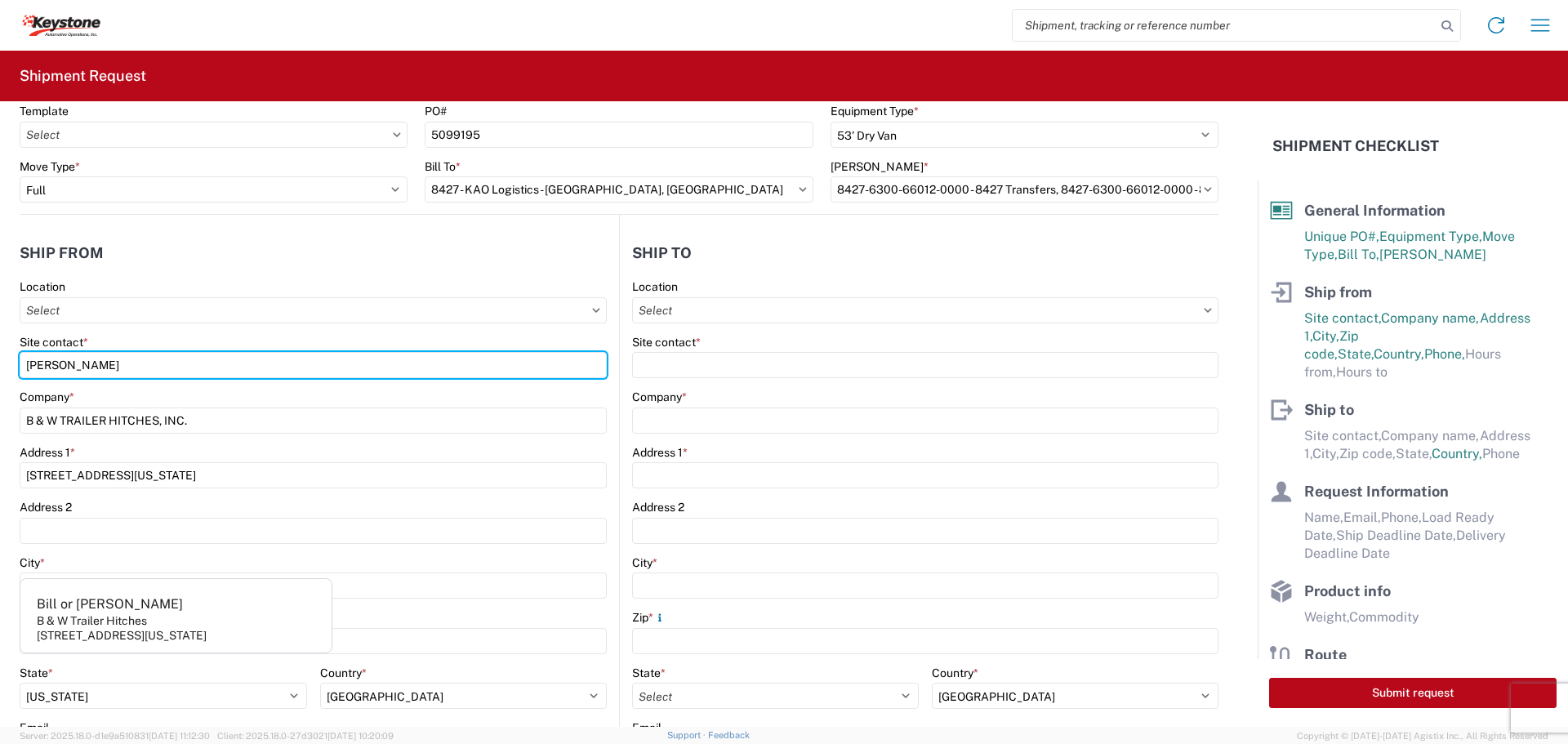
scroll to position [245, 0]
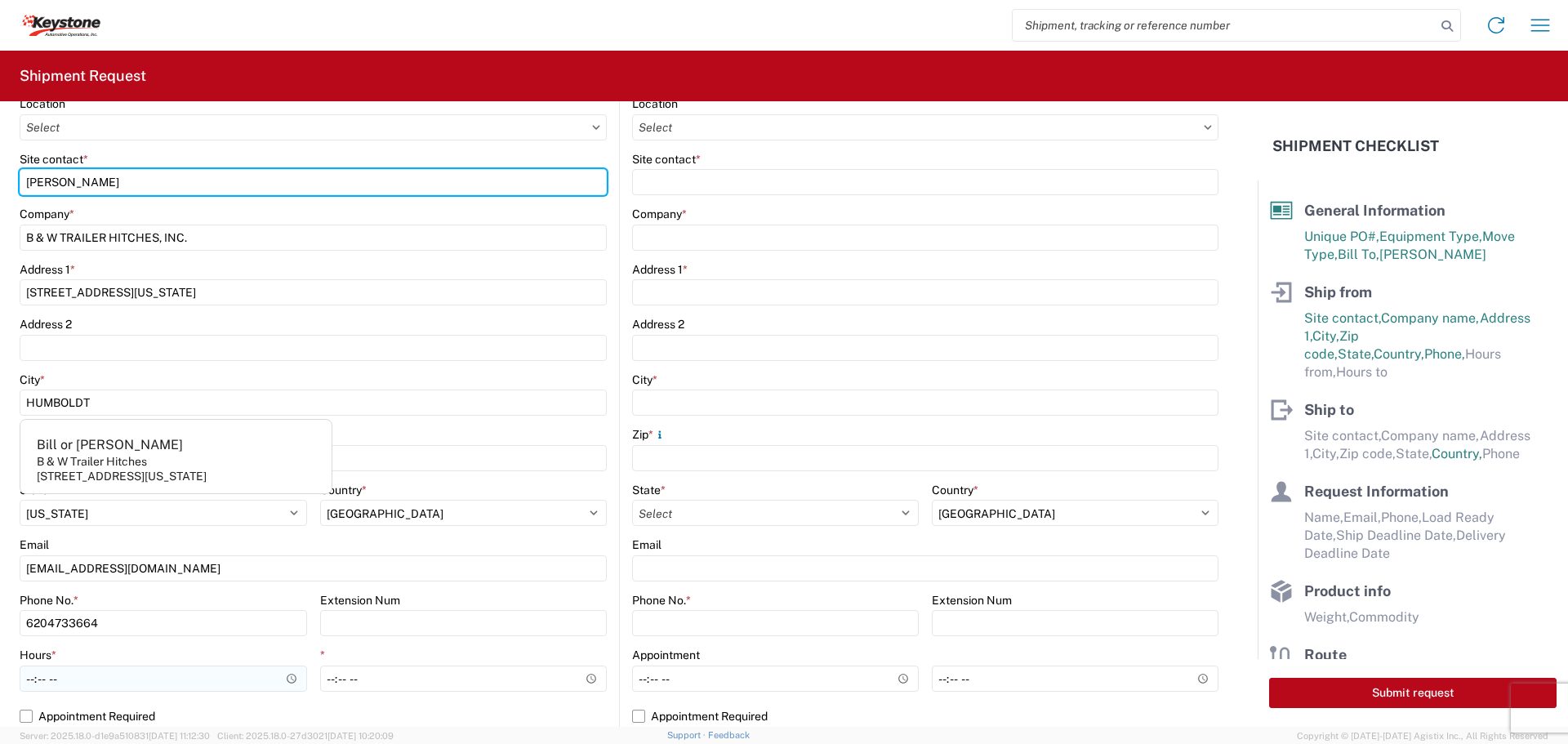
type input "[PERSON_NAME]"
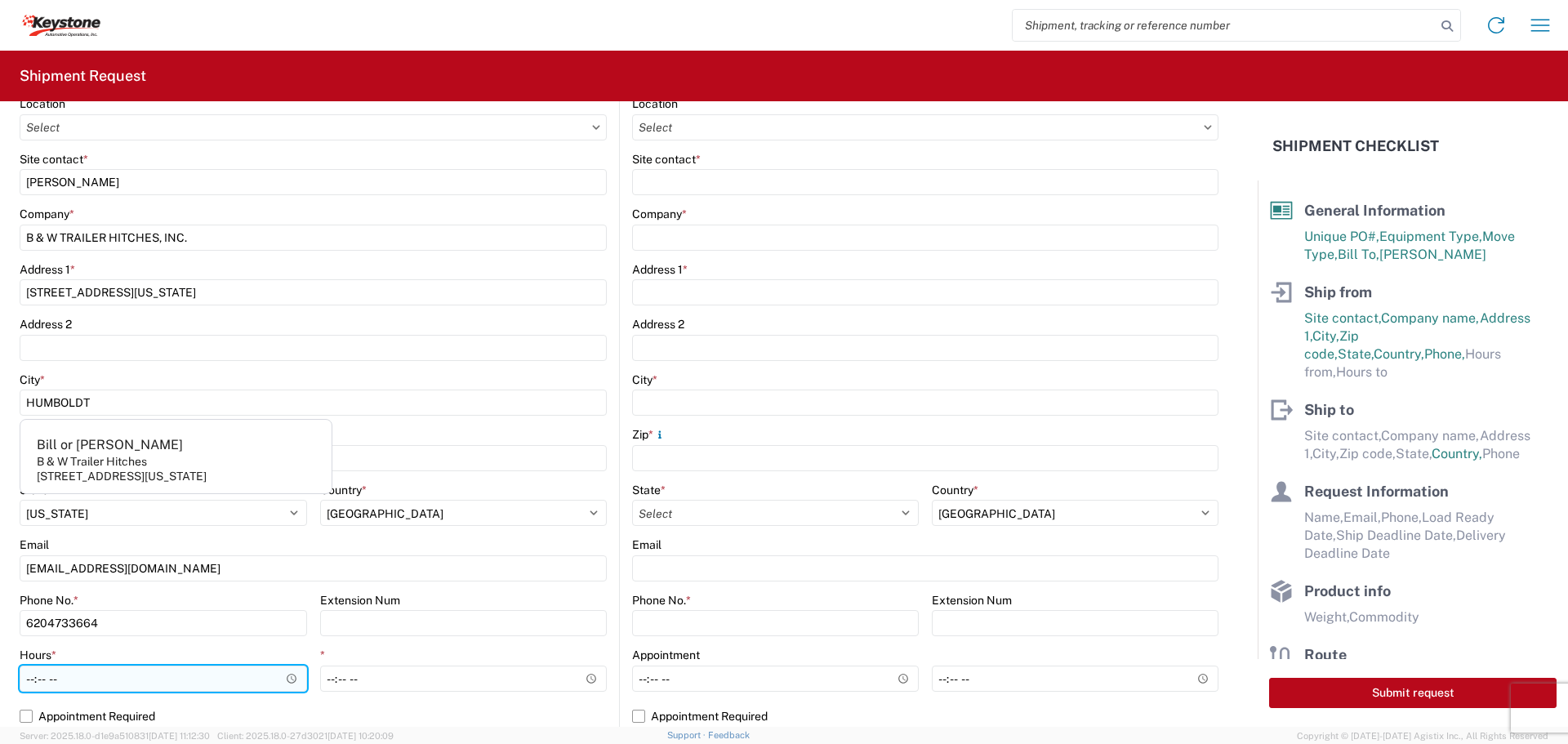
click at [290, 673] on input "Hours *" at bounding box center [163, 678] width 287 height 26
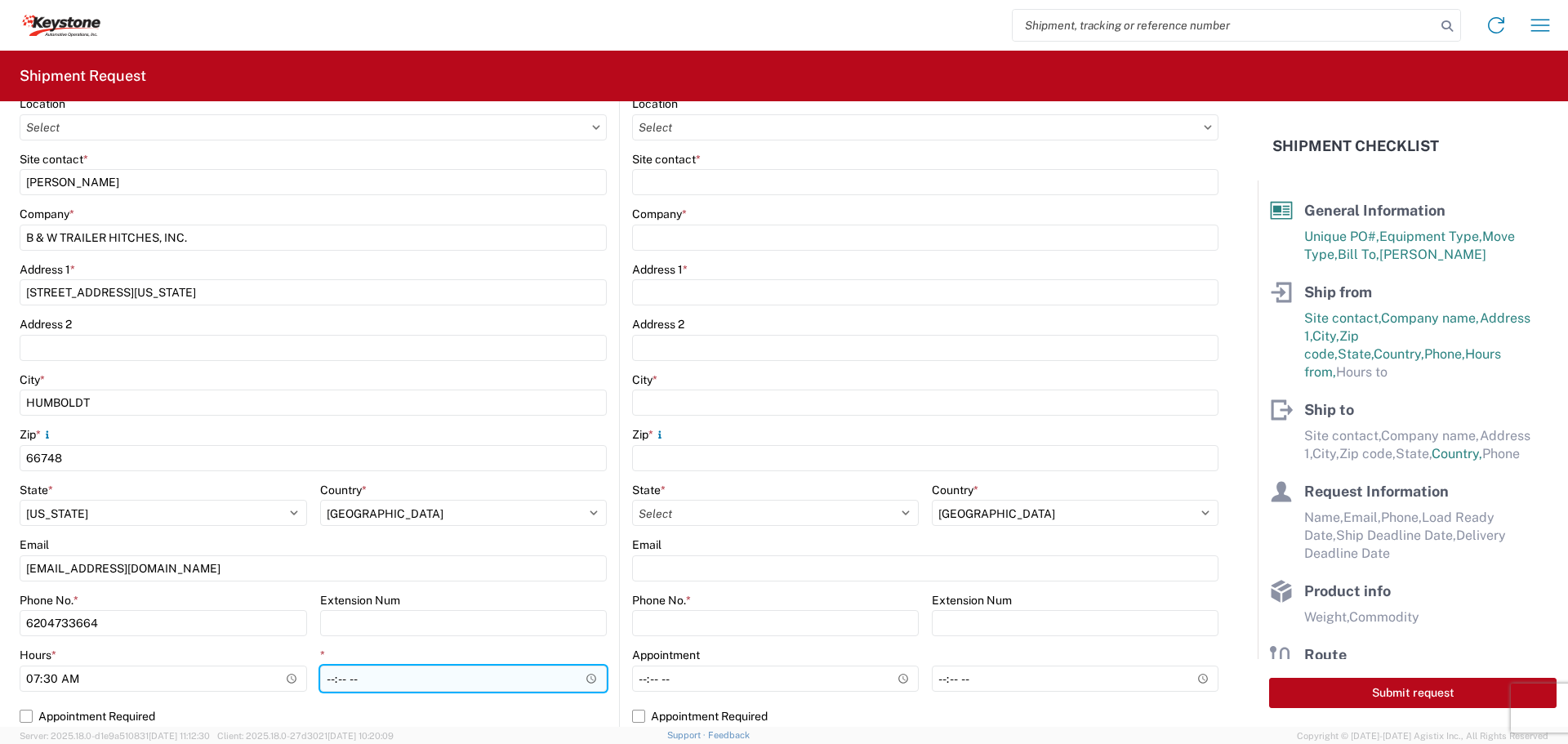
type input "07:30"
click at [583, 674] on input "*" at bounding box center [463, 678] width 287 height 26
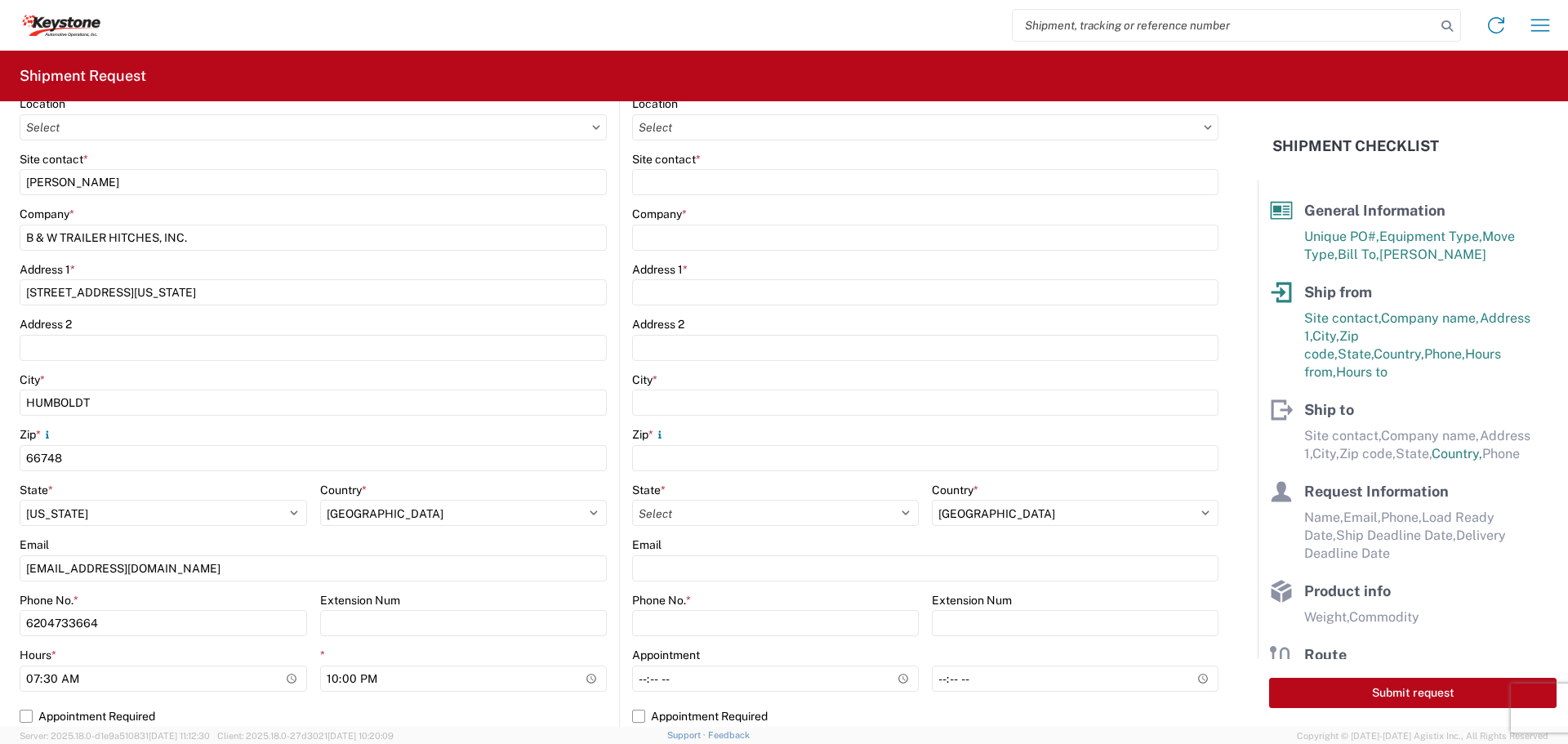
type input "22:00"
click at [534, 596] on div "Extension Num" at bounding box center [463, 600] width 287 height 15
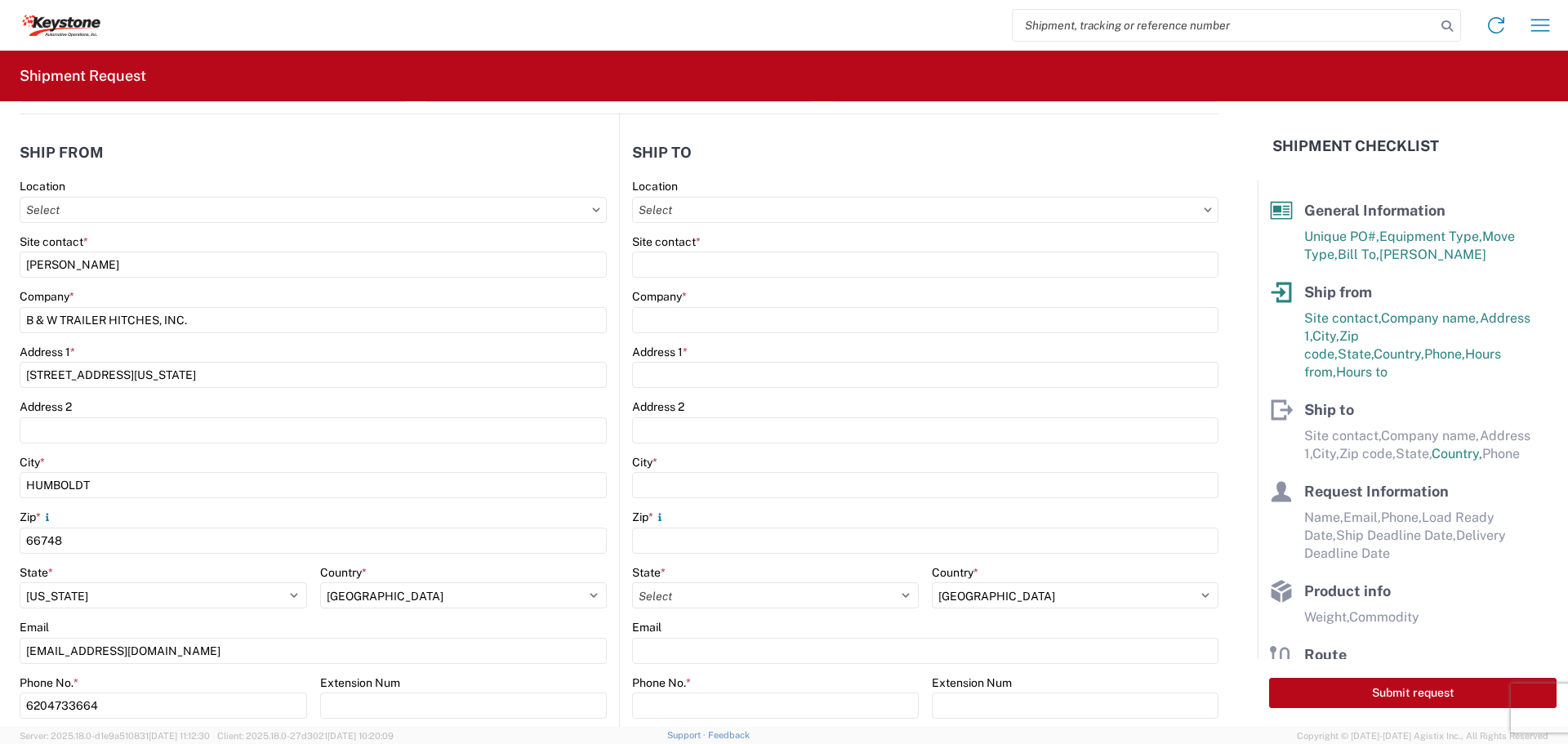
scroll to position [0, 0]
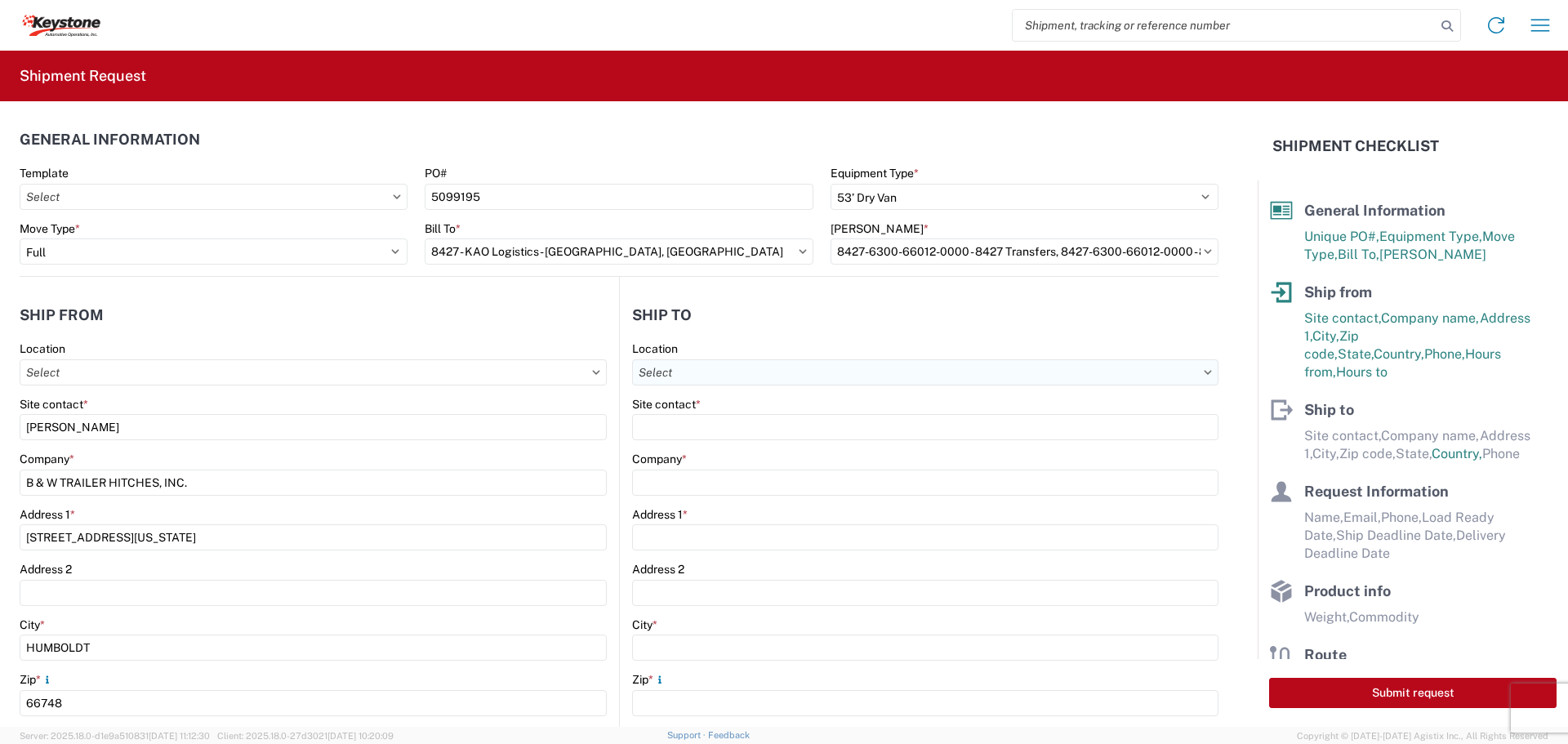
click at [751, 373] on input "Location" at bounding box center [925, 372] width 586 height 26
type input "8427"
click at [740, 446] on div "8427 - KAO Logistics - [GEOGRAPHIC_DATA], [GEOGRAPHIC_DATA]" at bounding box center [813, 445] width 365 height 26
select select "US"
type input "8427 - KAO Logistics - [GEOGRAPHIC_DATA], [GEOGRAPHIC_DATA]"
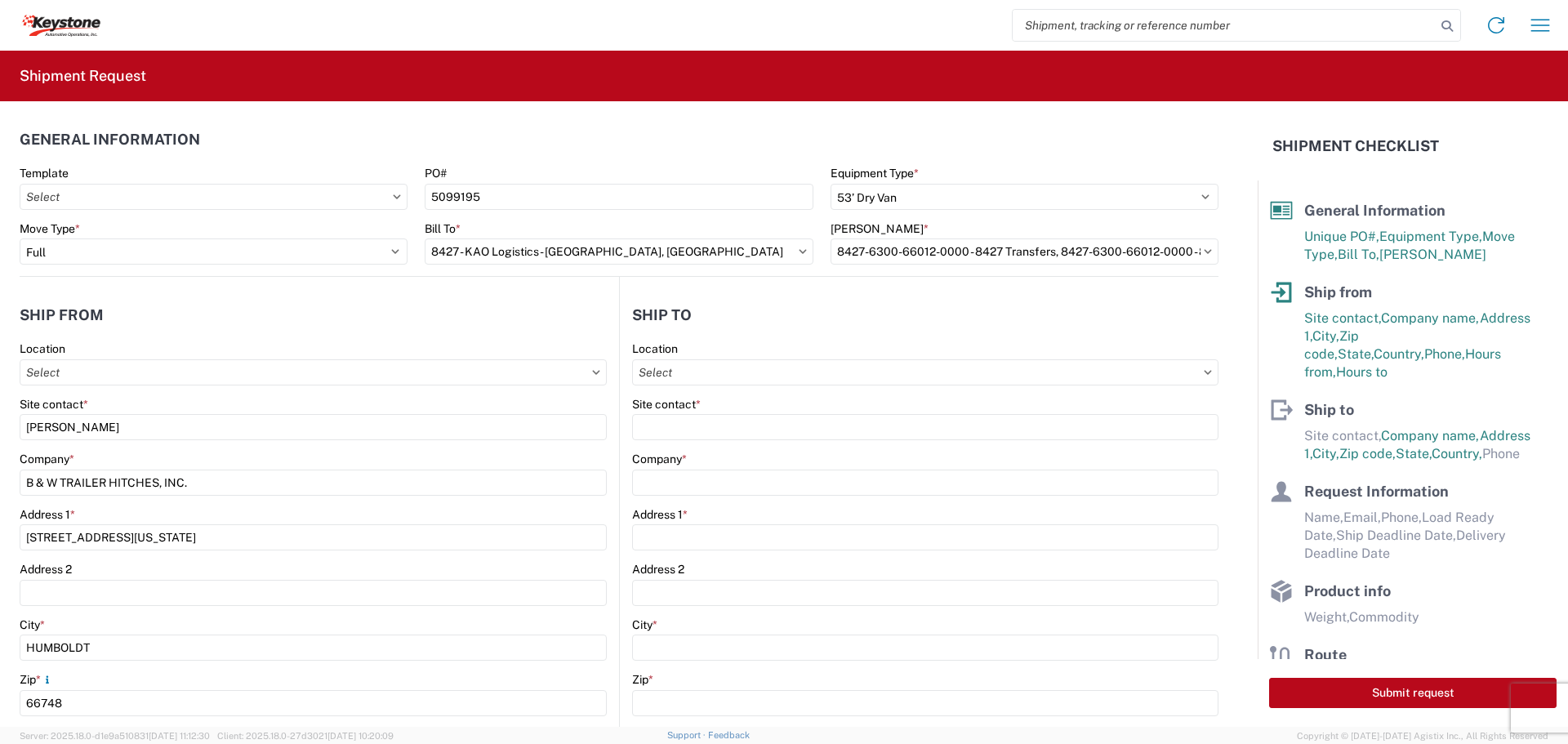
type input "KAO"
type input "[STREET_ADDRESS][PERSON_NAME]"
type input "[GEOGRAPHIC_DATA]"
type input "48193"
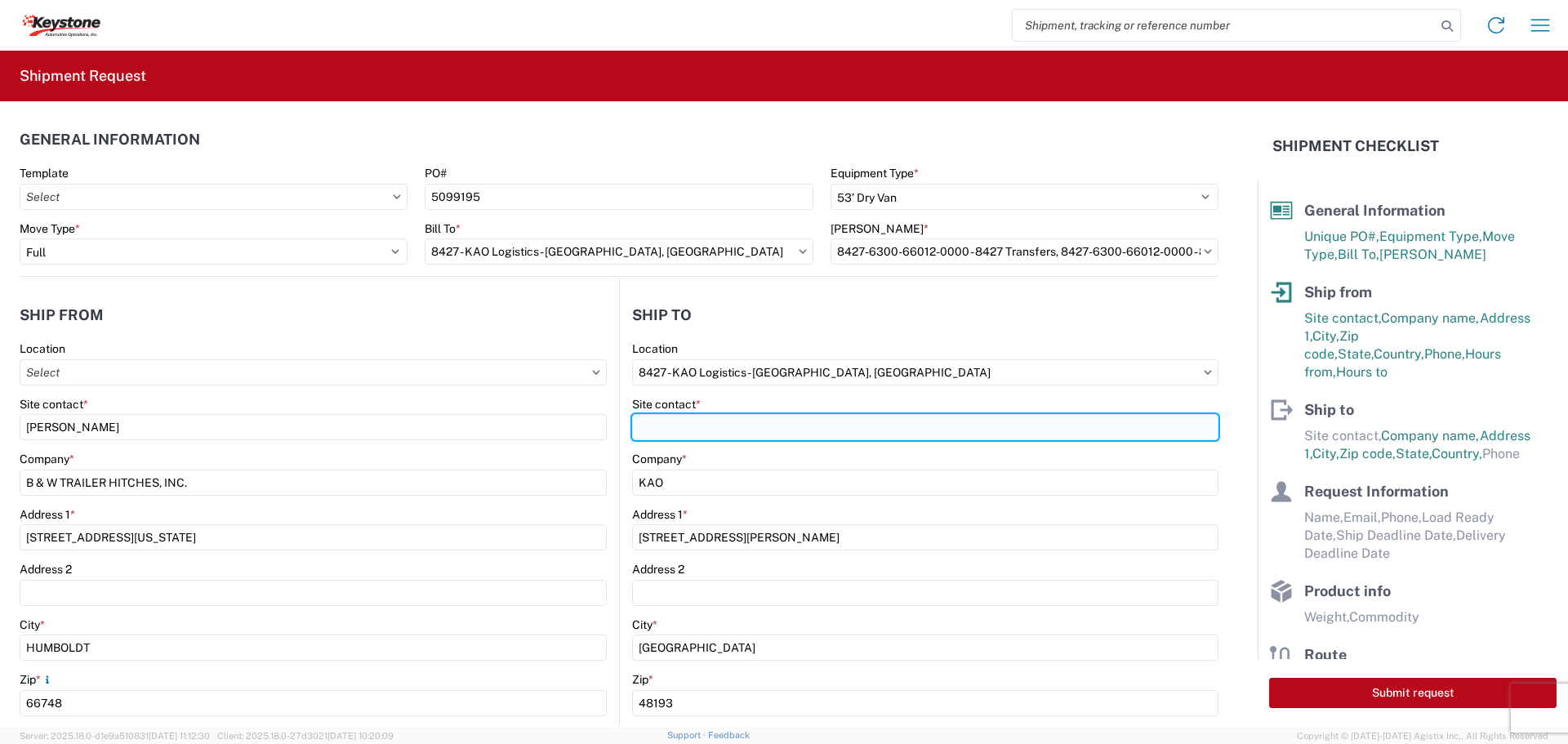
click at [732, 426] on input "Site contact *" at bounding box center [925, 427] width 586 height 26
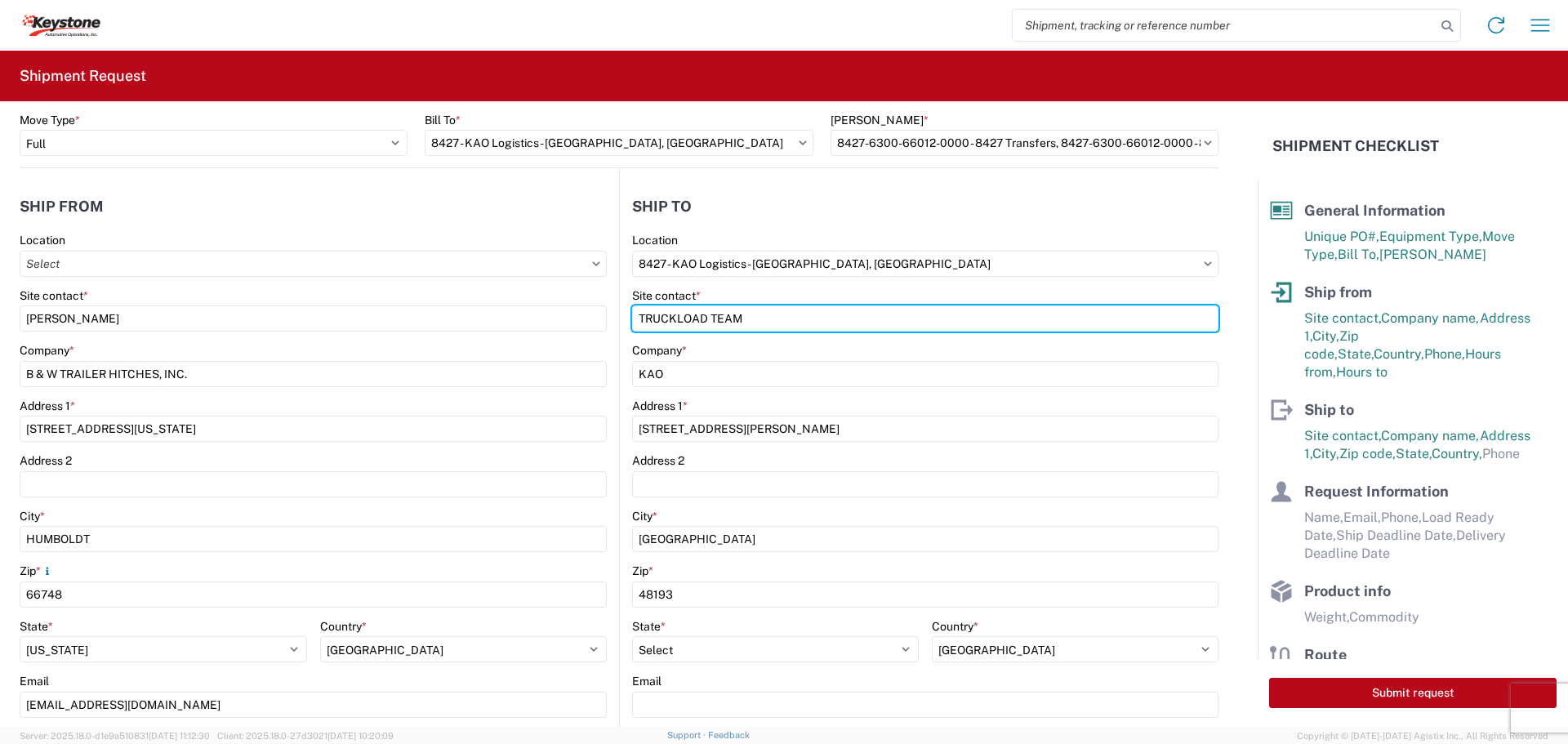
scroll to position [408, 0]
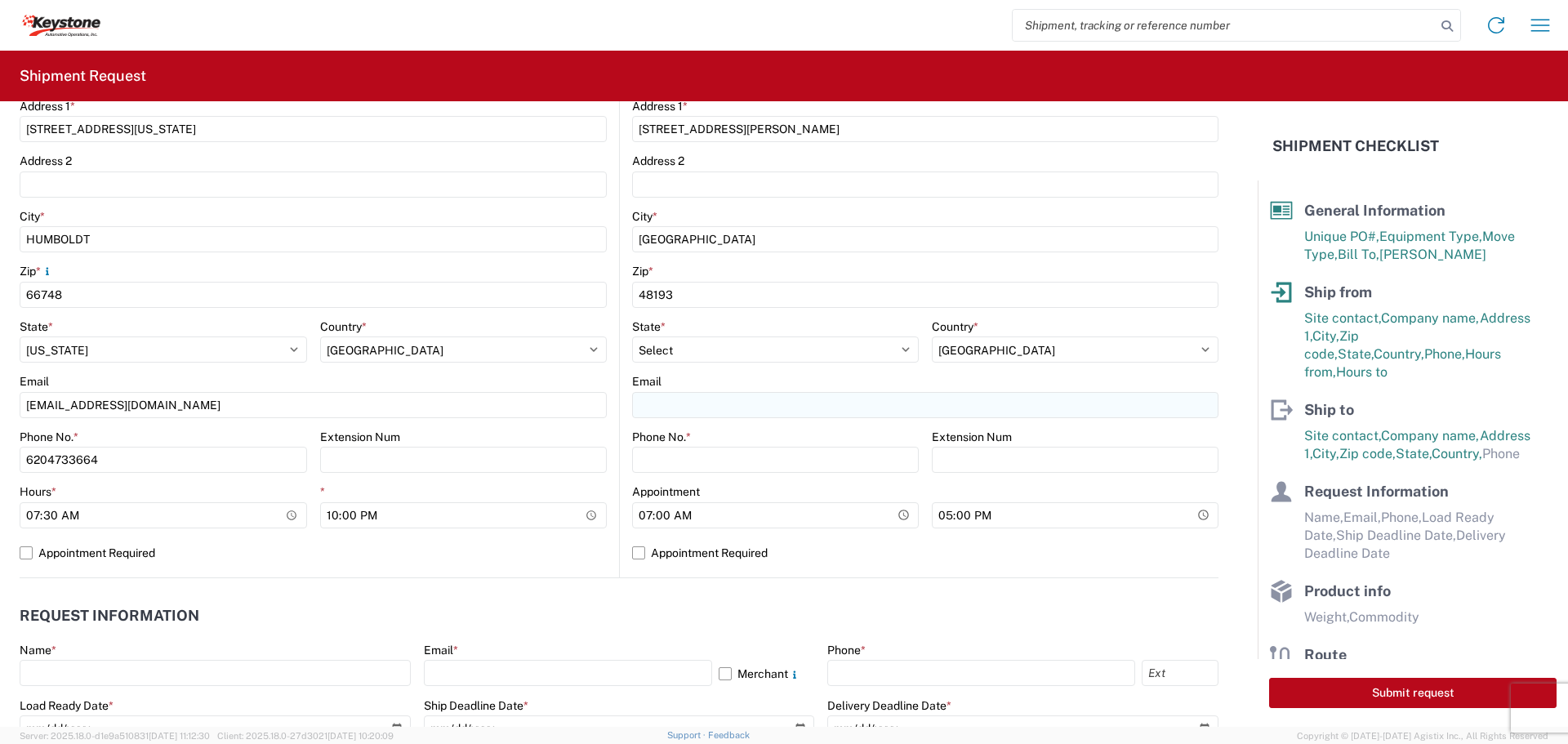
type input "TRUCKLOAD TEAM"
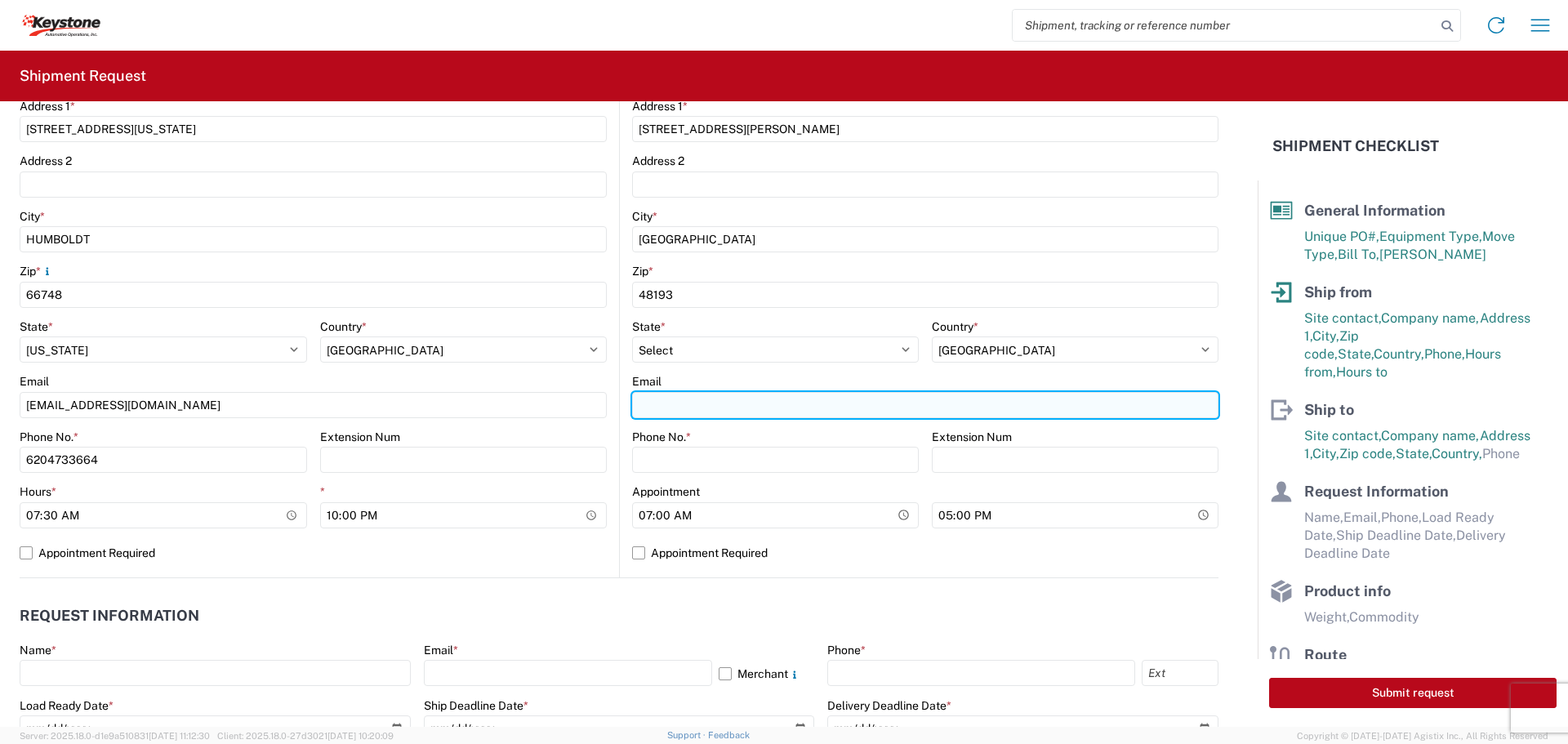
click at [704, 403] on input "Email" at bounding box center [925, 405] width 586 height 26
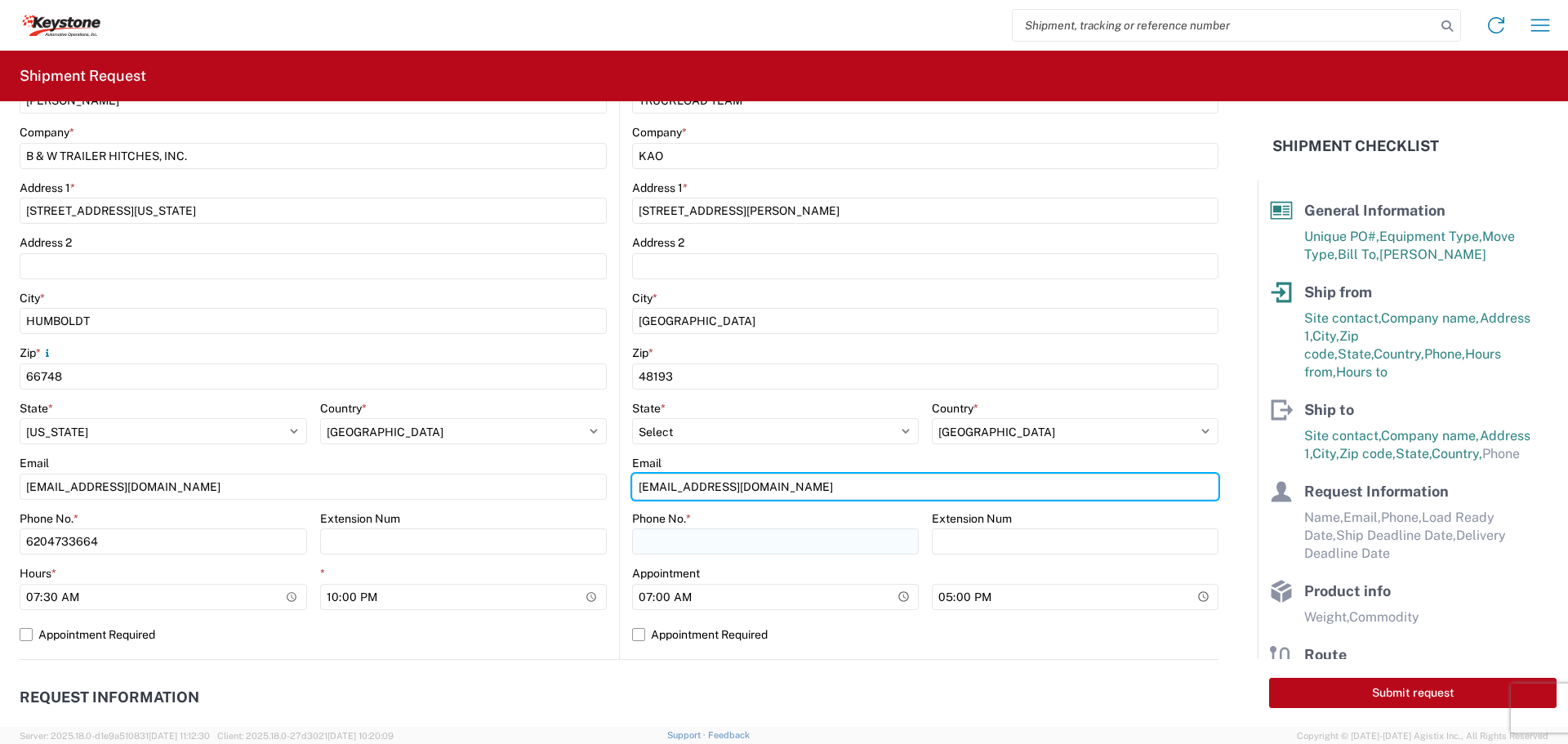
type input "[EMAIL_ADDRESS][DOMAIN_NAME]"
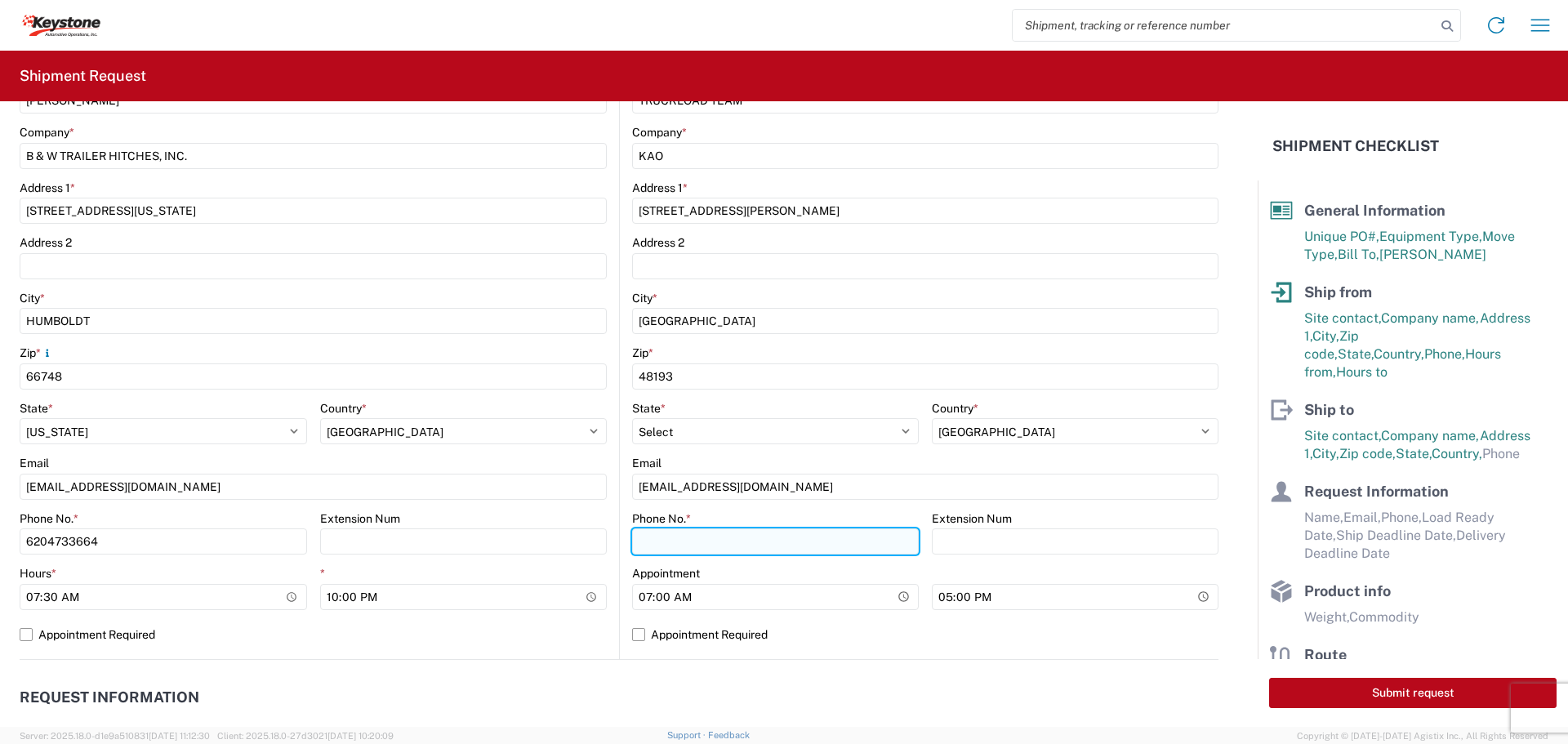
click at [681, 547] on input "Phone No. *" at bounding box center [775, 541] width 286 height 26
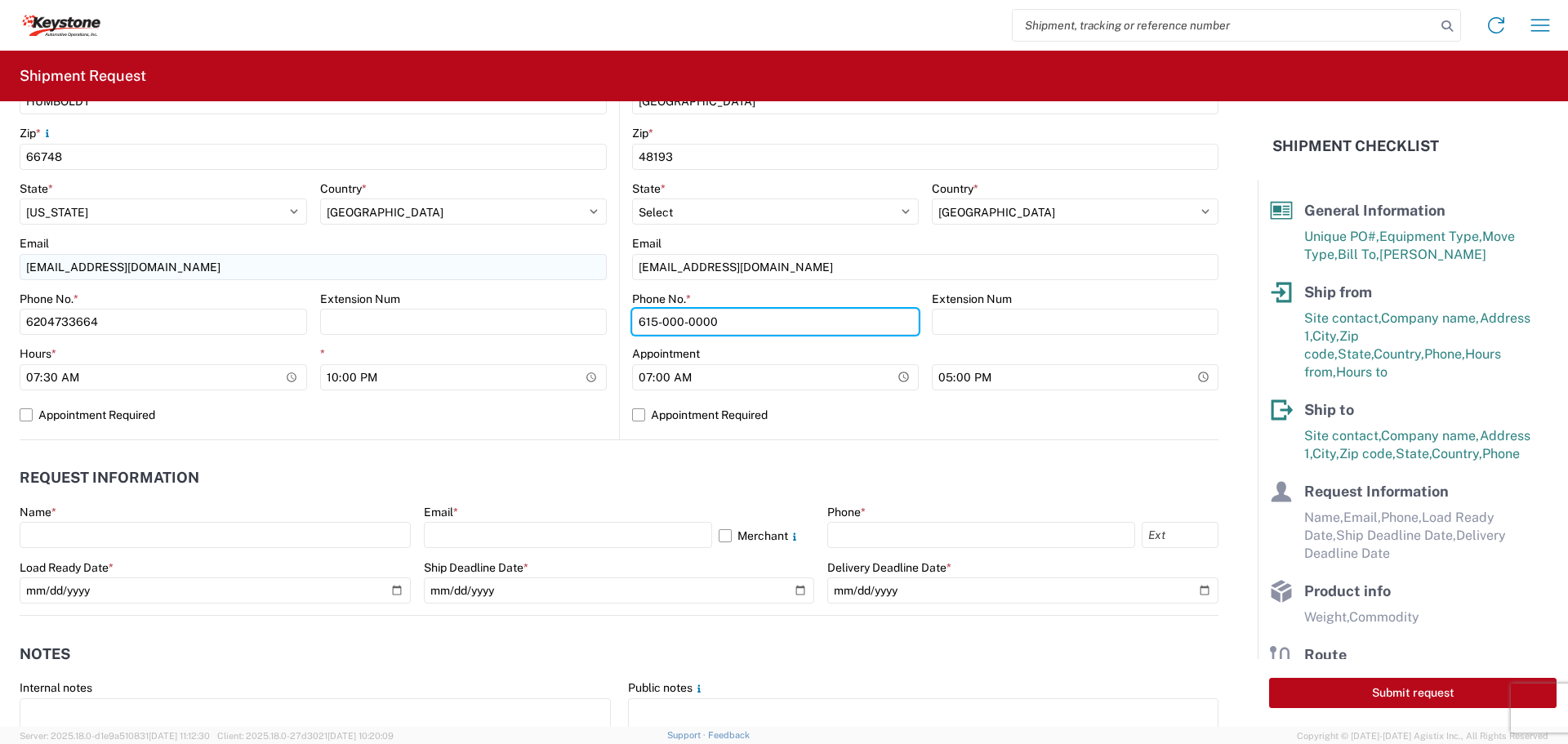
scroll to position [572, 0]
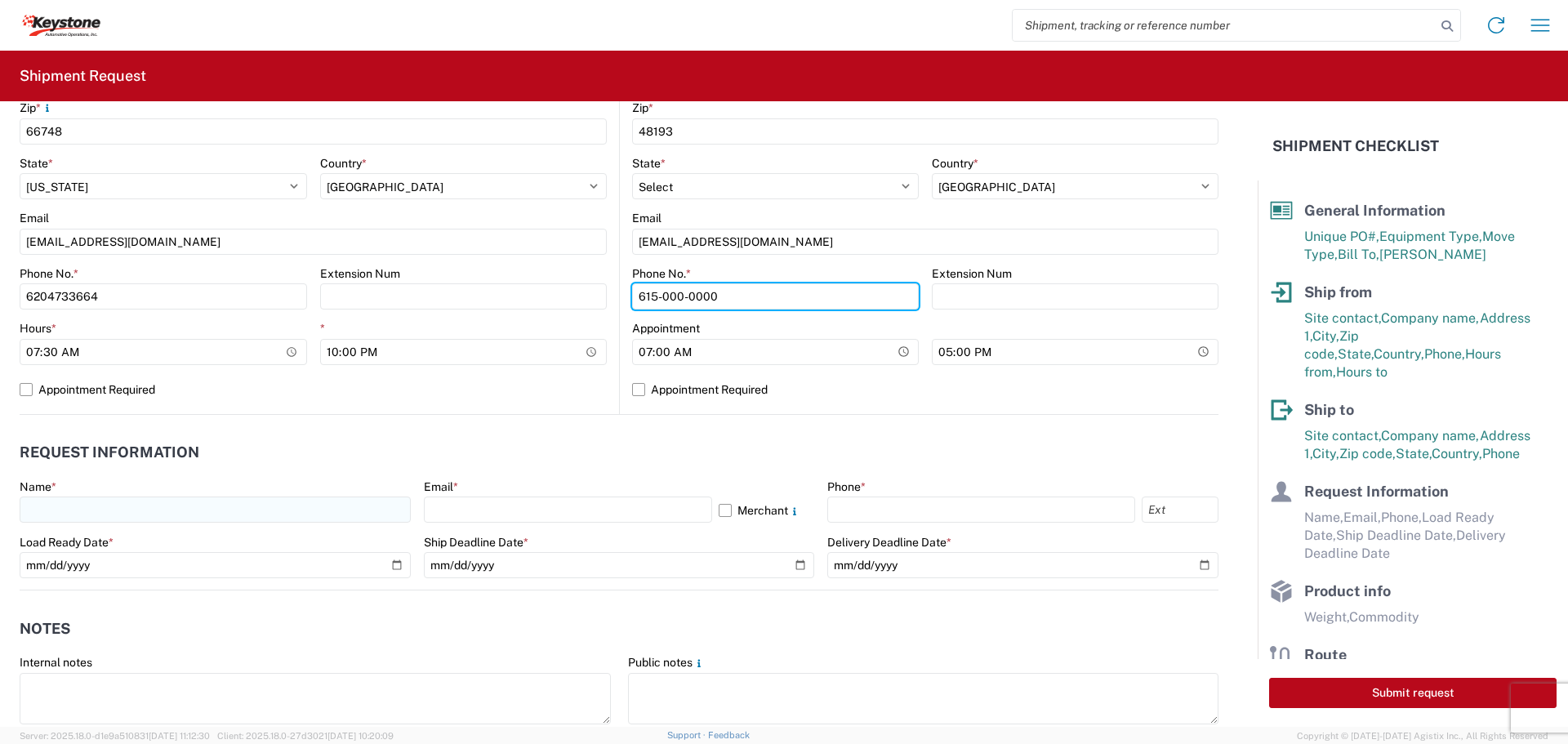
type input "615-000-0000"
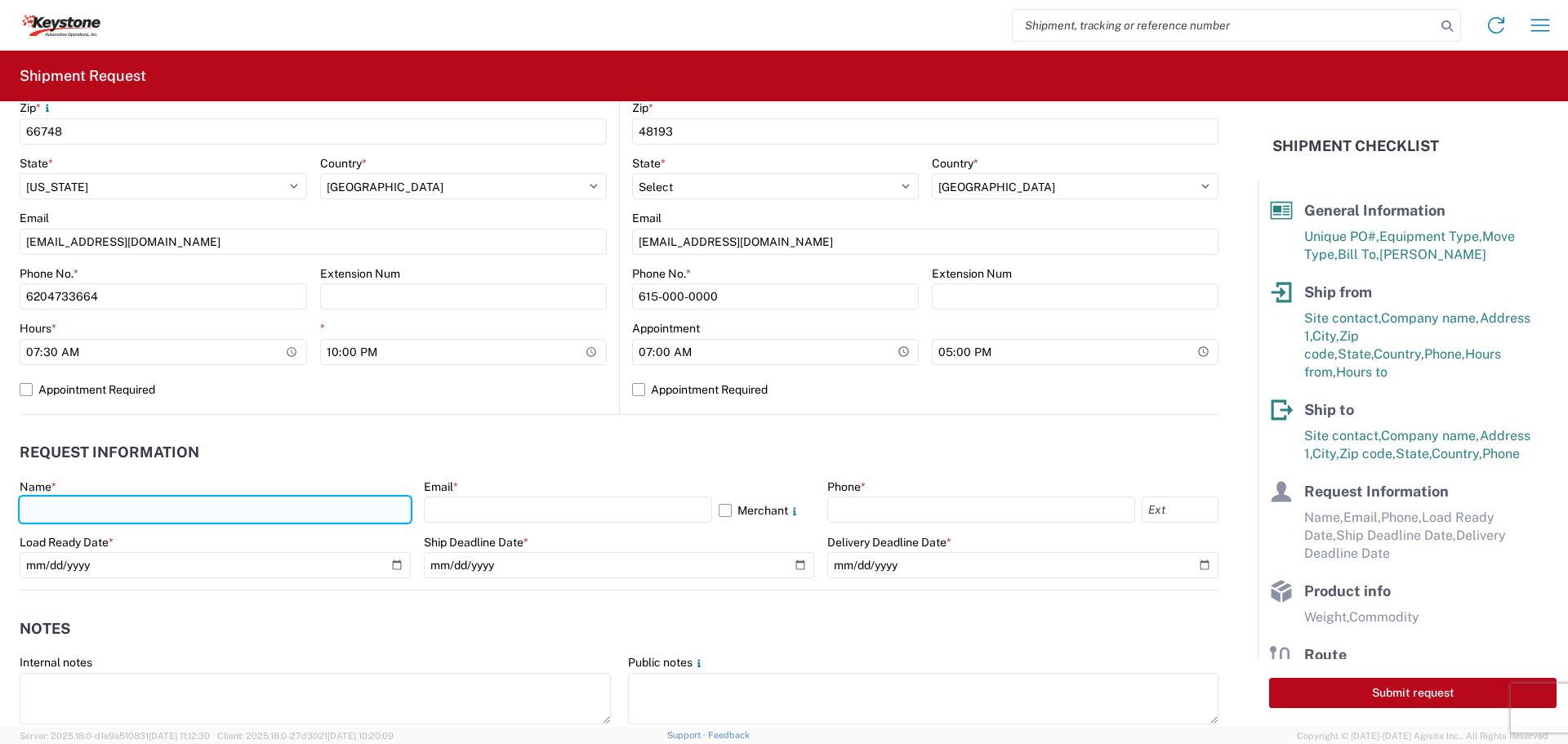
click at [93, 514] on input "text" at bounding box center [215, 509] width 391 height 26
type input "[PERSON_NAME]"
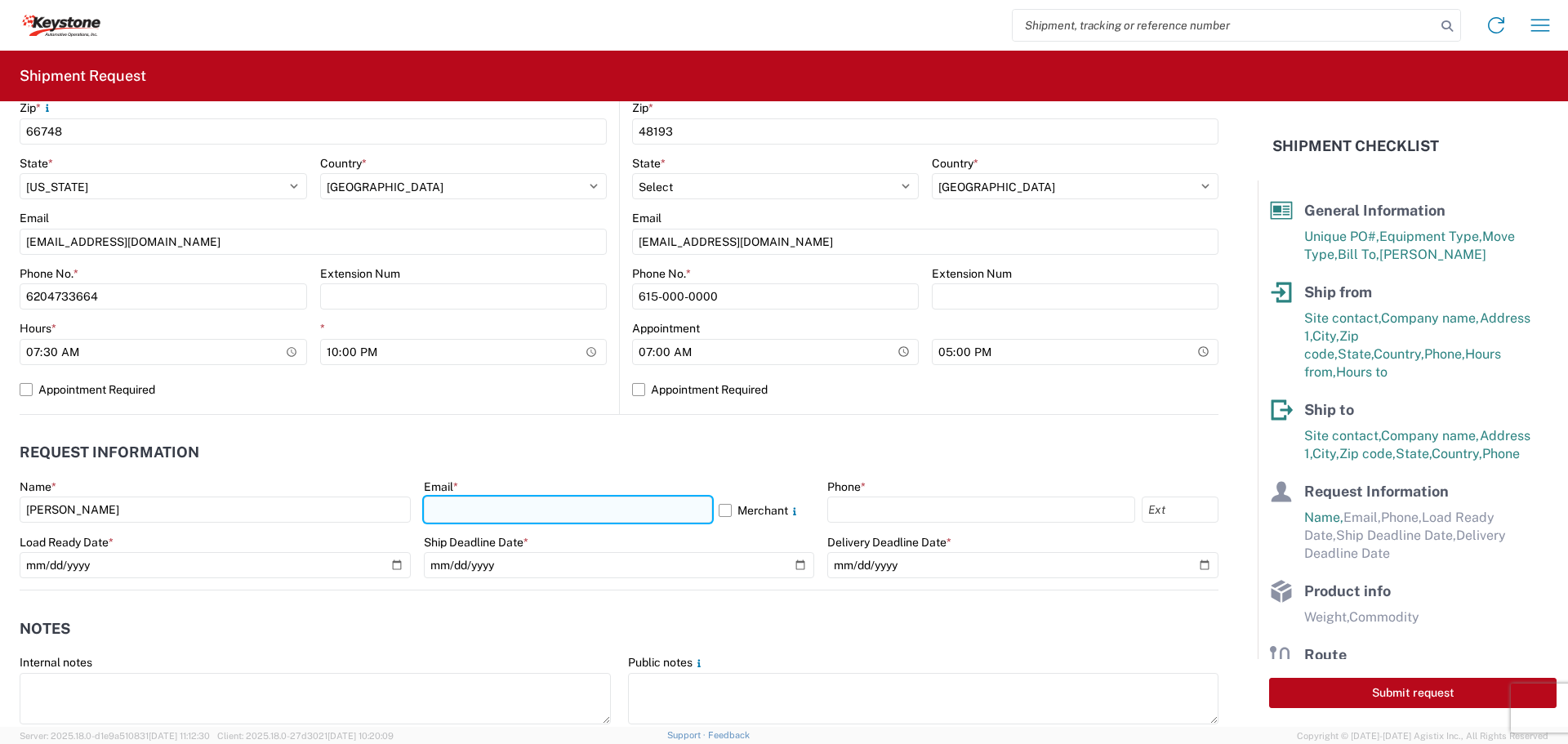
click at [435, 501] on input "text" at bounding box center [568, 509] width 288 height 26
type input "[EMAIL_ADDRESS][DOMAIN_NAME]"
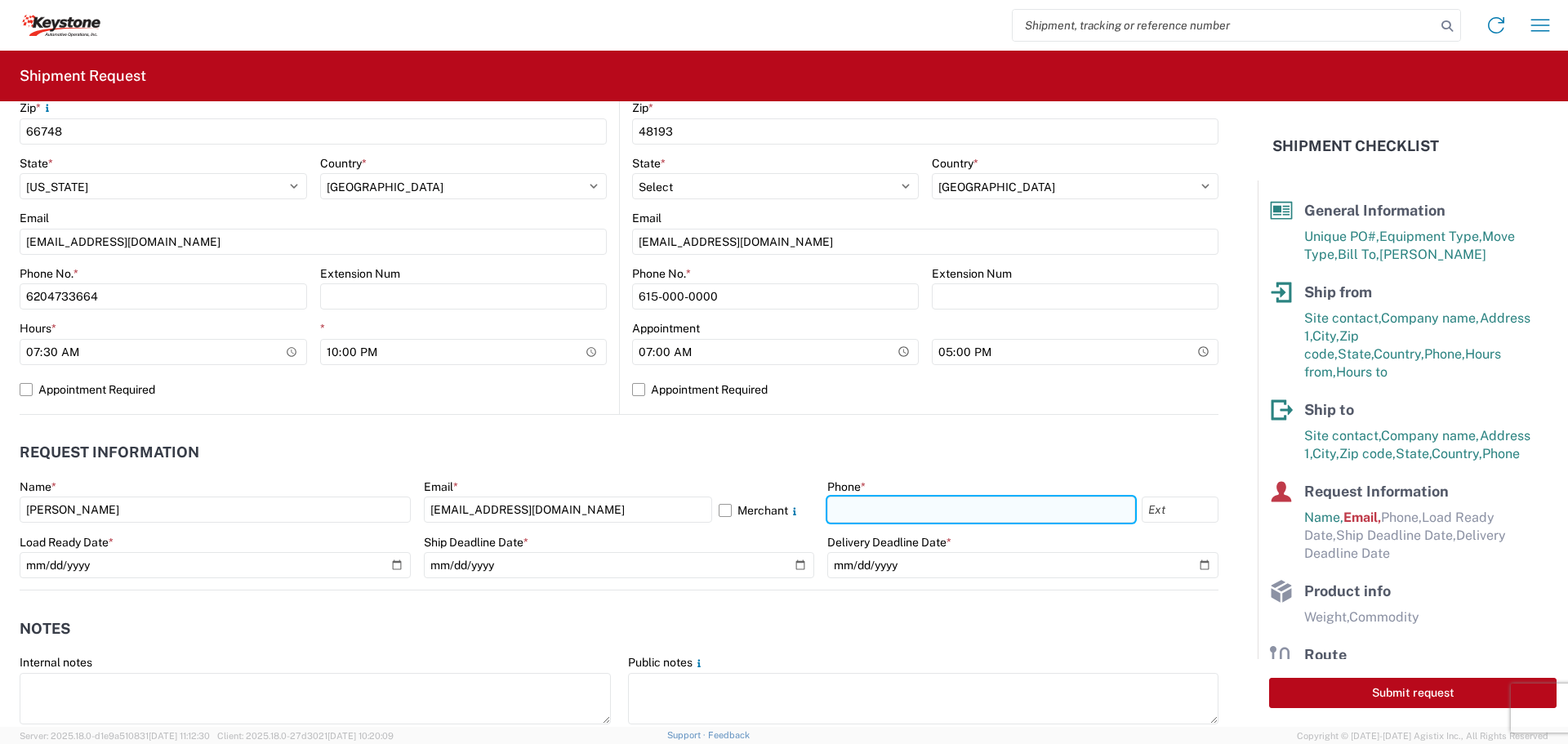
click at [850, 510] on input "text" at bounding box center [981, 509] width 308 height 26
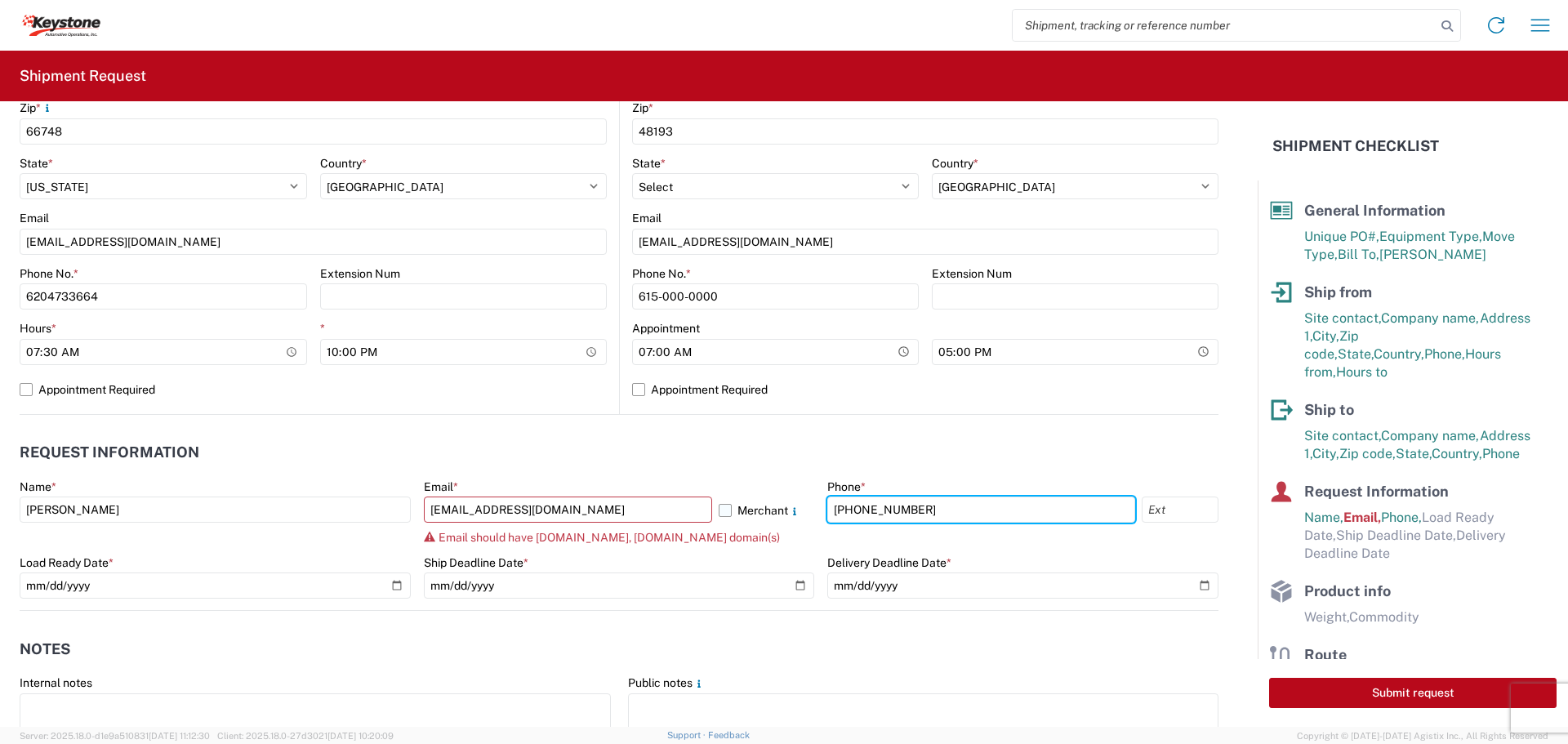
type input "[PHONE_NUMBER]"
click at [719, 508] on label "Merchant" at bounding box center [767, 509] width 96 height 26
click at [0, 0] on input "Merchant" at bounding box center [0, 0] width 0 height 0
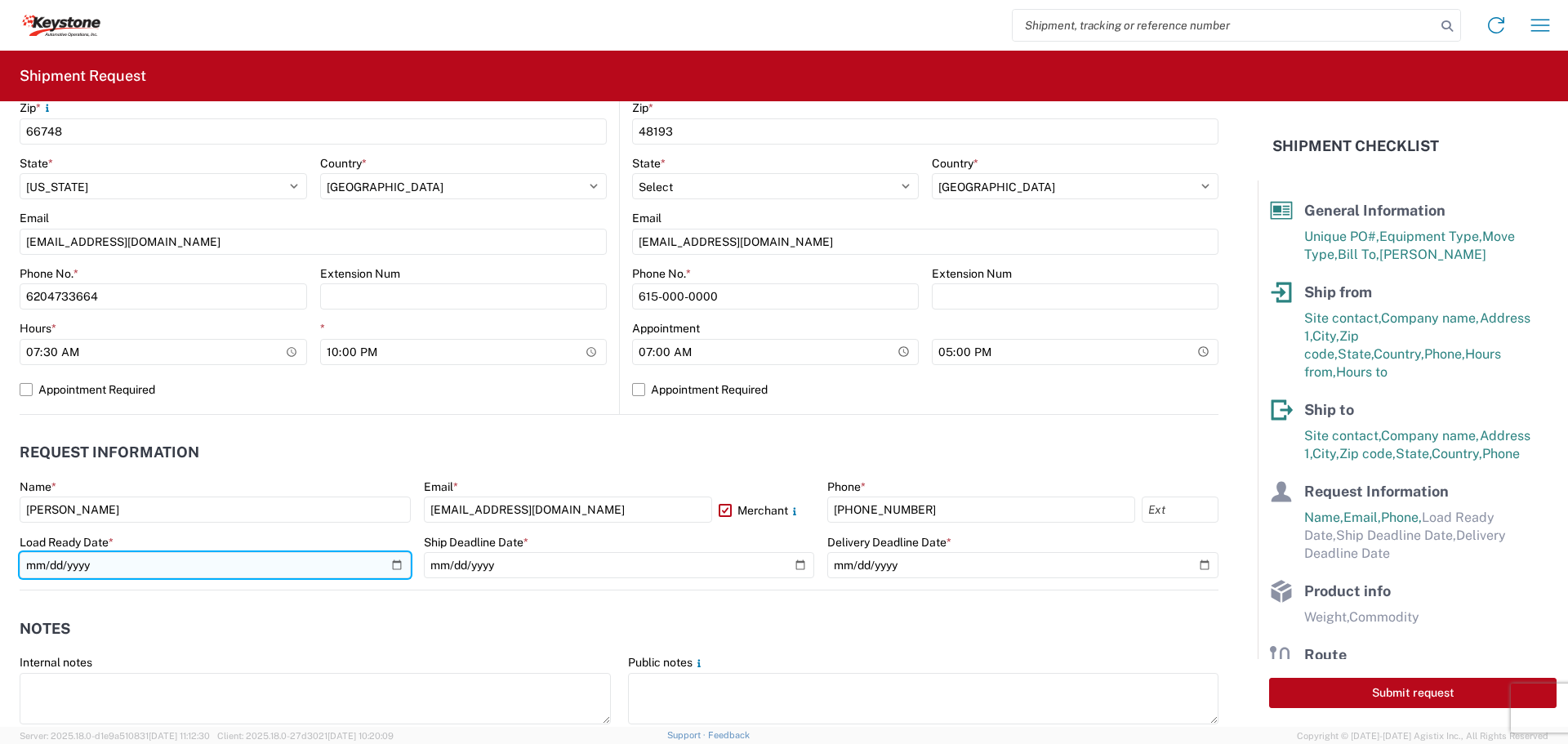
click at [399, 567] on input "date" at bounding box center [215, 565] width 391 height 26
type input "[DATE]"
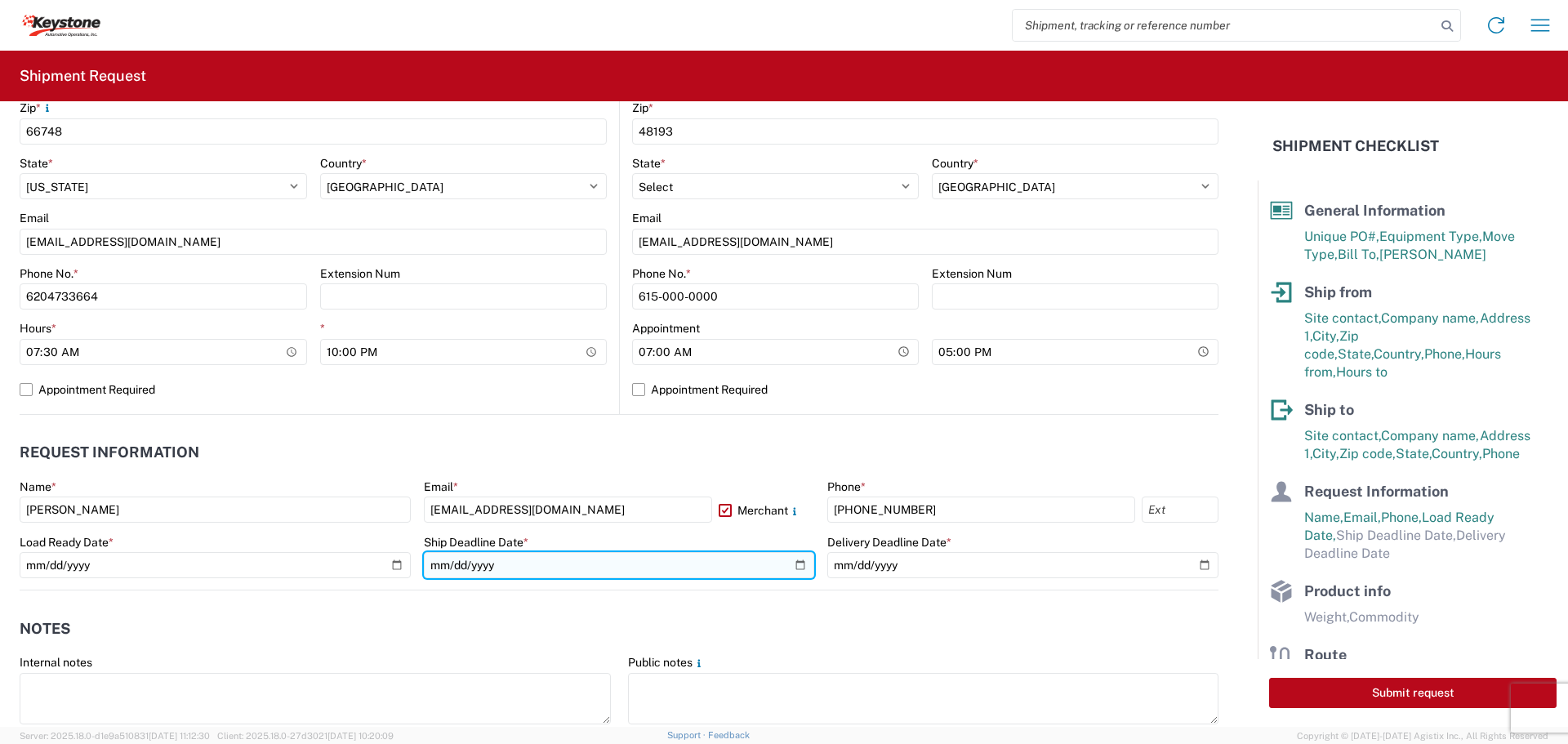
click at [792, 560] on input "date" at bounding box center [620, 565] width 391 height 26
type input "[DATE]"
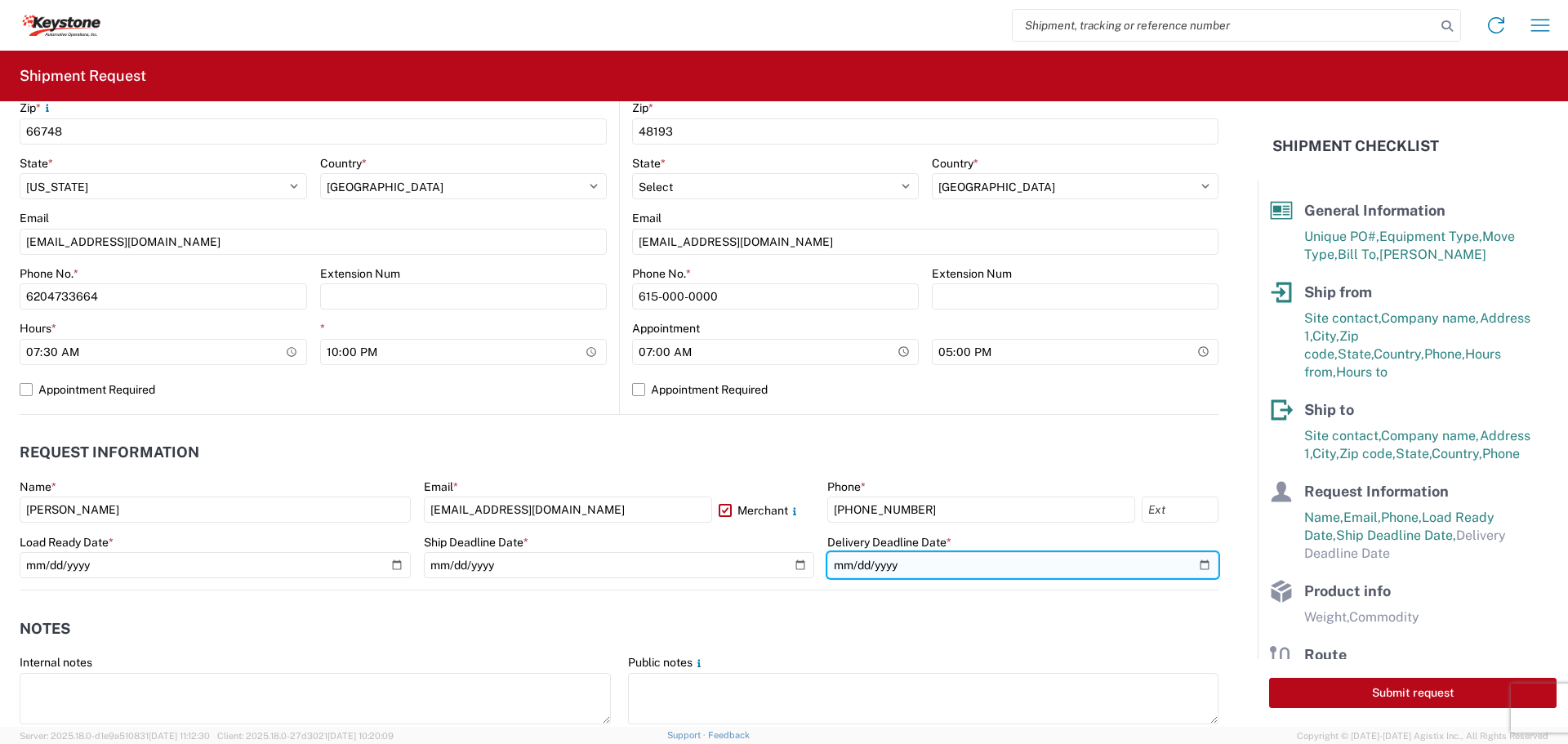
click at [1189, 563] on input "date" at bounding box center [1023, 565] width 391 height 26
click at [1191, 562] on input "[DATE]" at bounding box center [1023, 565] width 391 height 26
type input "[DATE]"
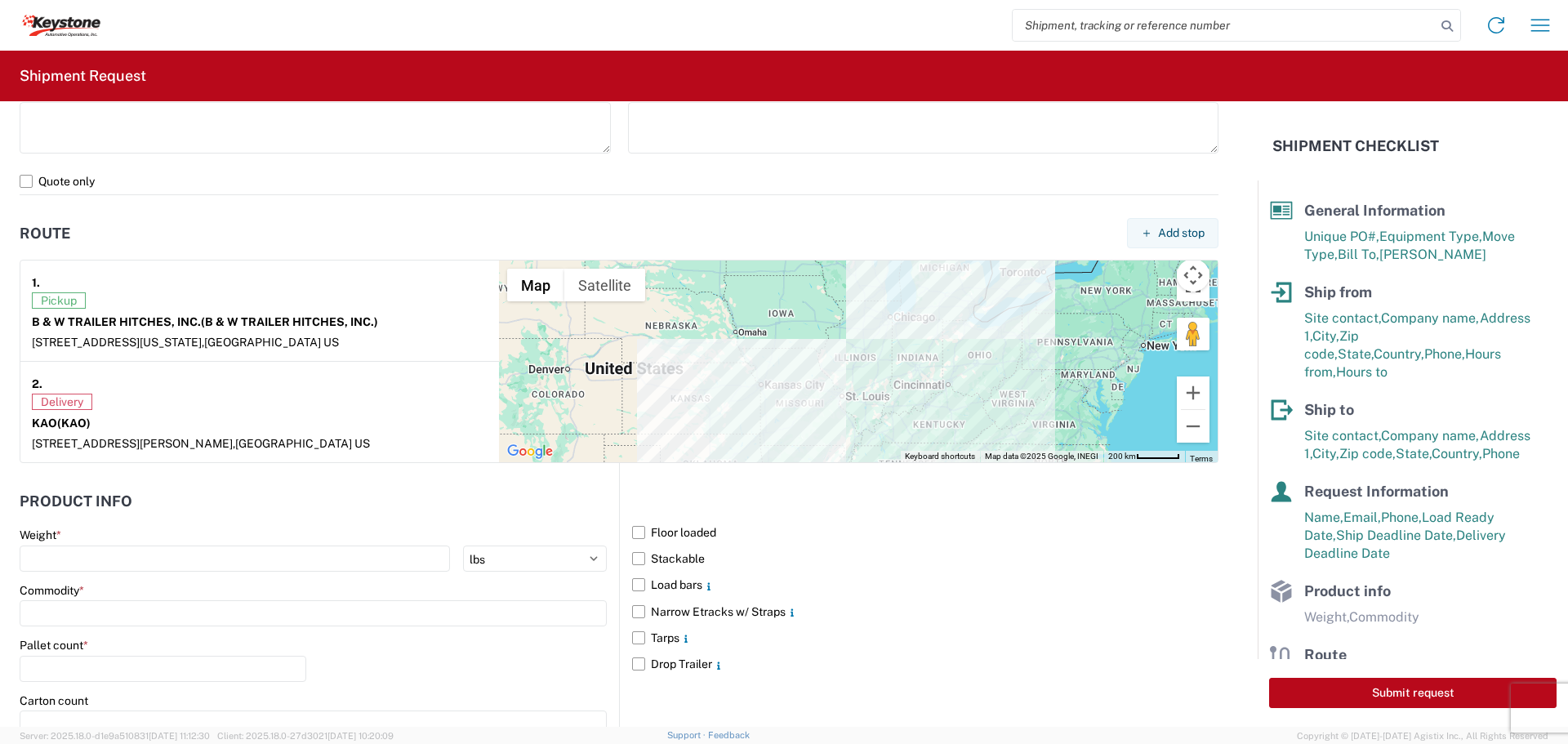
scroll to position [1143, 0]
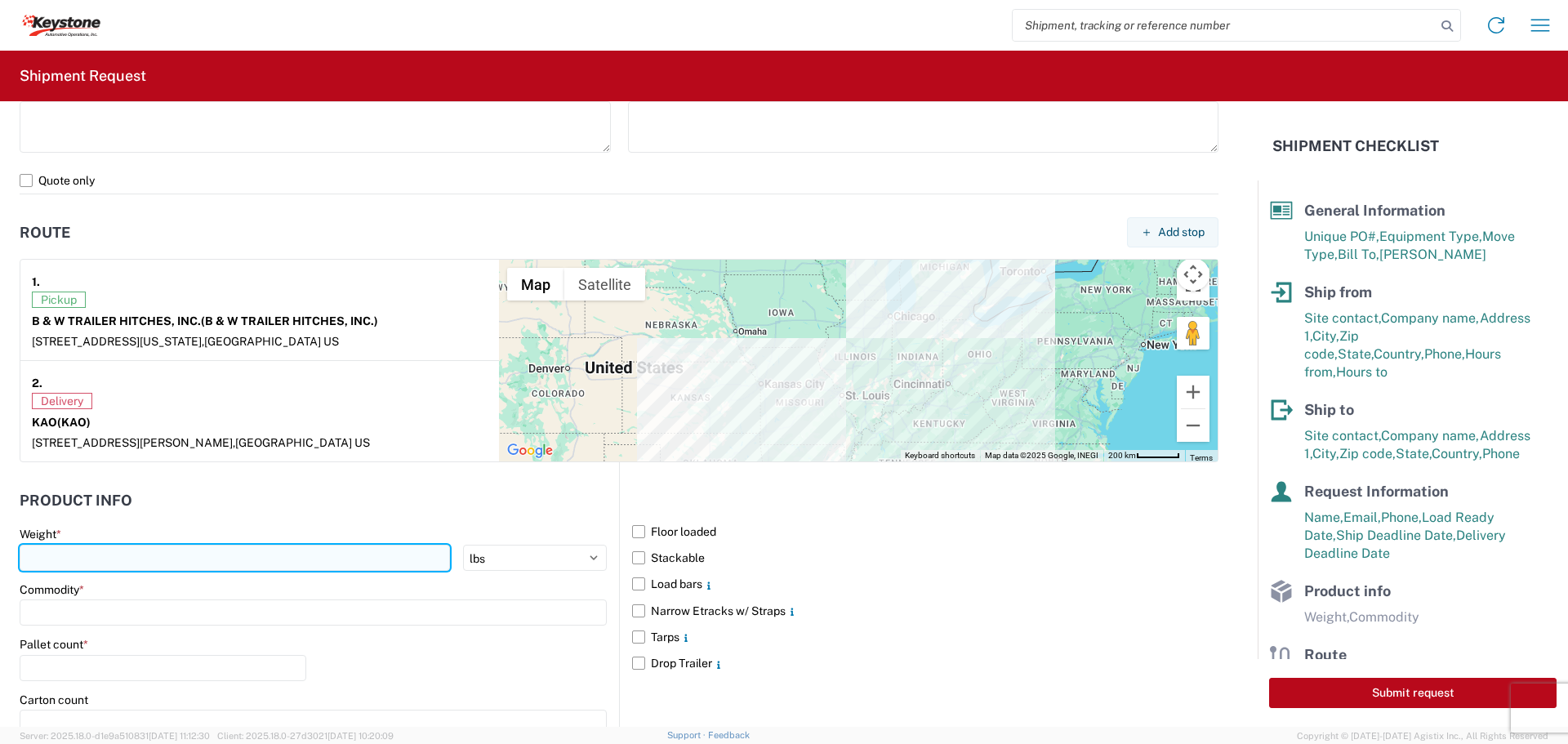
click at [106, 564] on input "number" at bounding box center [235, 558] width 431 height 26
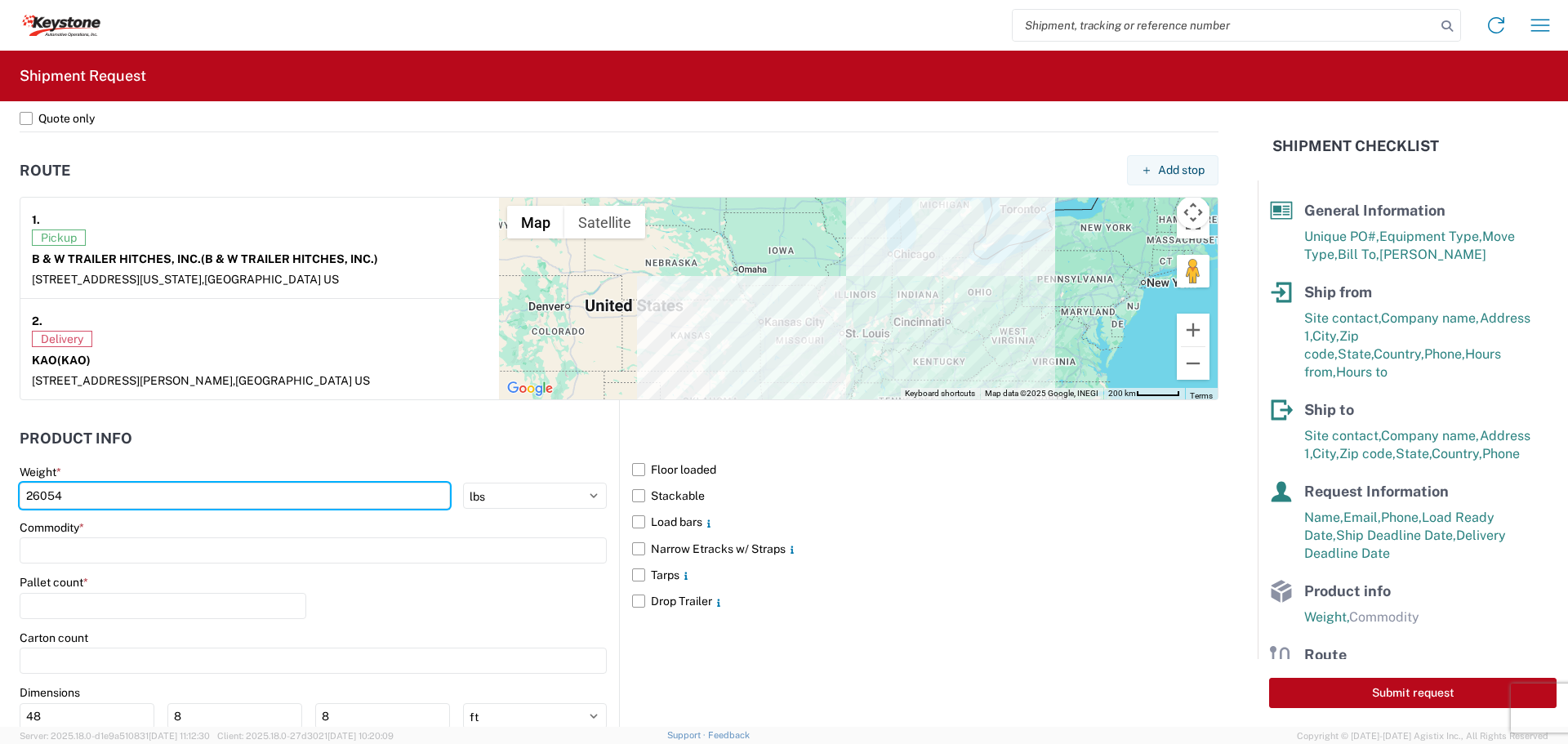
scroll to position [1306, 0]
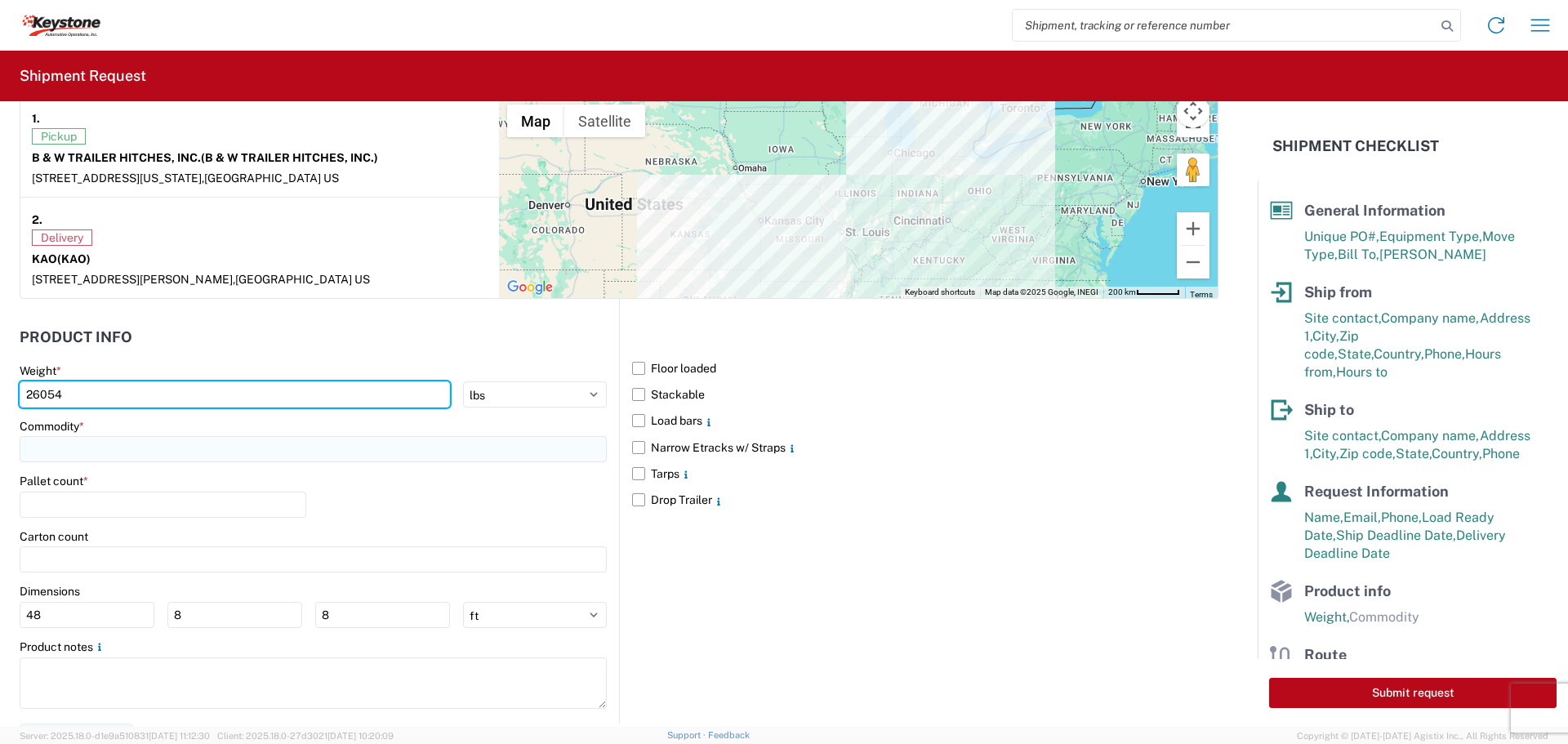
type input "26054"
click at [144, 446] on input at bounding box center [313, 449] width 587 height 26
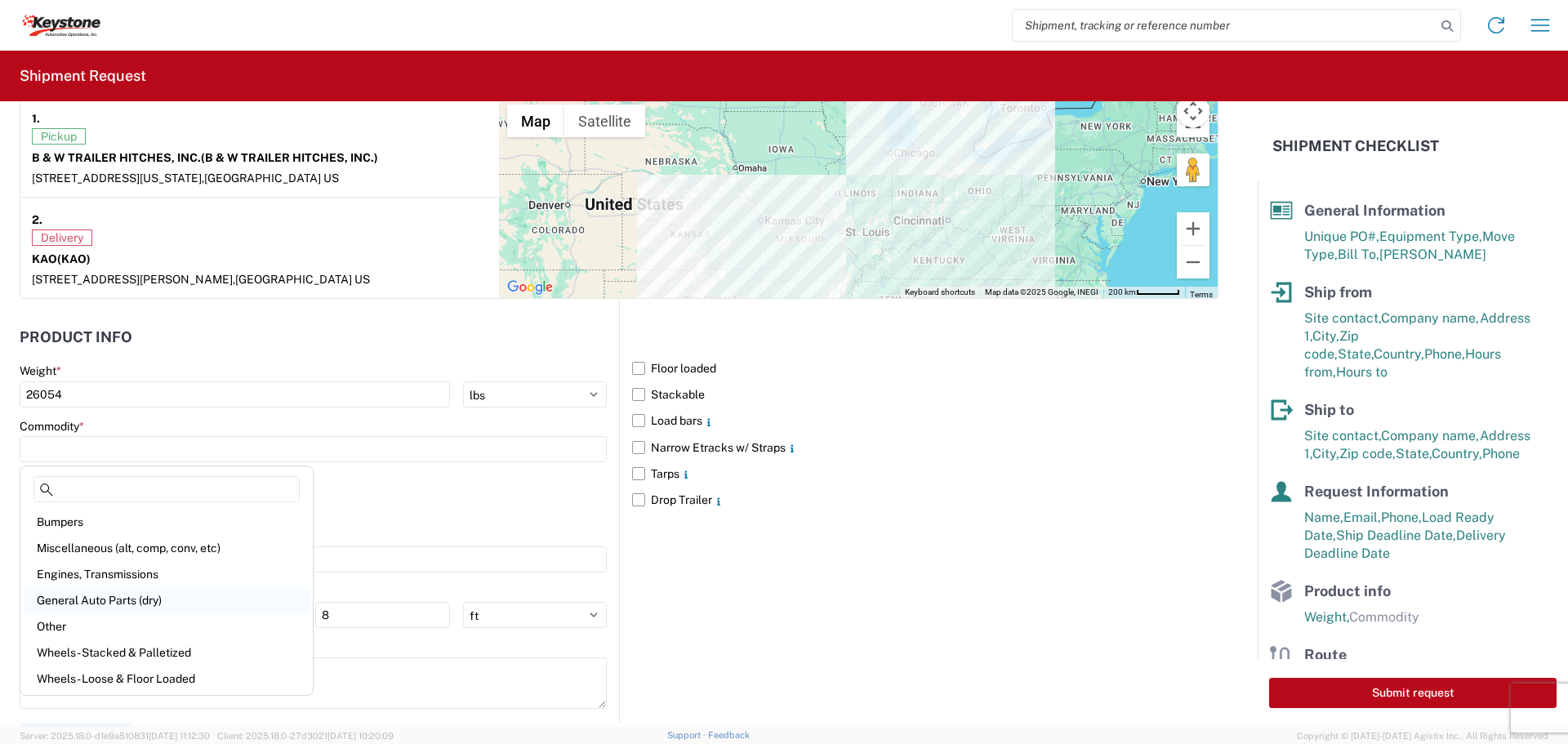
click at [86, 604] on div "General Auto Parts (dry)" at bounding box center [166, 600] width 286 height 26
type input "General Auto Parts (dry)"
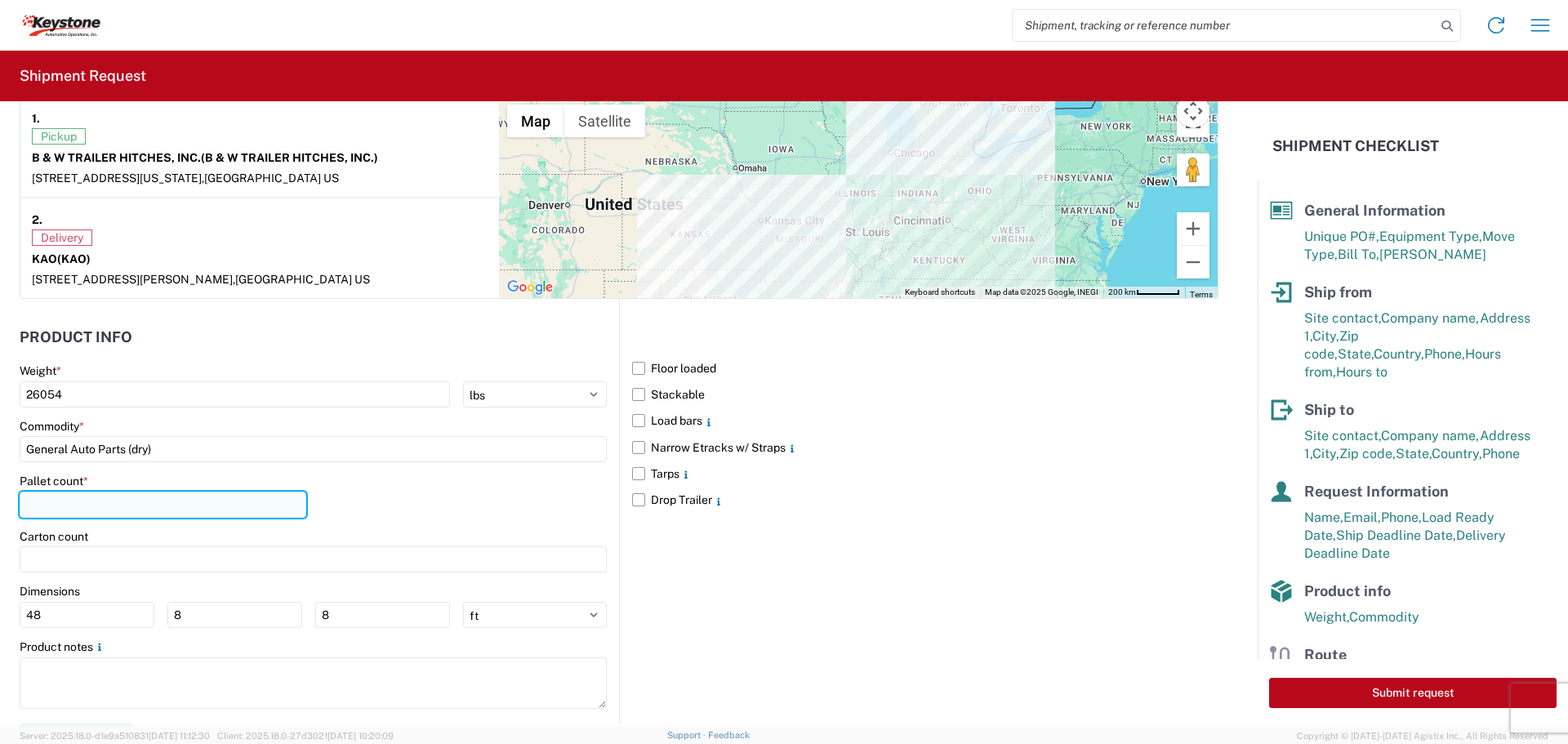
click at [117, 507] on input "number" at bounding box center [163, 504] width 286 height 26
type input "24"
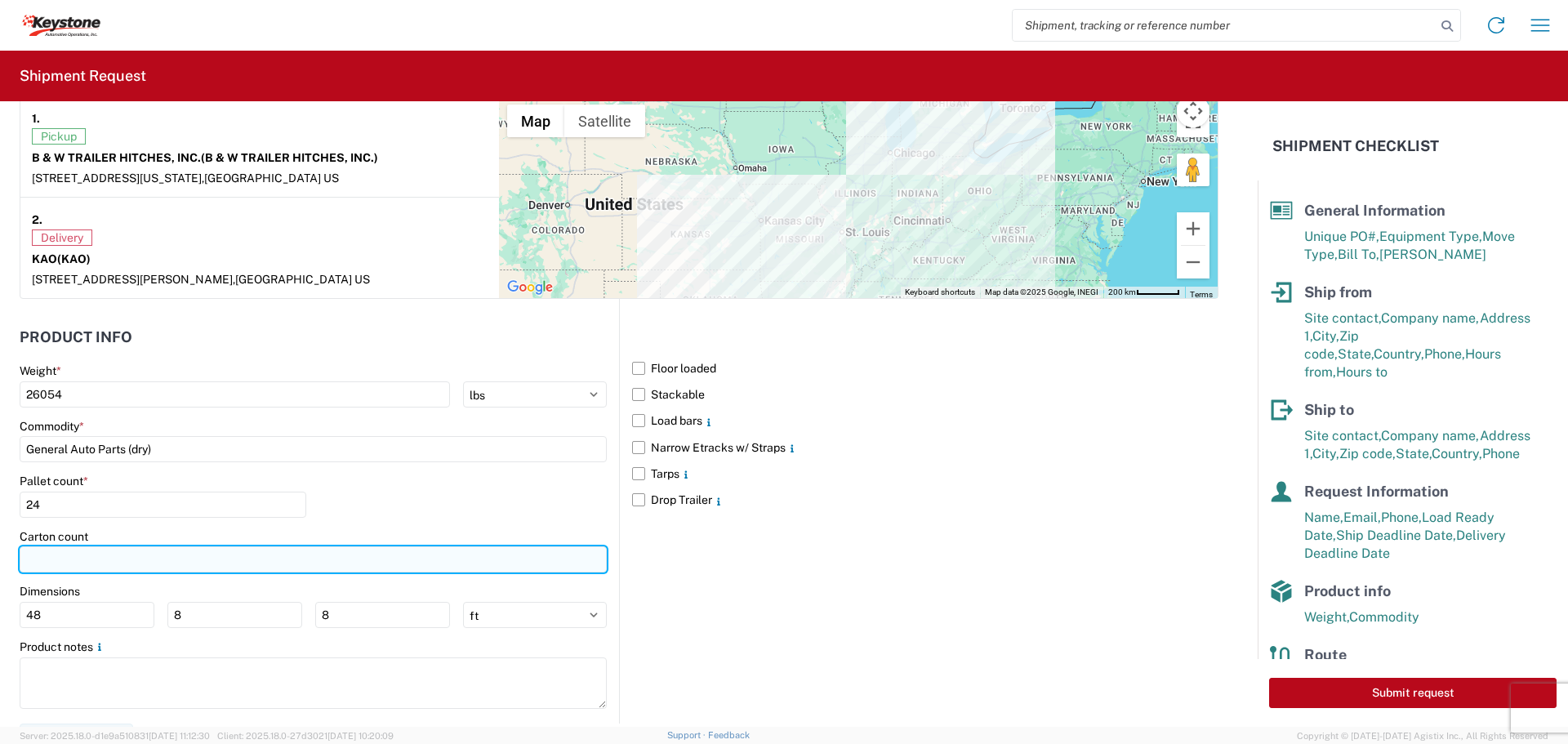
click at [99, 547] on input "number" at bounding box center [313, 560] width 587 height 26
type input "424"
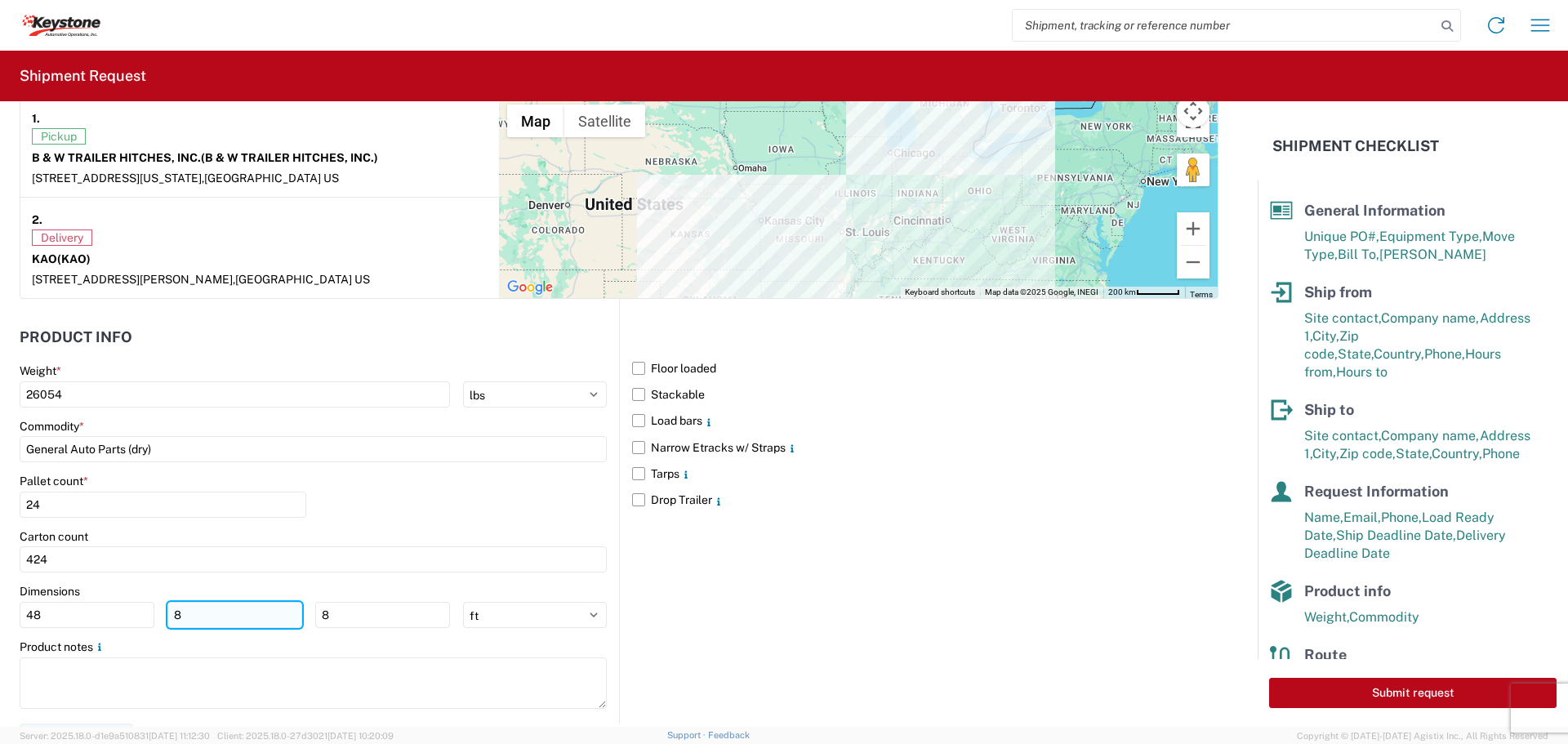
click at [183, 622] on input "8" at bounding box center [235, 615] width 135 height 26
type input "40"
click at [374, 603] on input "8" at bounding box center [383, 615] width 135 height 26
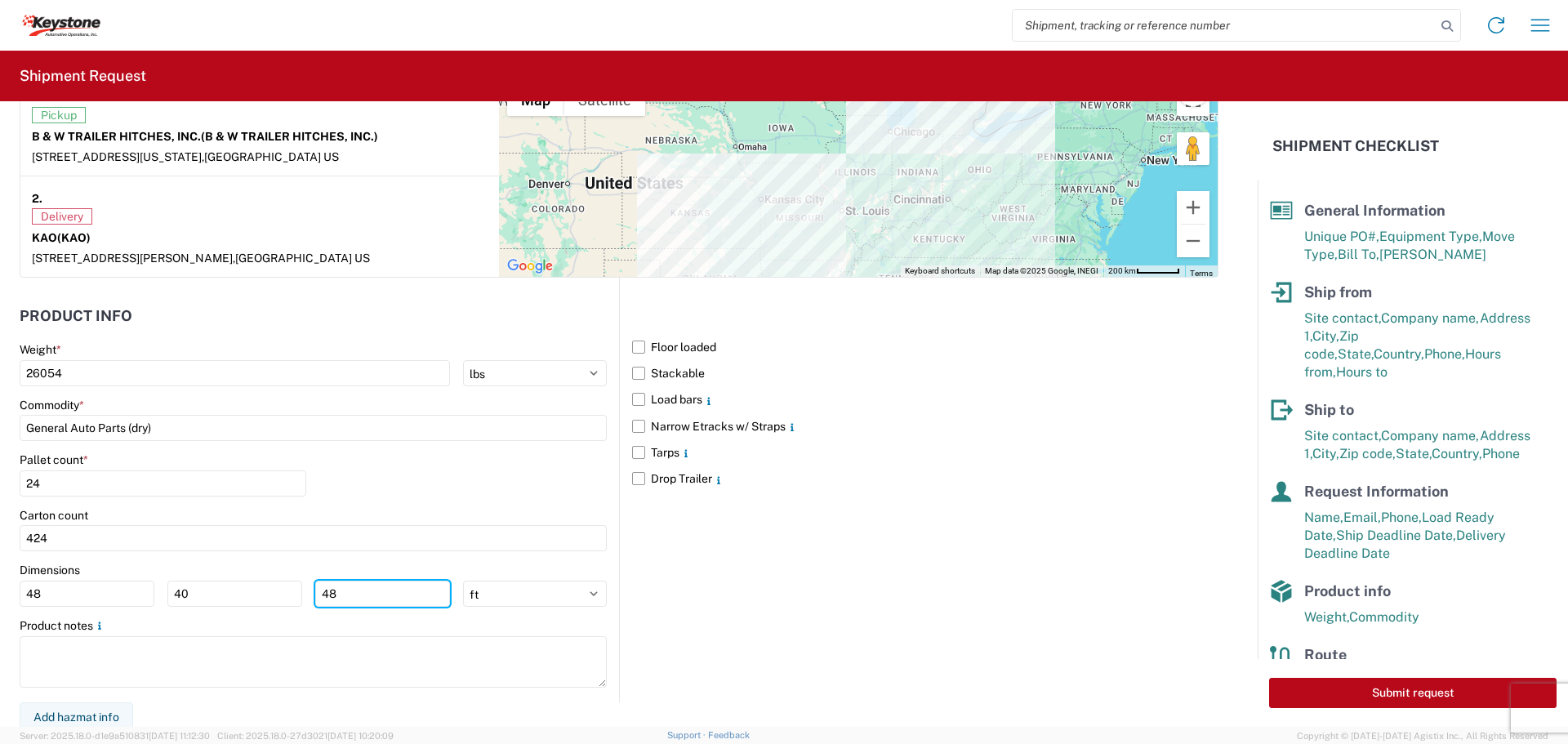
scroll to position [1333, 0]
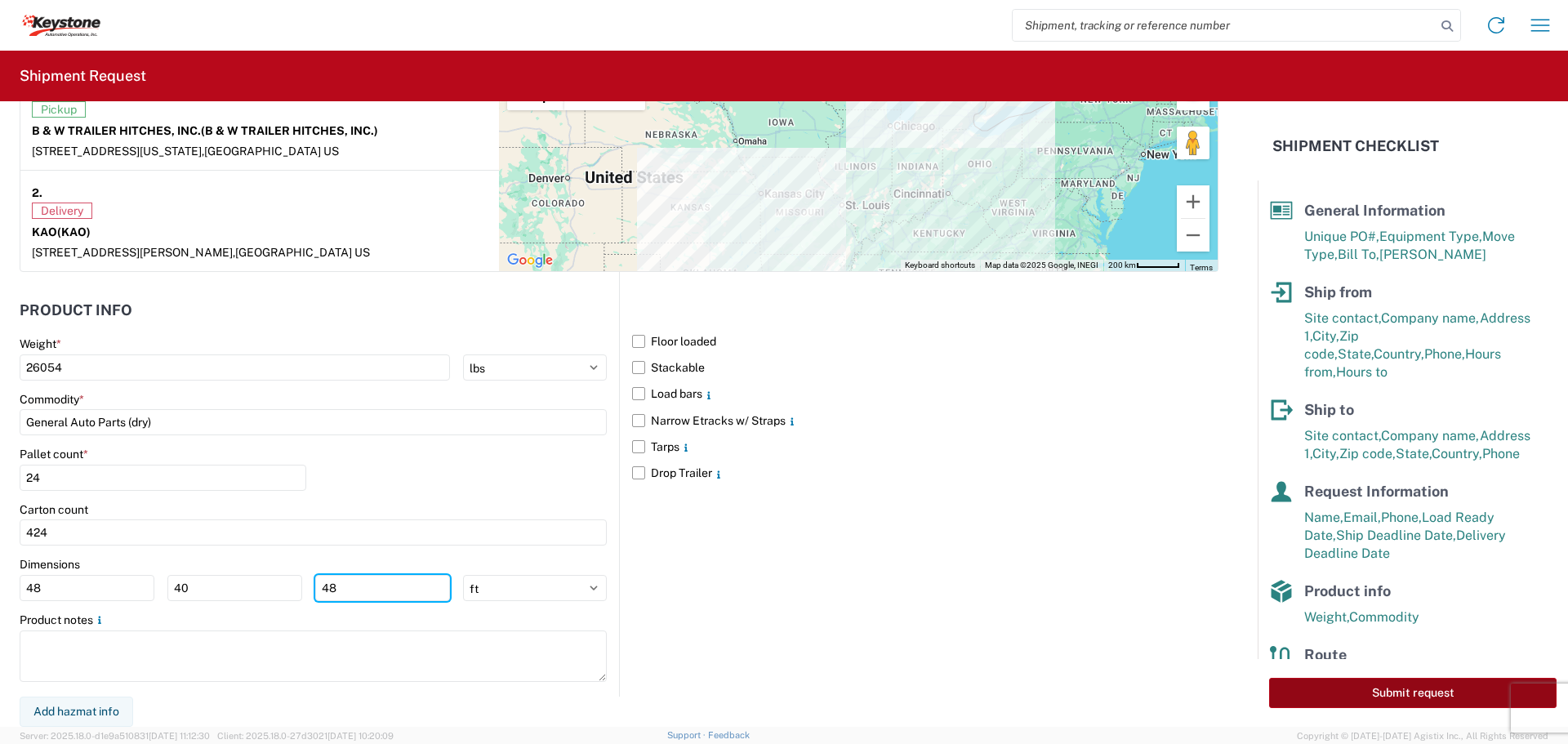
type input "48"
click at [1412, 685] on button "Submit request" at bounding box center [1412, 693] width 287 height 30
select select "KS"
select select "US"
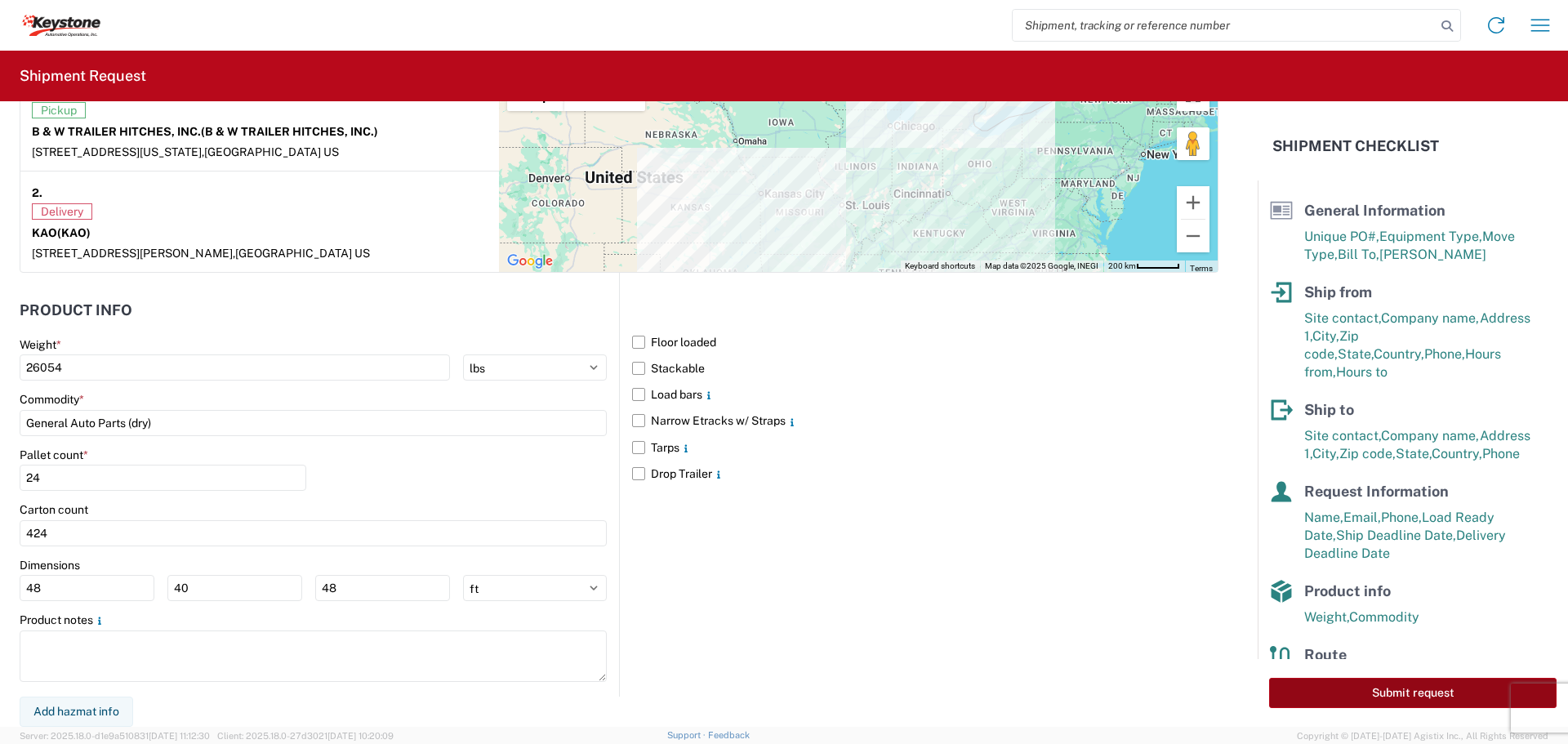
scroll to position [1332, 0]
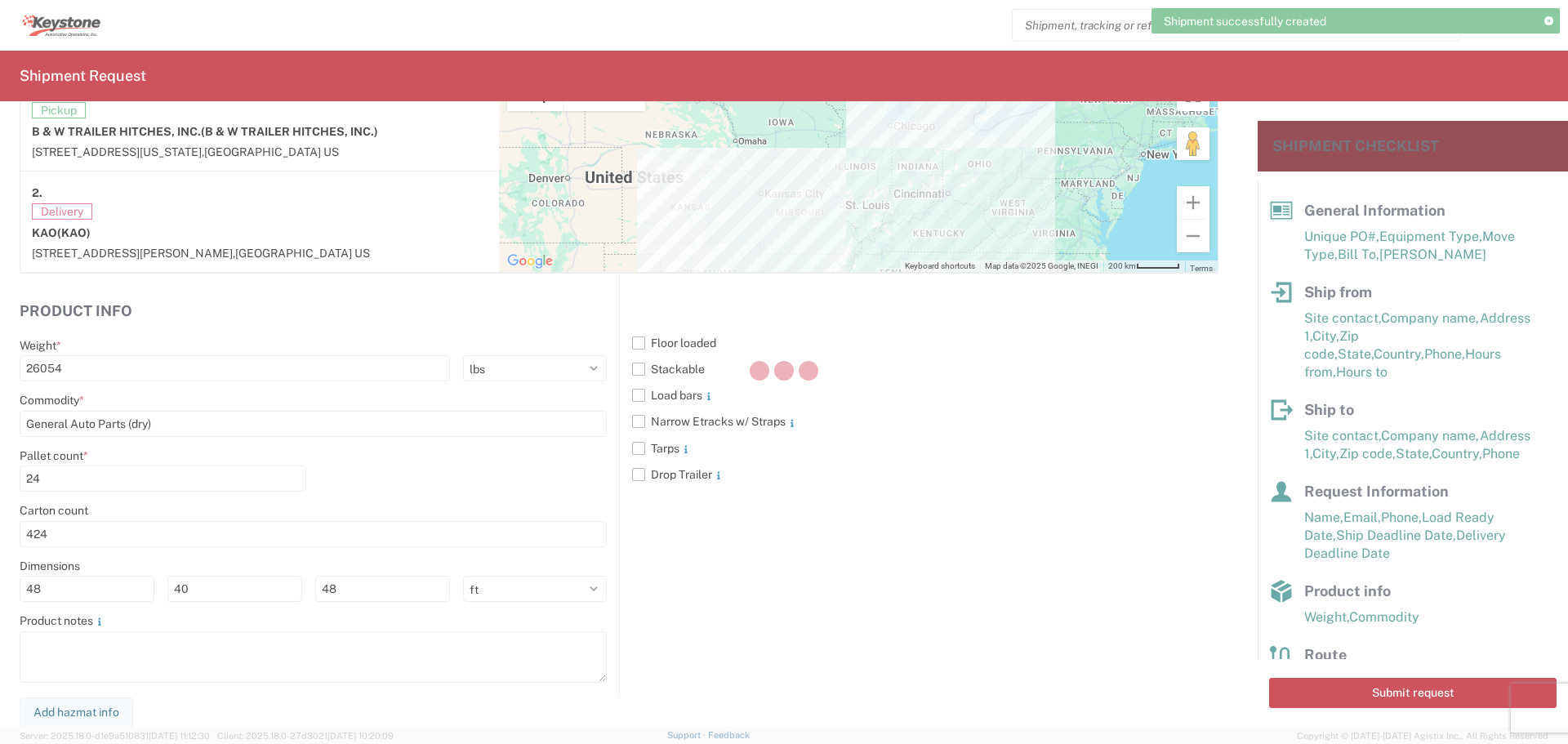
scroll to position [1333, 0]
